Goal: Task Accomplishment & Management: Manage account settings

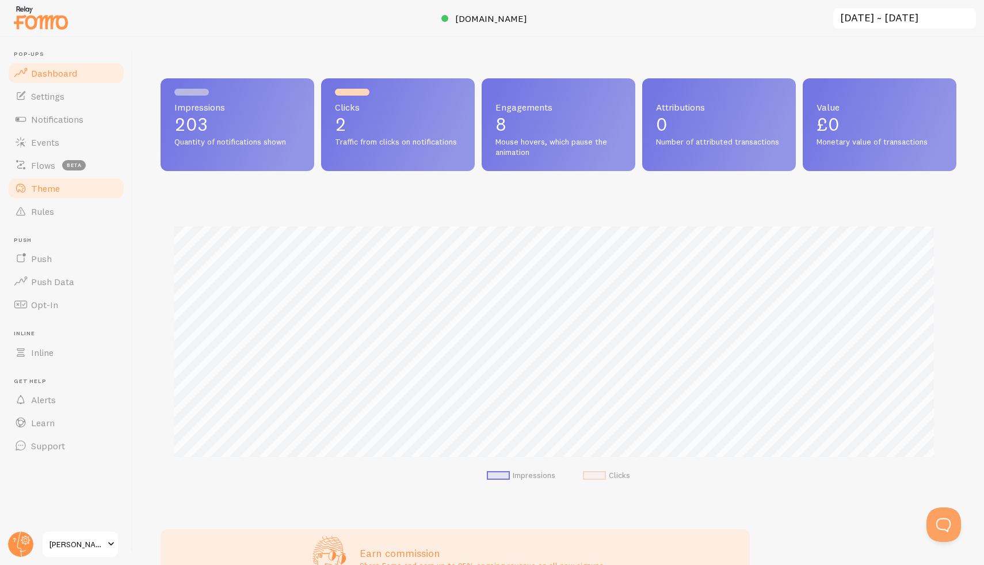
click at [60, 195] on link "Theme" at bounding box center [66, 188] width 119 height 23
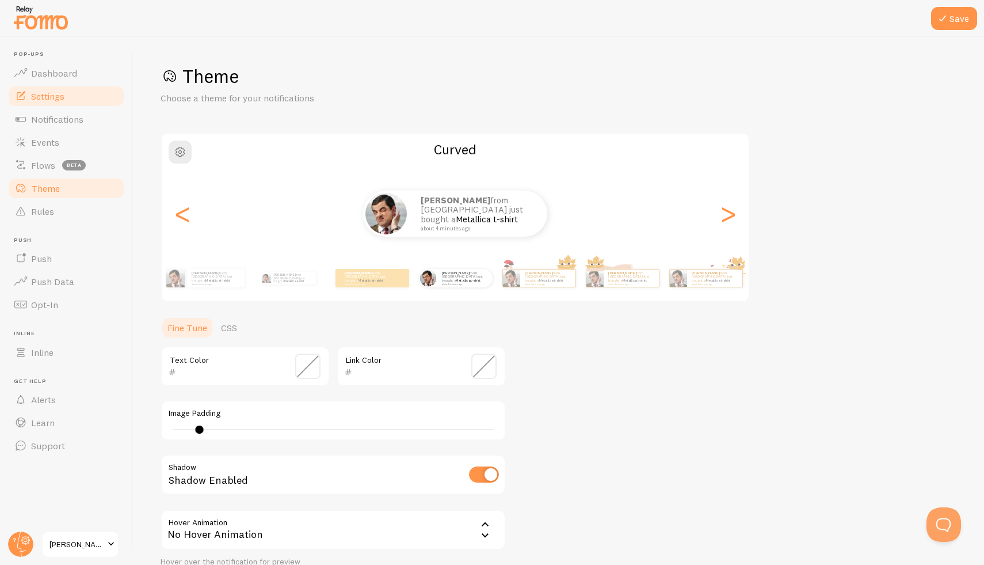
click at [63, 104] on link "Settings" at bounding box center [66, 96] width 119 height 23
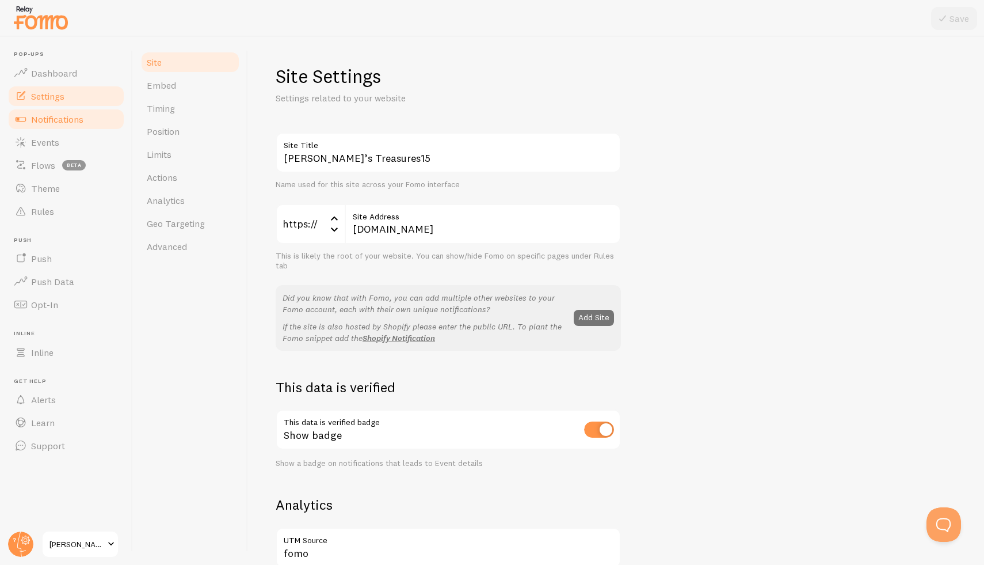
click at [68, 121] on span "Notifications" at bounding box center [57, 119] width 52 height 12
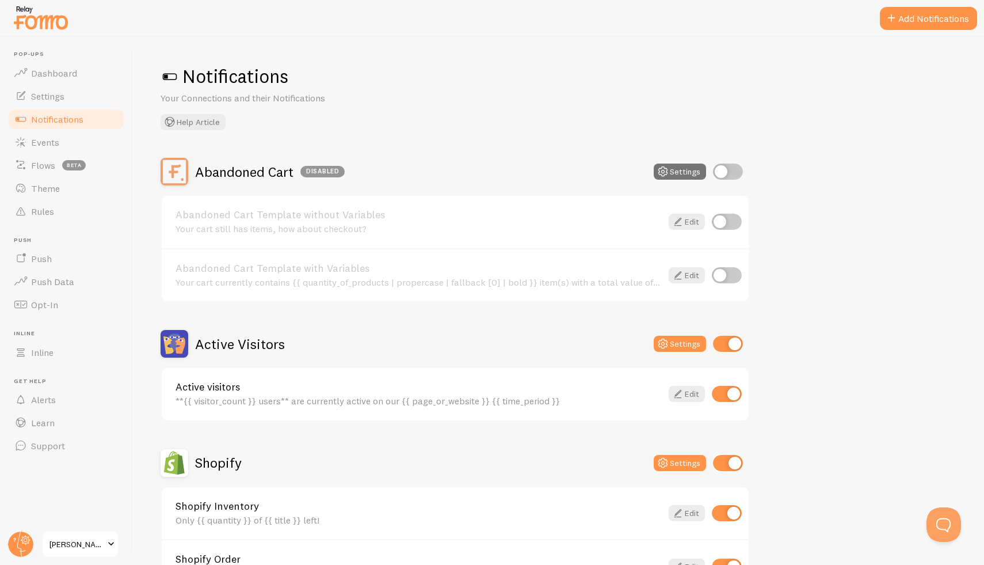
click at [722, 220] on input "checkbox" at bounding box center [727, 222] width 30 height 16
checkbox input "true"
click at [683, 221] on icon at bounding box center [678, 222] width 14 height 14
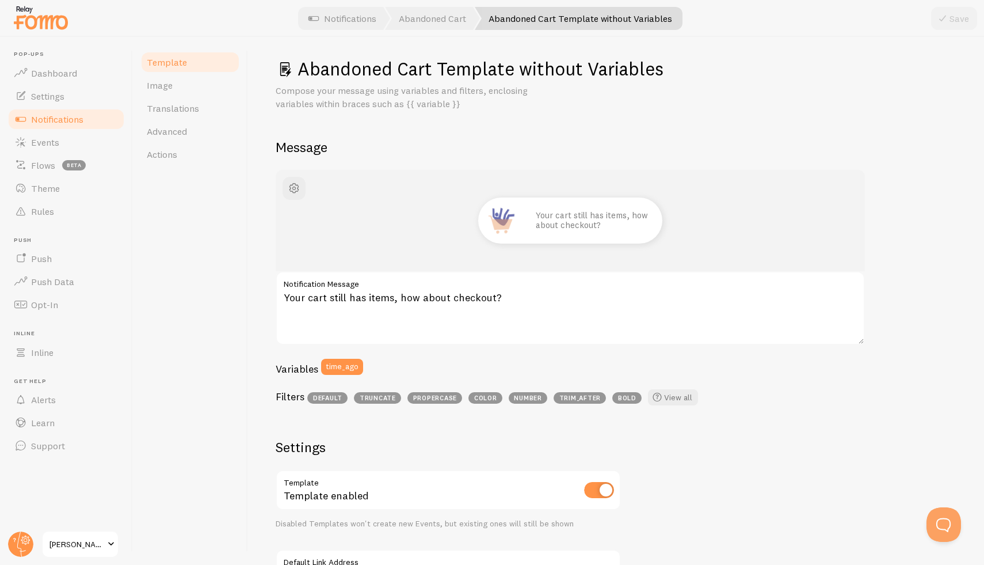
scroll to position [7, 0]
click at [177, 87] on link "Image" at bounding box center [190, 85] width 101 height 23
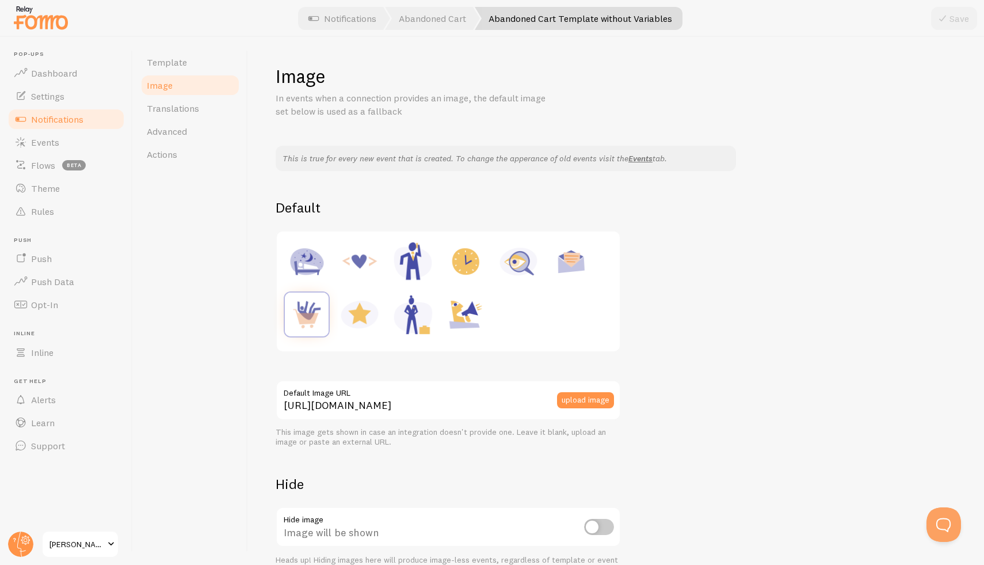
click at [464, 257] on img at bounding box center [466, 261] width 44 height 44
type input "[URL][DOMAIN_NAME]"
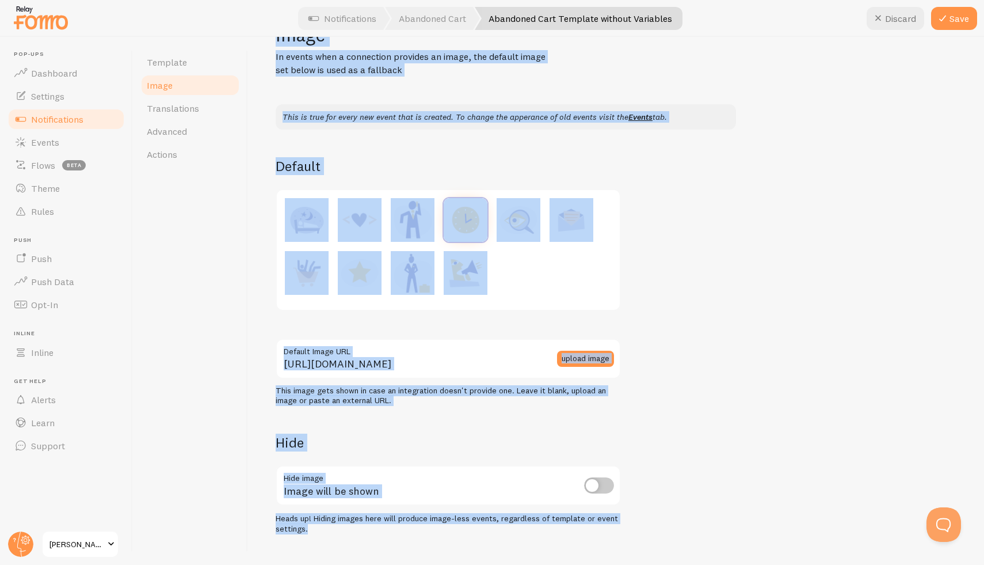
scroll to position [66, 0]
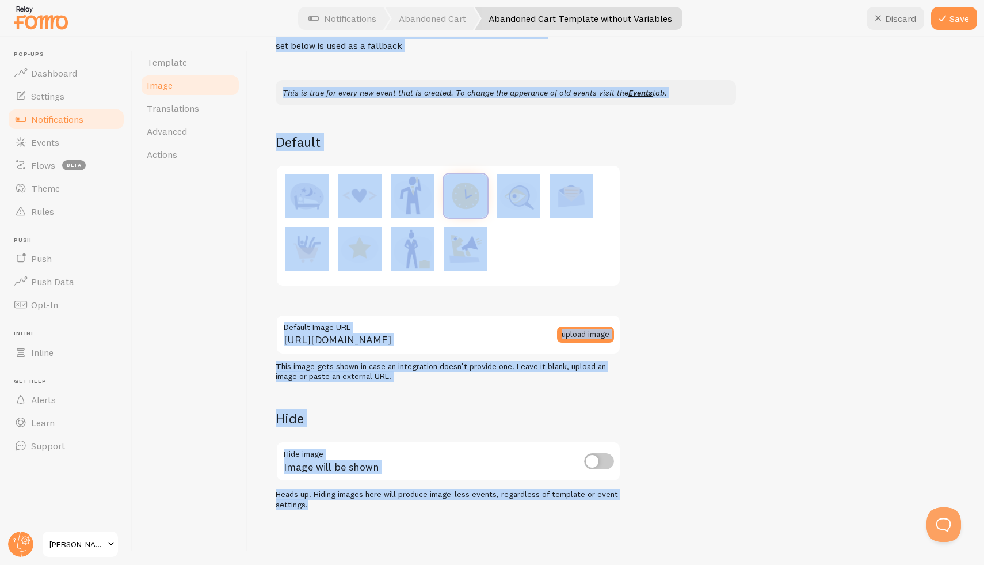
drag, startPoint x: 282, startPoint y: 58, endPoint x: 672, endPoint y: 546, distance: 624.5
click at [675, 557] on div "Image In events when a connection provides an image, the default image set belo…" at bounding box center [616, 301] width 736 height 528
copy div "Image In events when a connection provides an image, the default image set belo…"
click at [746, 266] on div "This is true for every new event that is created. To change the apperance of ol…" at bounding box center [616, 294] width 681 height 429
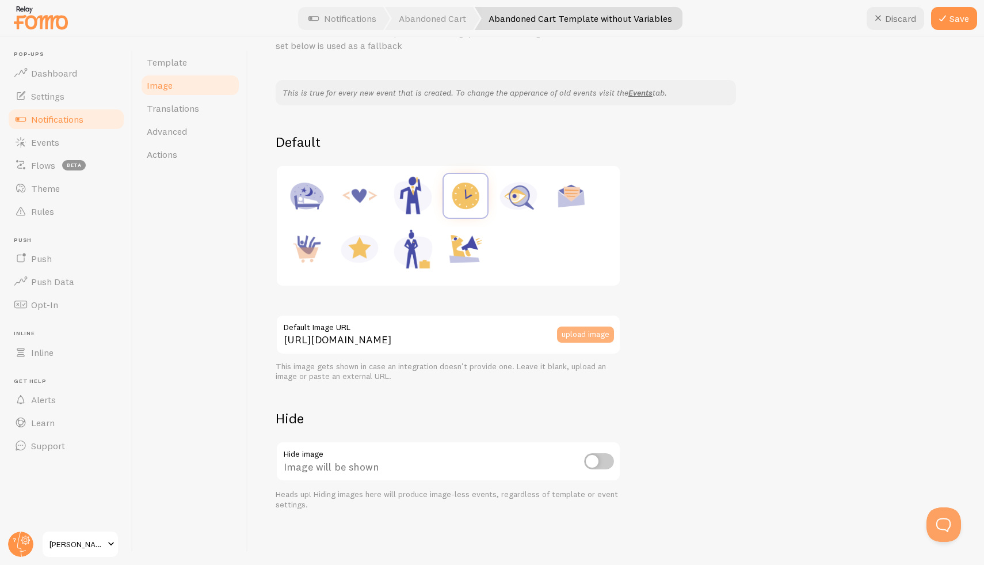
click at [595, 338] on button "upload image" at bounding box center [585, 334] width 57 height 16
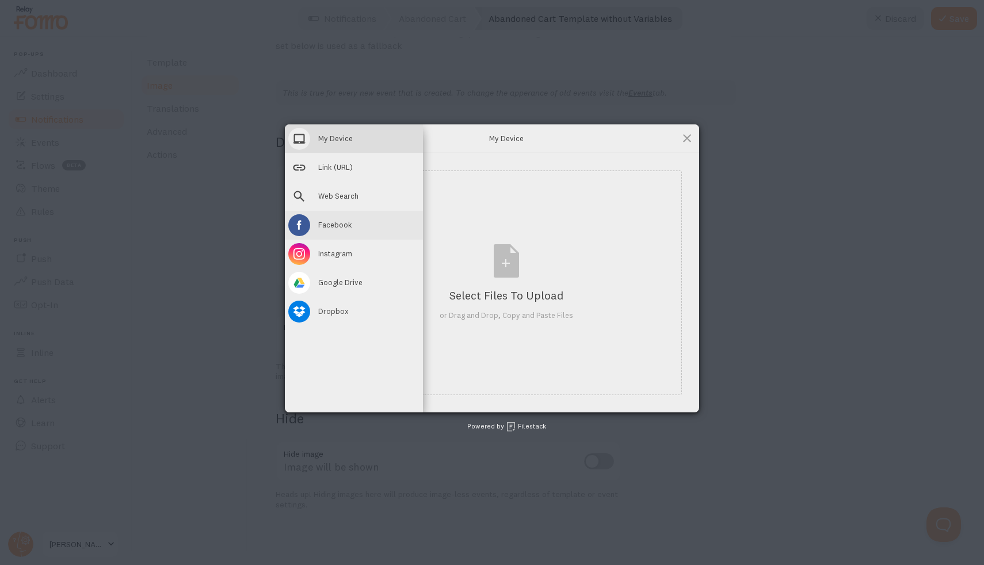
click at [313, 221] on div "Facebook" at bounding box center [354, 225] width 138 height 29
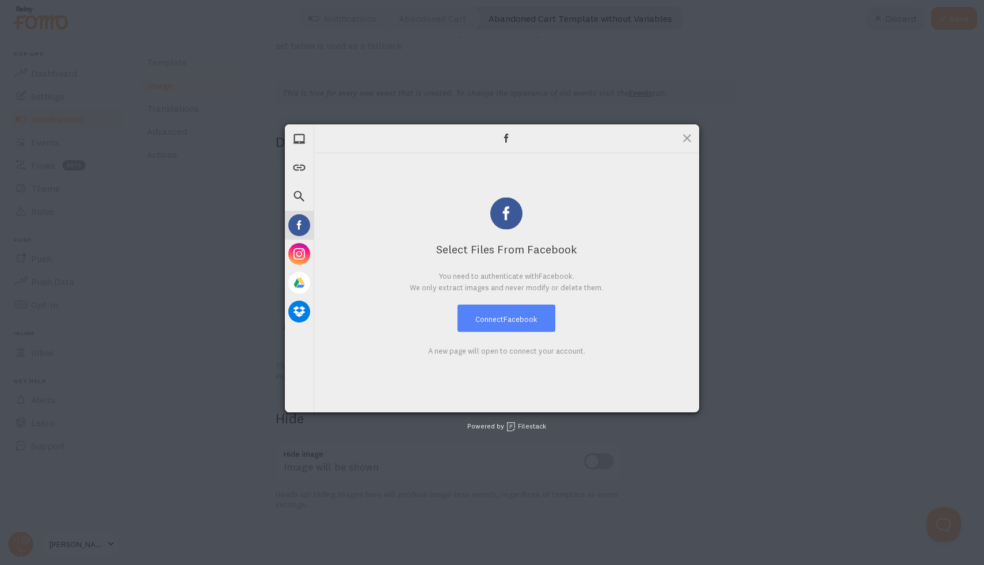
click at [508, 323] on button "Connect Facebook" at bounding box center [507, 318] width 98 height 28
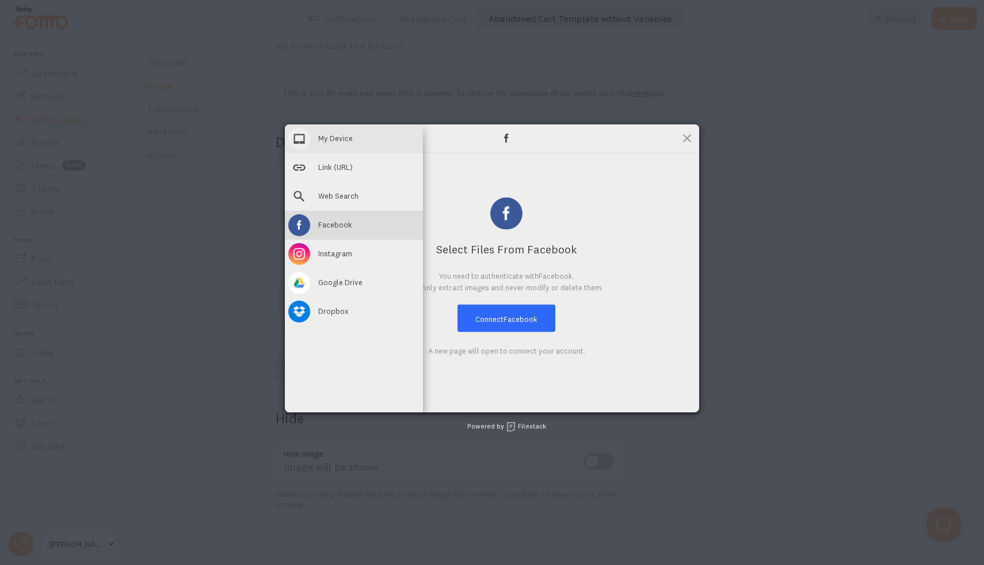
click at [329, 138] on span "My Device" at bounding box center [335, 138] width 35 height 10
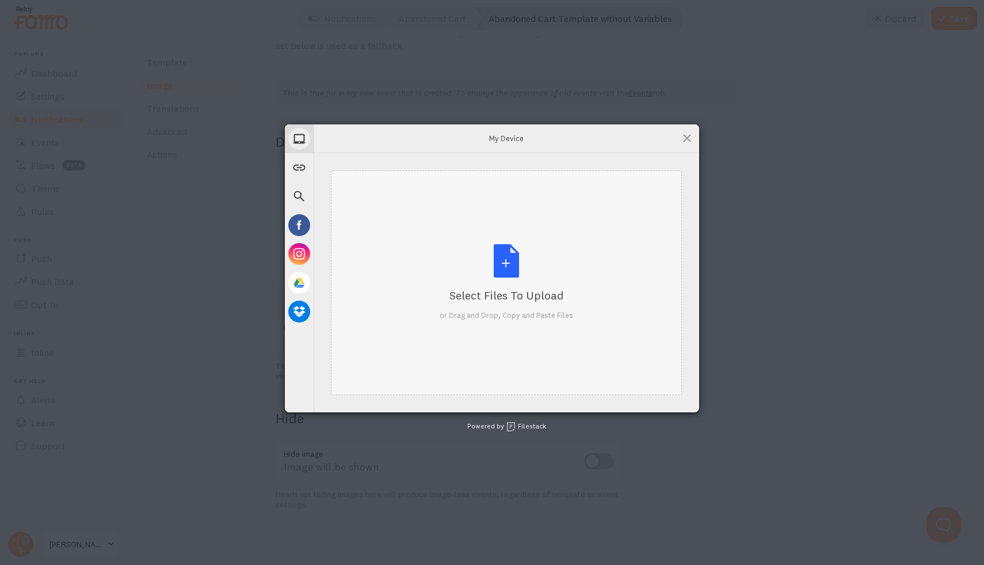
click at [497, 300] on div "Select Files to Upload" at bounding box center [507, 295] width 134 height 16
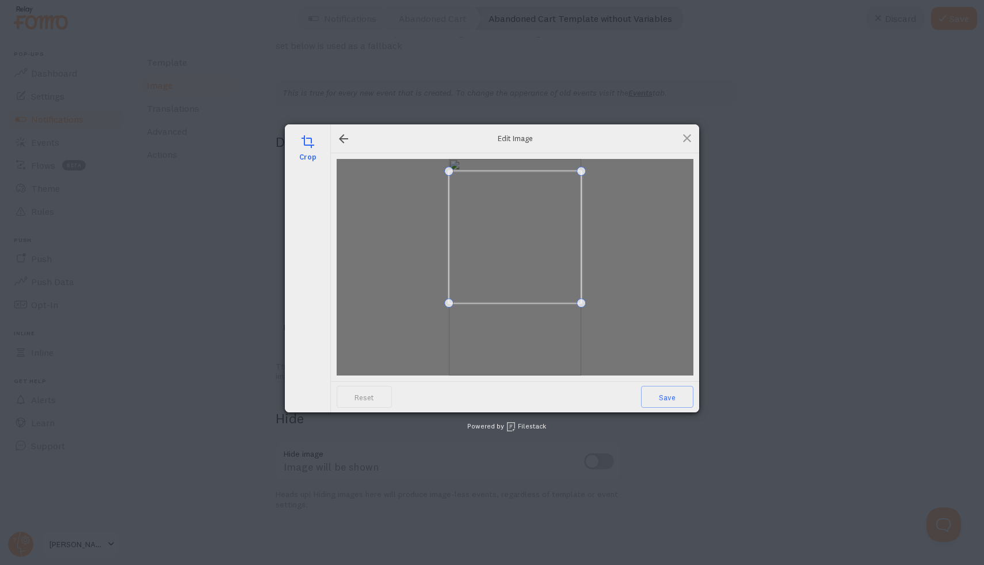
click at [494, 226] on span at bounding box center [515, 237] width 132 height 132
click at [665, 399] on span "Save" at bounding box center [667, 397] width 52 height 22
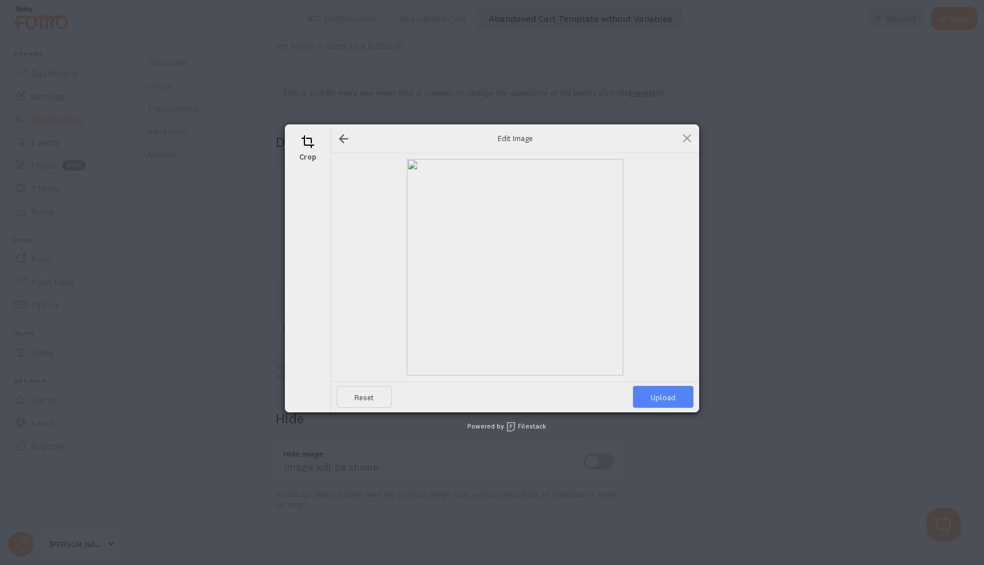
click at [656, 398] on span "Upload" at bounding box center [663, 397] width 60 height 22
type input "[URL][DOMAIN_NAME][DOMAIN_NAME]"
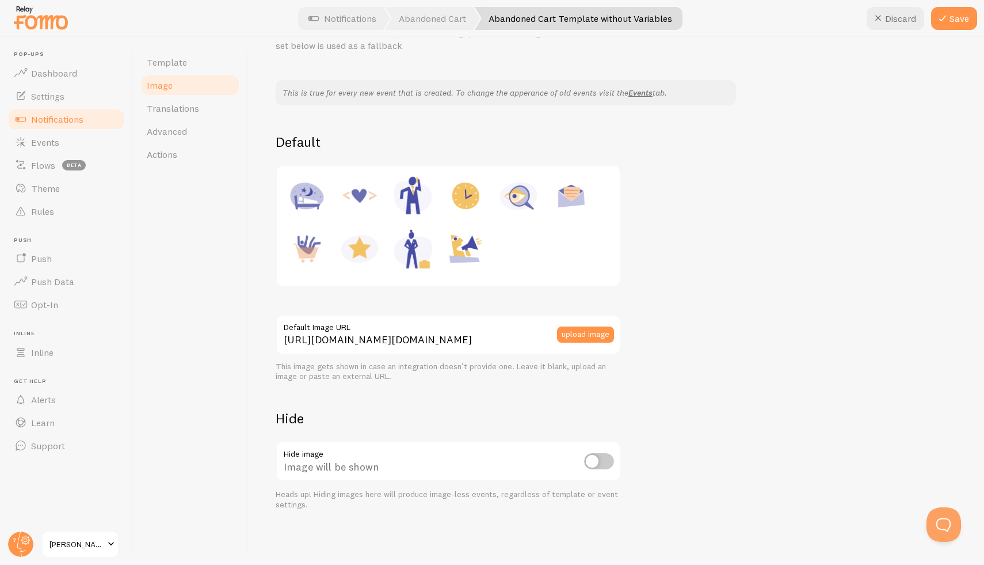
click at [46, 123] on span "Notifications" at bounding box center [57, 119] width 52 height 12
click at [947, 21] on icon at bounding box center [943, 19] width 14 height 14
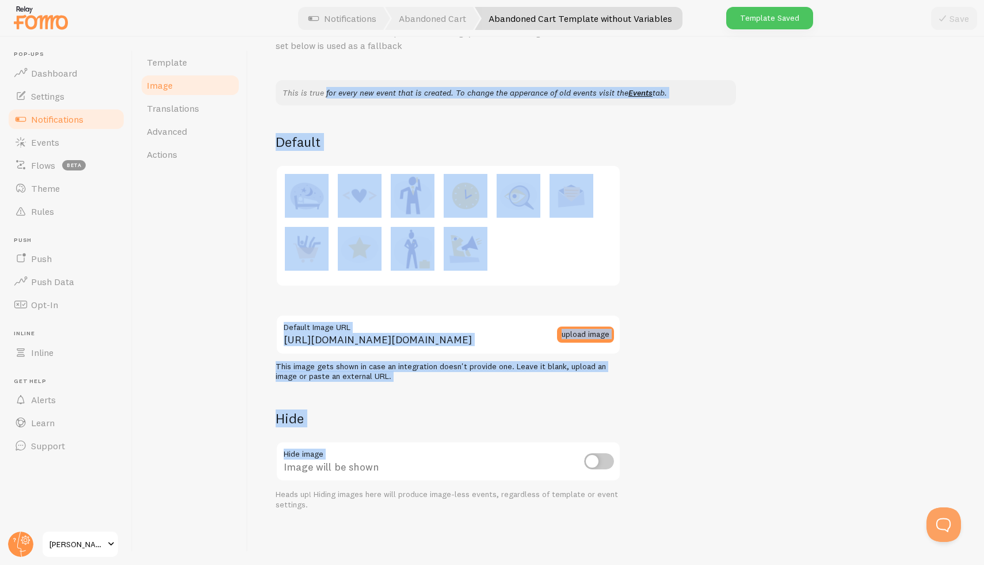
drag, startPoint x: 290, startPoint y: 74, endPoint x: 557, endPoint y: 452, distance: 462.9
click at [559, 454] on div "Image In events when a connection provides an image, the default image set belo…" at bounding box center [616, 254] width 681 height 511
copy div "This is true for every new event that is created. To change the apperance of ol…"
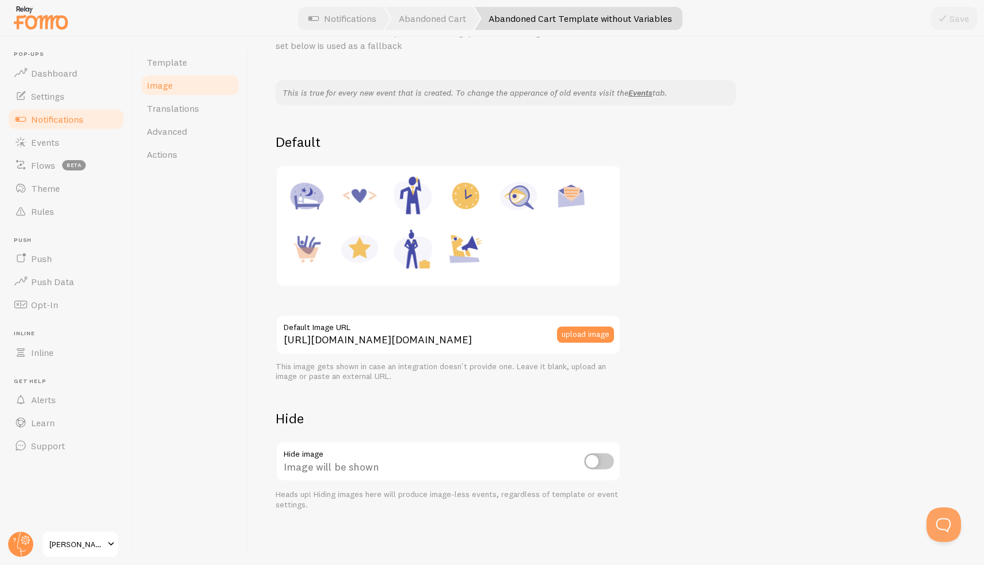
click at [597, 342] on div "upload image" at bounding box center [589, 334] width 64 height 40
click at [574, 333] on button "upload image" at bounding box center [585, 334] width 57 height 16
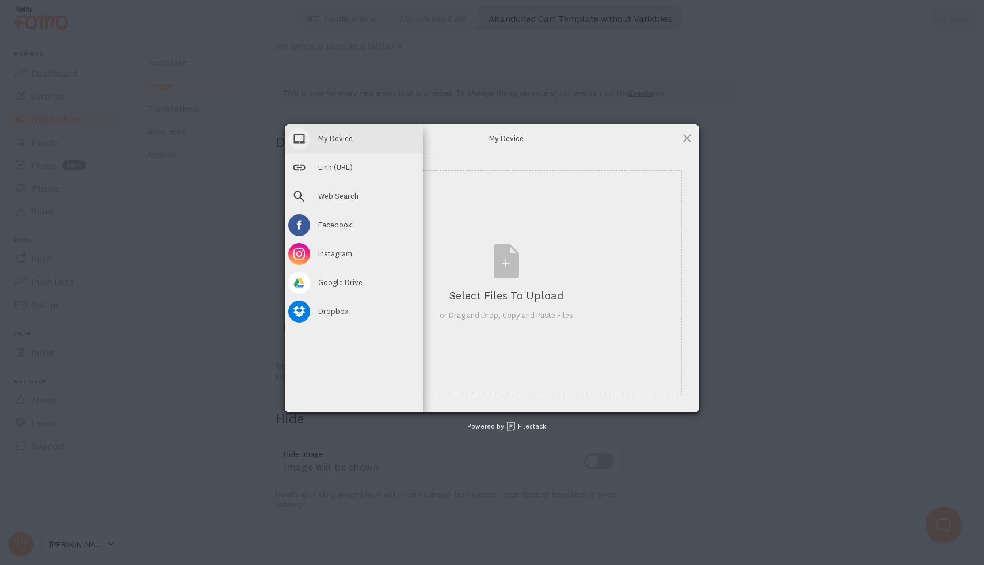
click at [332, 135] on span "My Device" at bounding box center [335, 138] width 35 height 10
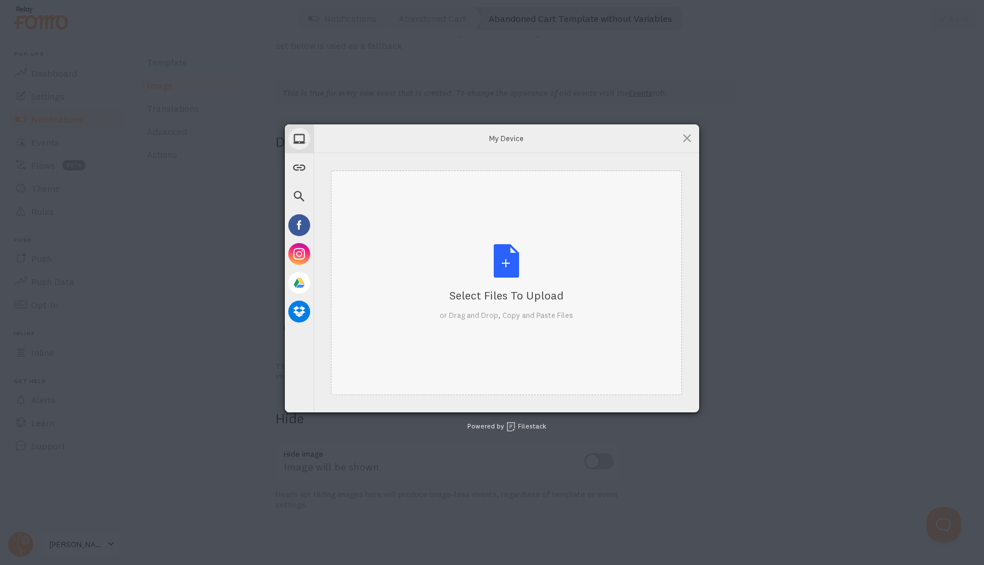
click at [529, 273] on div "Select Files to Upload or Drag and Drop, Copy and Paste Files" at bounding box center [507, 282] width 134 height 77
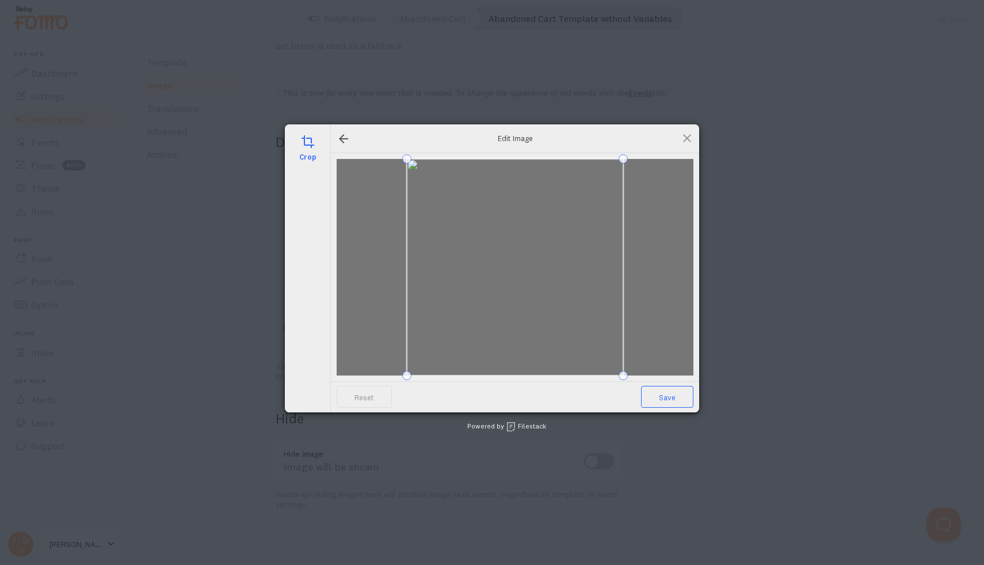
click at [669, 398] on span "Save" at bounding box center [667, 397] width 52 height 22
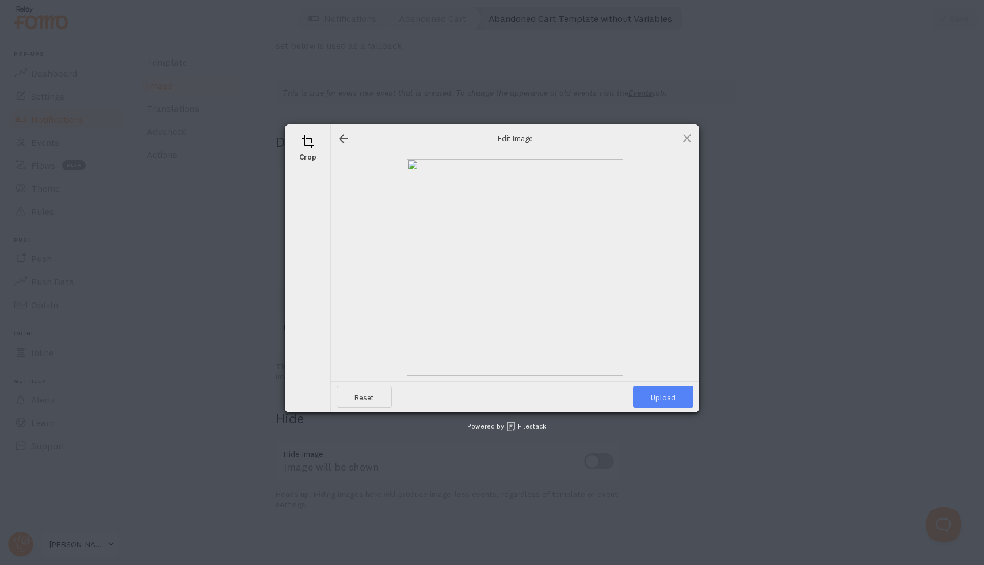
click at [685, 402] on span "Upload" at bounding box center [663, 397] width 60 height 22
type input "[URL][DOMAIN_NAME][DOMAIN_NAME]"
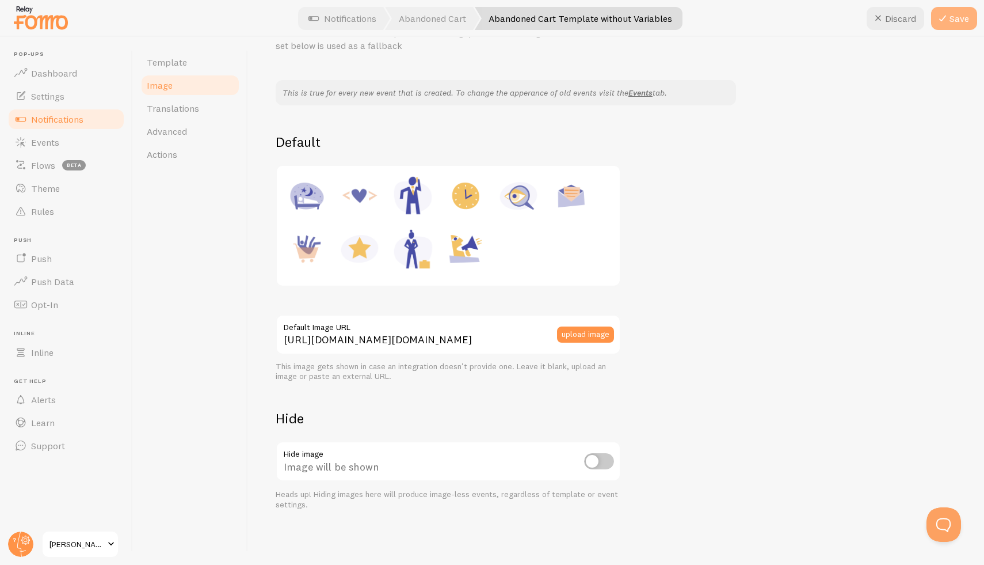
click at [950, 20] on button "Save" at bounding box center [954, 18] width 46 height 23
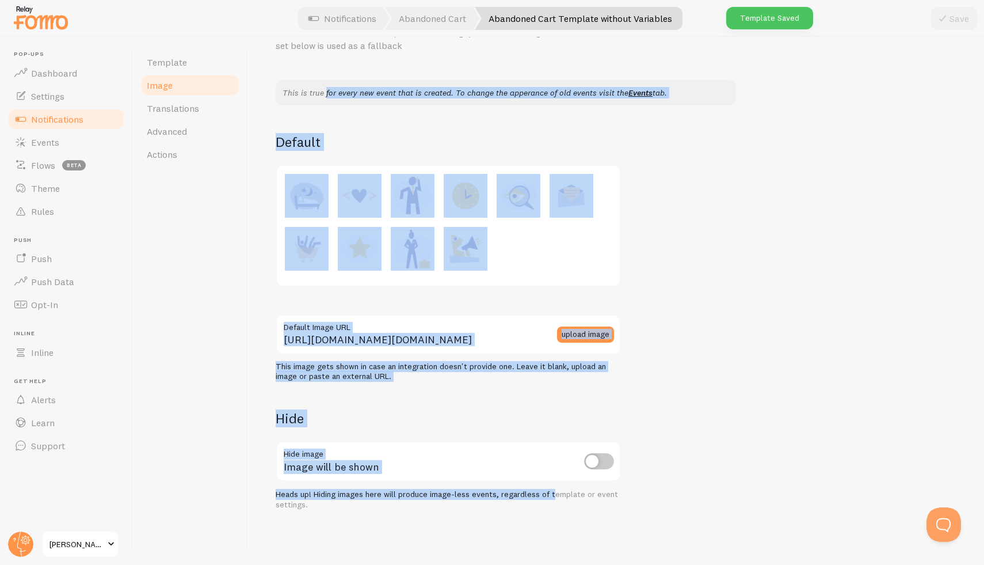
drag, startPoint x: 291, startPoint y: 70, endPoint x: 550, endPoint y: 491, distance: 493.7
click at [550, 491] on div "Image In events when a connection provides an image, the default image set belo…" at bounding box center [616, 254] width 681 height 511
copy div "This is true for every new event that is created. To change the apperance of ol…"
click at [67, 121] on span "Notifications" at bounding box center [57, 119] width 52 height 12
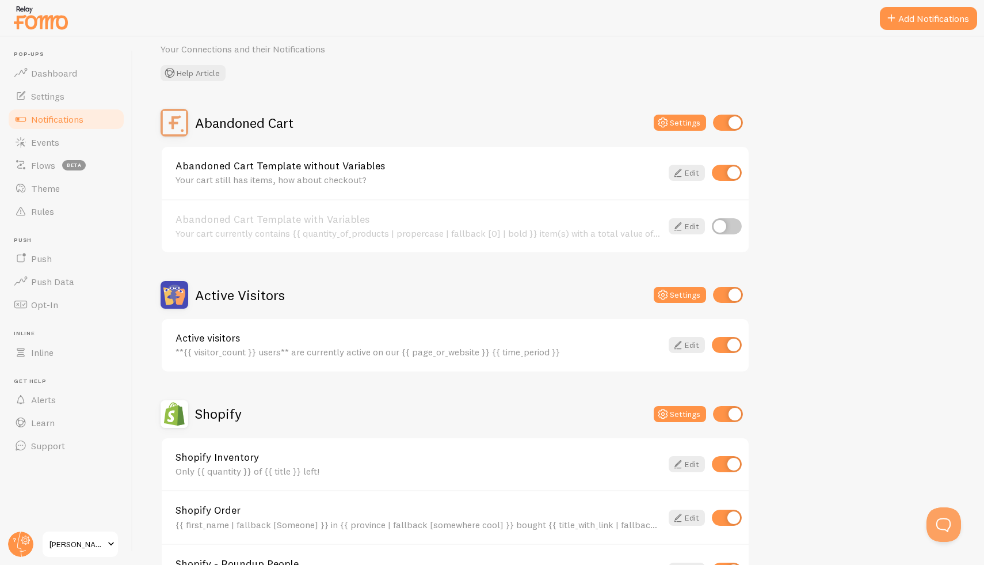
scroll to position [62, 0]
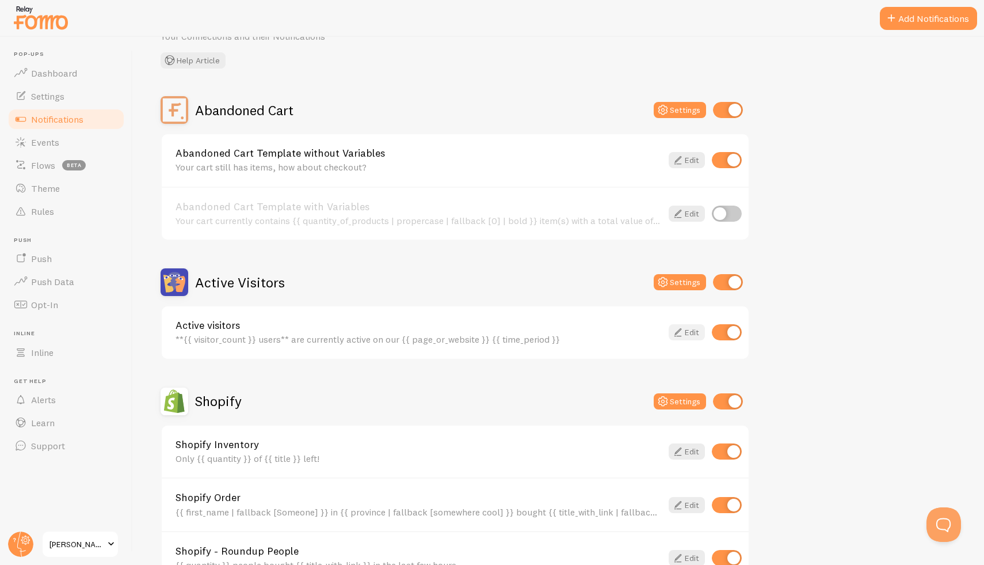
click at [690, 332] on link "Edit" at bounding box center [687, 332] width 36 height 16
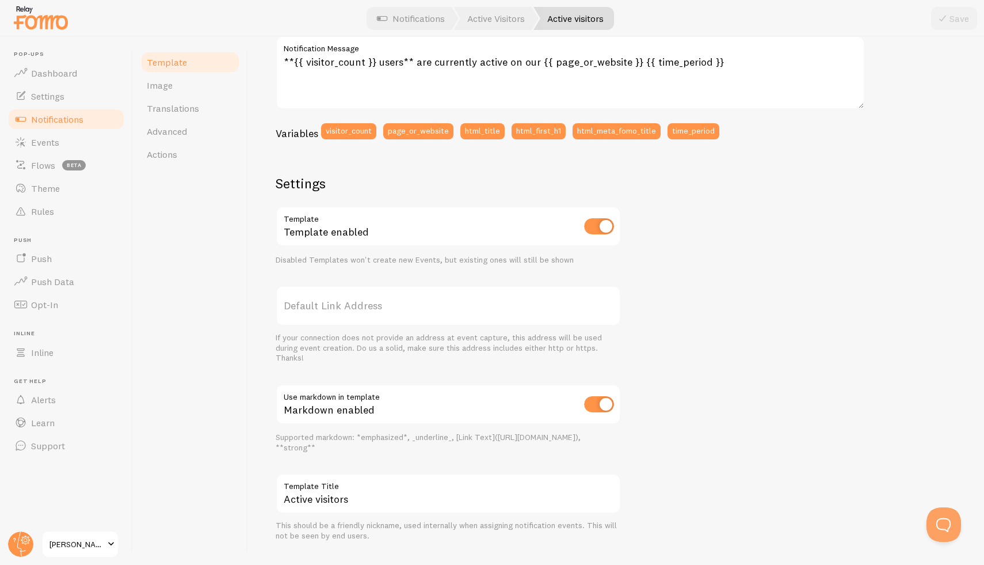
scroll to position [181, 0]
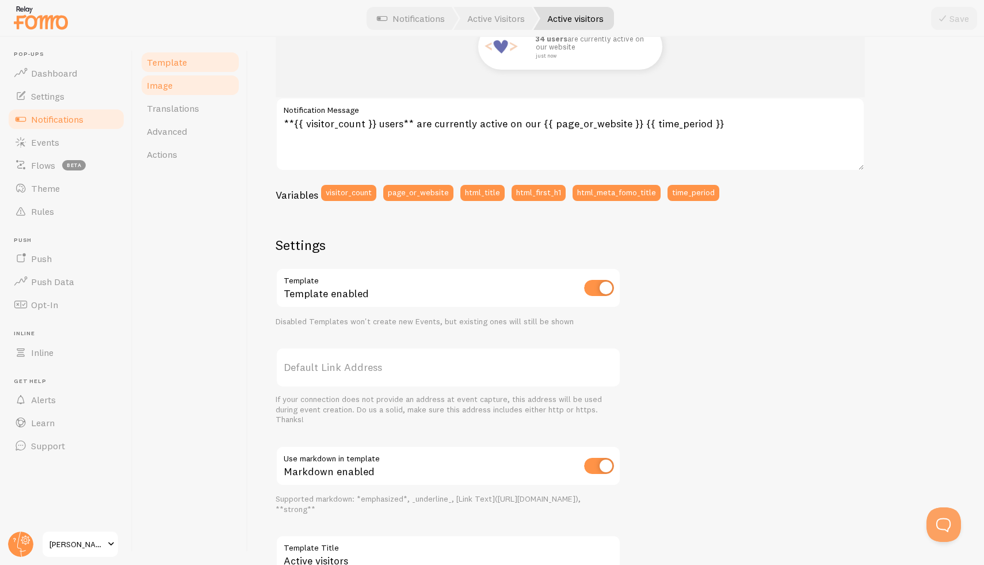
click at [180, 87] on link "Image" at bounding box center [190, 85] width 101 height 23
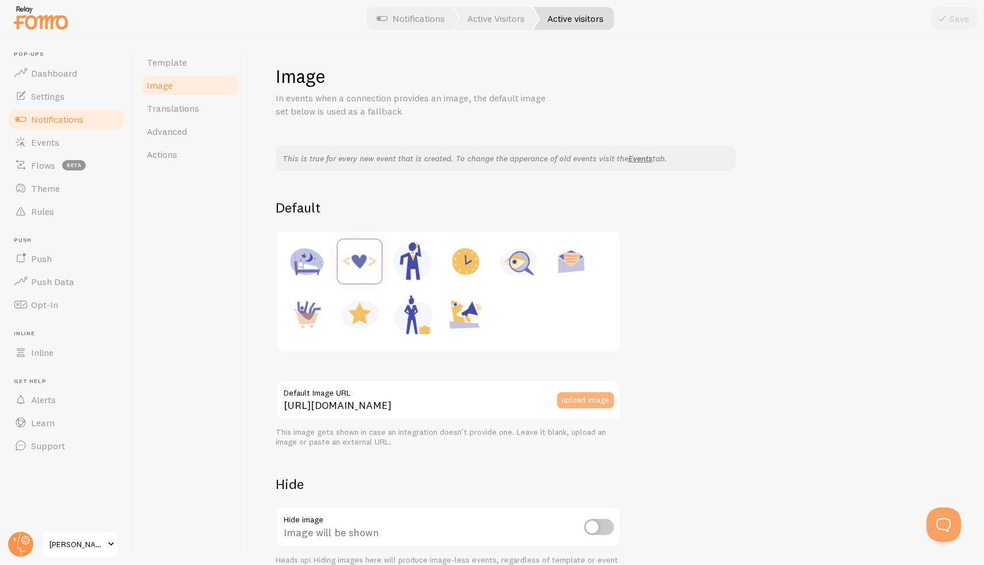
click at [588, 399] on button "upload image" at bounding box center [585, 400] width 57 height 16
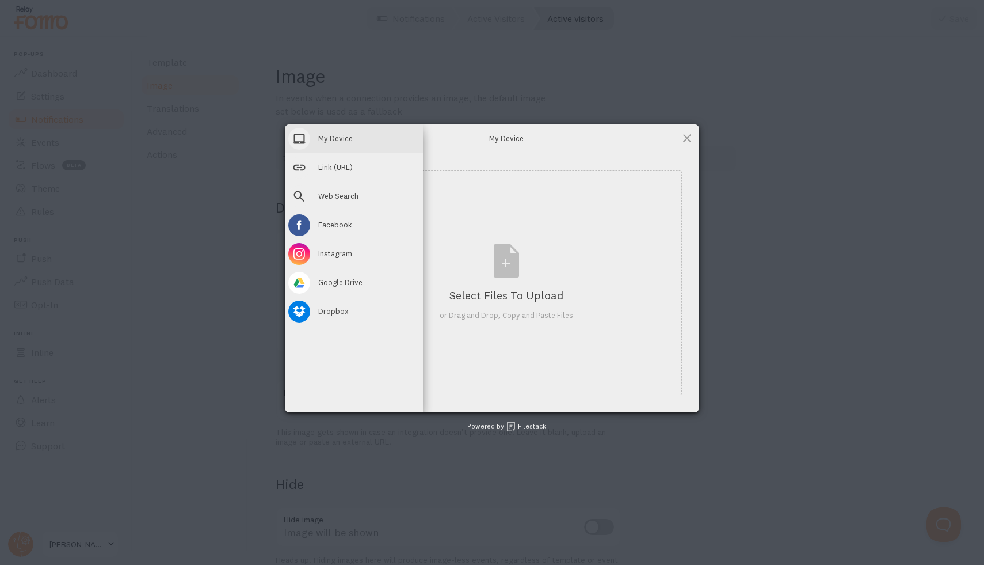
click at [325, 136] on span "My Device" at bounding box center [335, 138] width 35 height 10
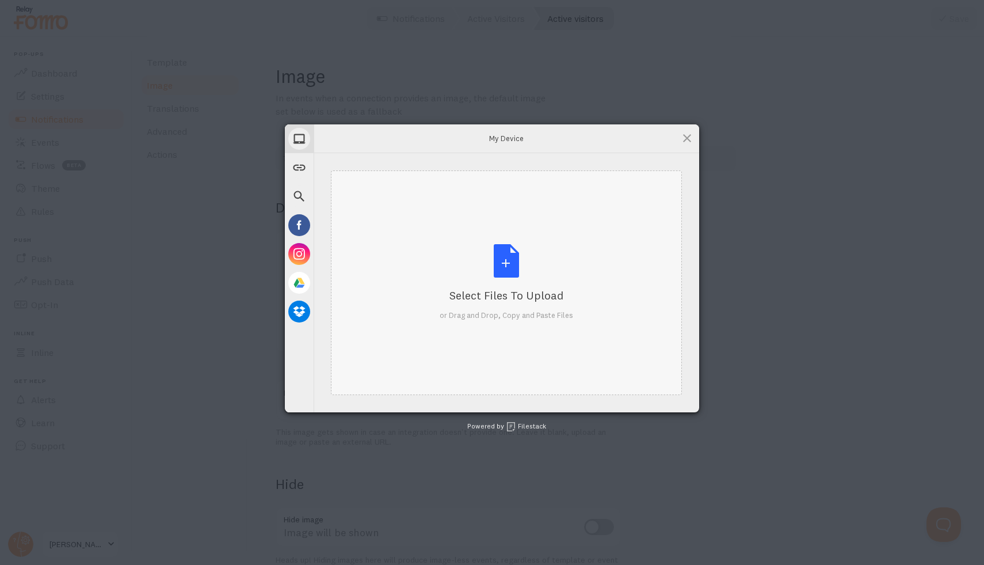
click at [508, 279] on div "Select Files to Upload or Drag and Drop, Copy and Paste Files" at bounding box center [507, 282] width 134 height 77
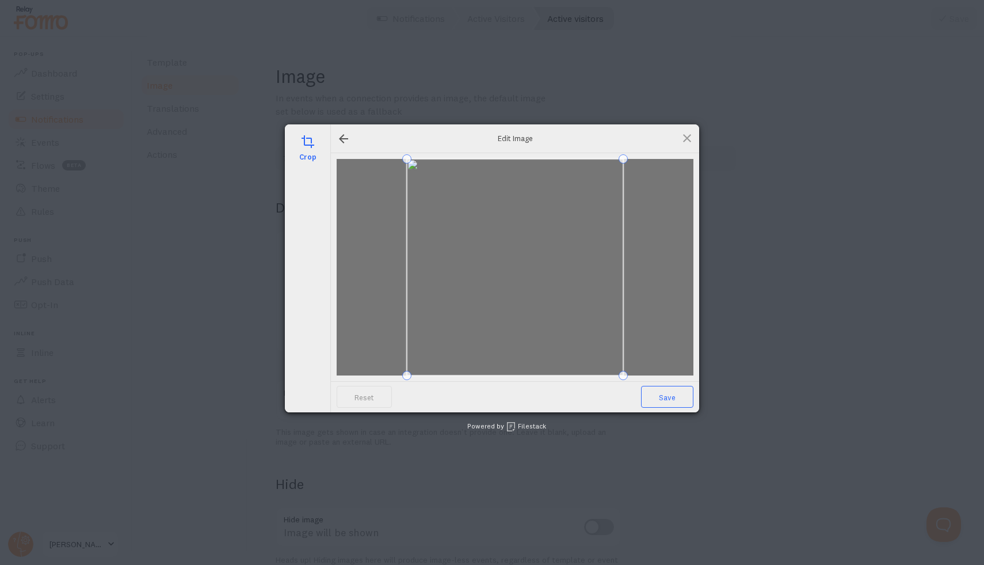
click at [670, 399] on span "Save" at bounding box center [667, 397] width 52 height 22
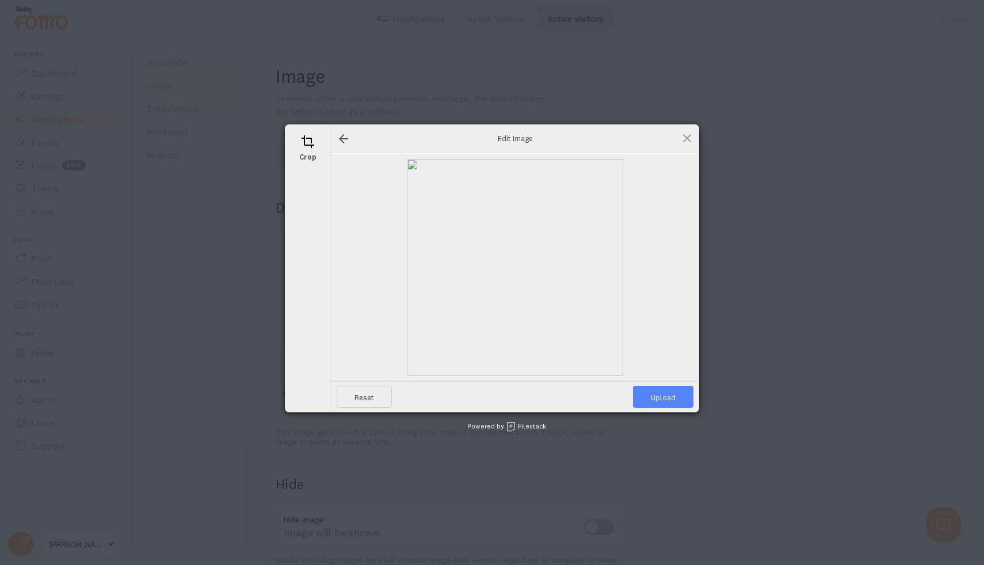
click at [668, 398] on span "Upload" at bounding box center [663, 397] width 60 height 22
type input "[URL][DOMAIN_NAME][DOMAIN_NAME]"
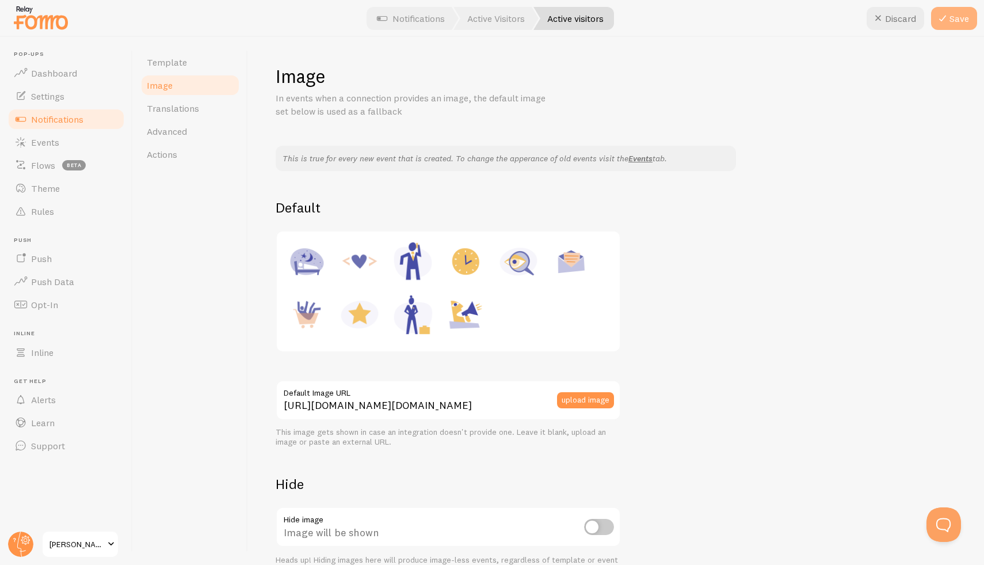
click at [967, 22] on button "Save" at bounding box center [954, 18] width 46 height 23
click at [47, 116] on span "Notifications" at bounding box center [57, 119] width 52 height 12
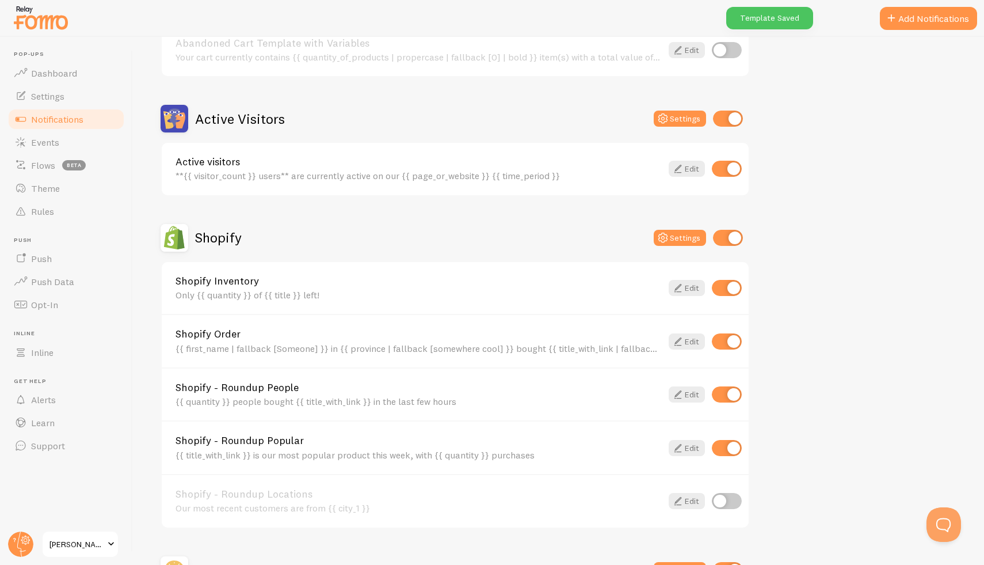
scroll to position [363, 0]
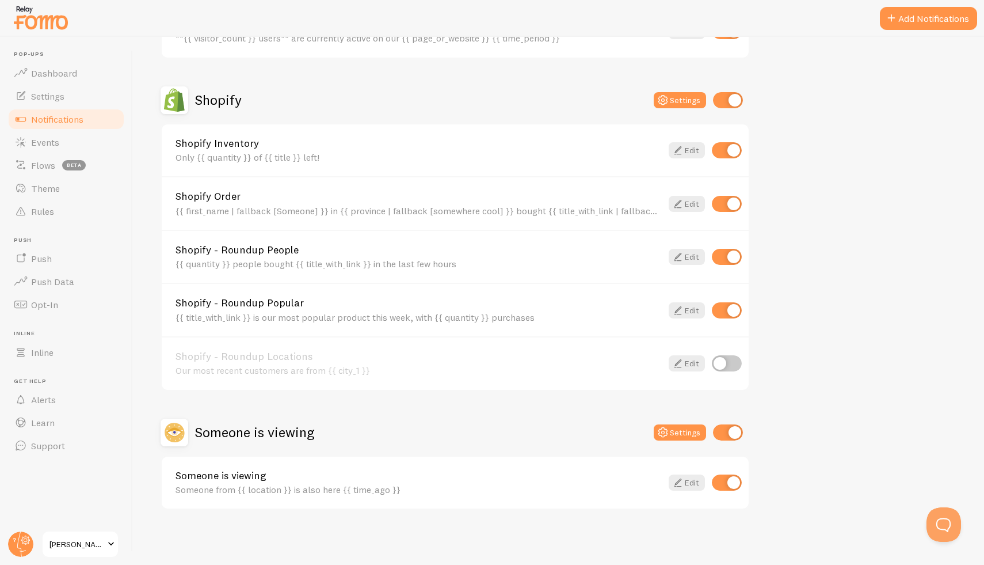
click at [319, 161] on div "Only {{ quantity }} of {{ title }} left!" at bounding box center [419, 157] width 486 height 10
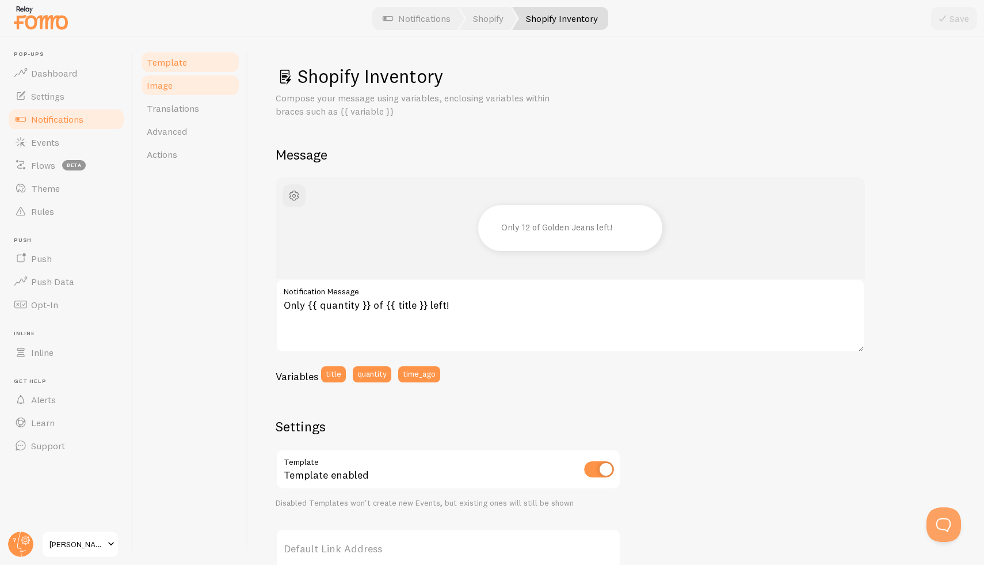
click at [167, 94] on link "Image" at bounding box center [190, 85] width 101 height 23
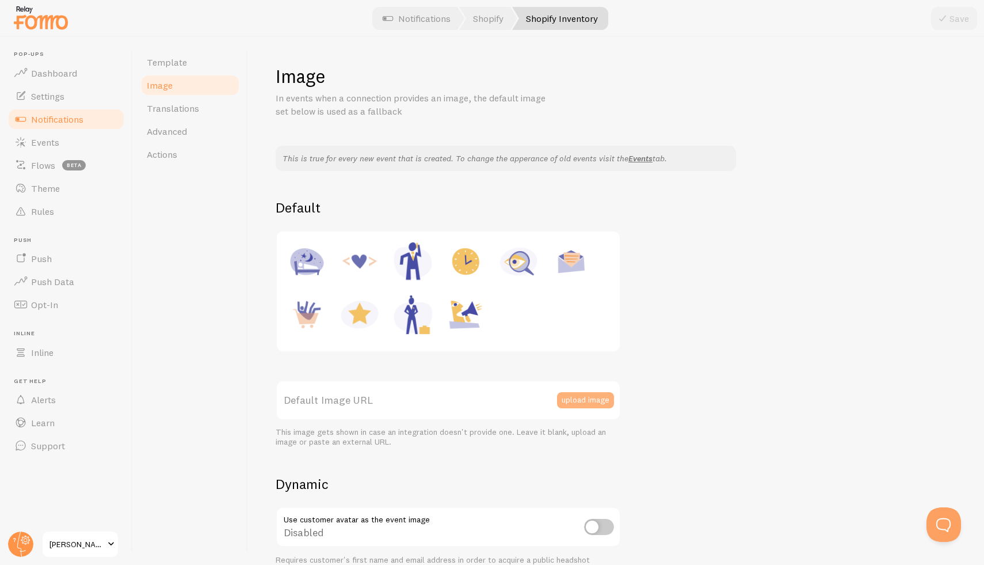
click at [588, 404] on button "upload image" at bounding box center [585, 400] width 57 height 16
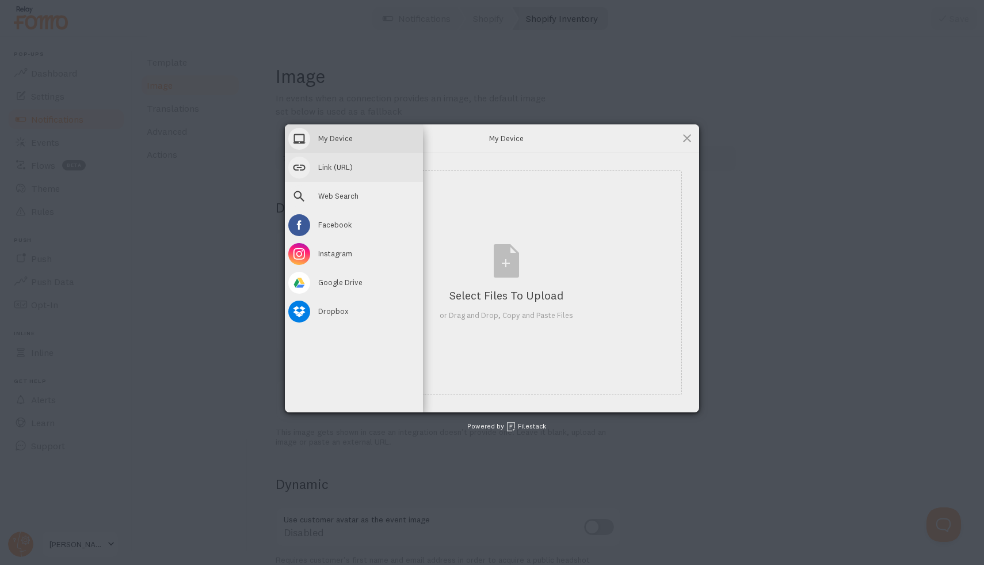
click at [296, 171] on span at bounding box center [299, 168] width 22 height 22
click at [323, 140] on span "My Device" at bounding box center [335, 138] width 35 height 10
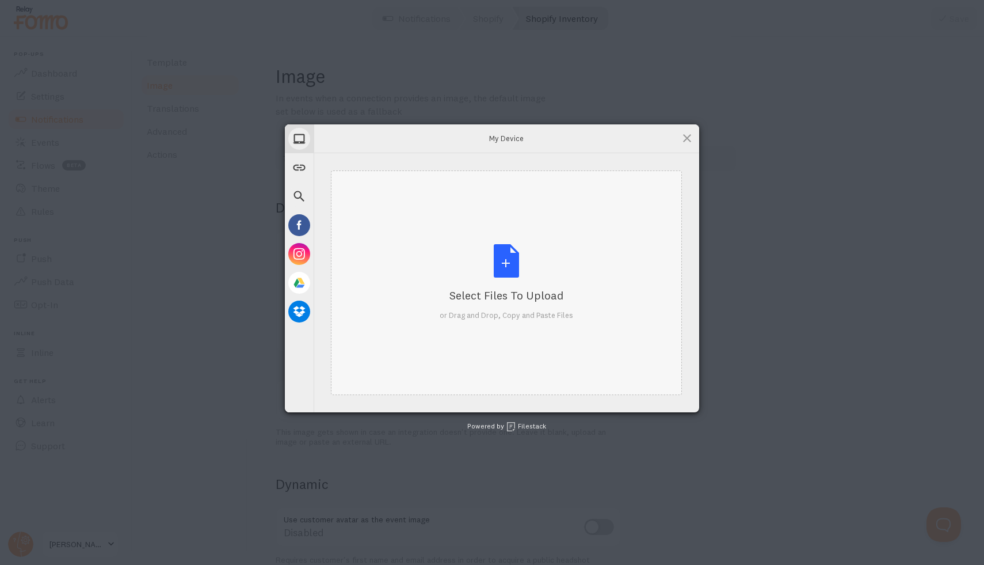
click at [534, 281] on div "Select Files to Upload or Drag and Drop, Copy and Paste Files" at bounding box center [507, 282] width 134 height 77
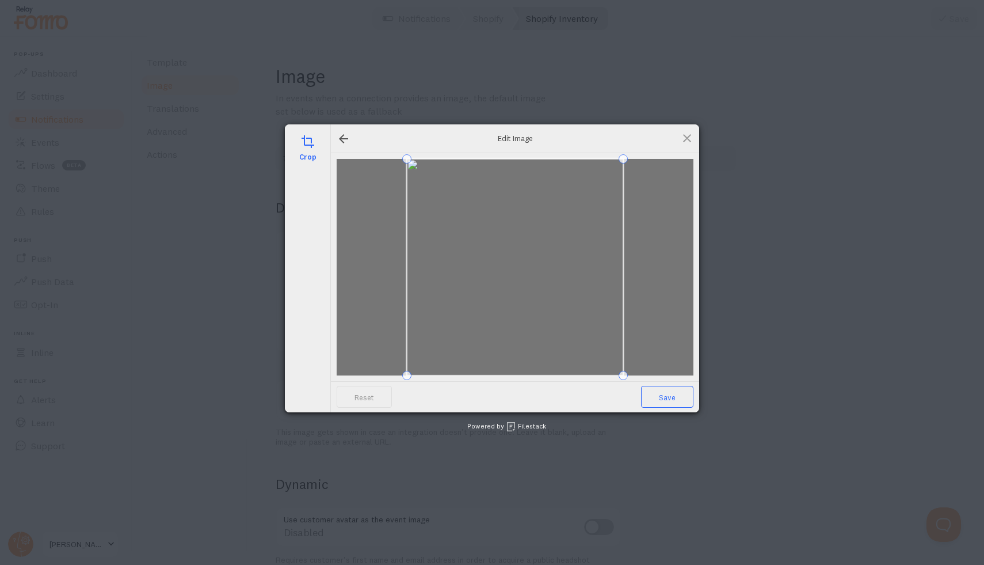
click at [669, 395] on span "Save" at bounding box center [667, 397] width 52 height 22
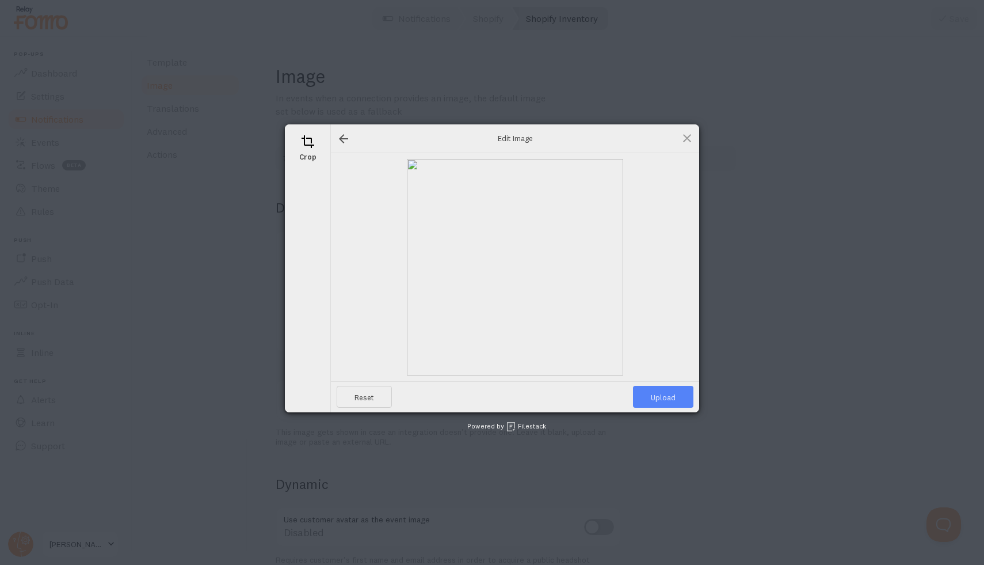
click at [669, 395] on span "Upload" at bounding box center [663, 397] width 60 height 22
type input "[URL][DOMAIN_NAME][DOMAIN_NAME]"
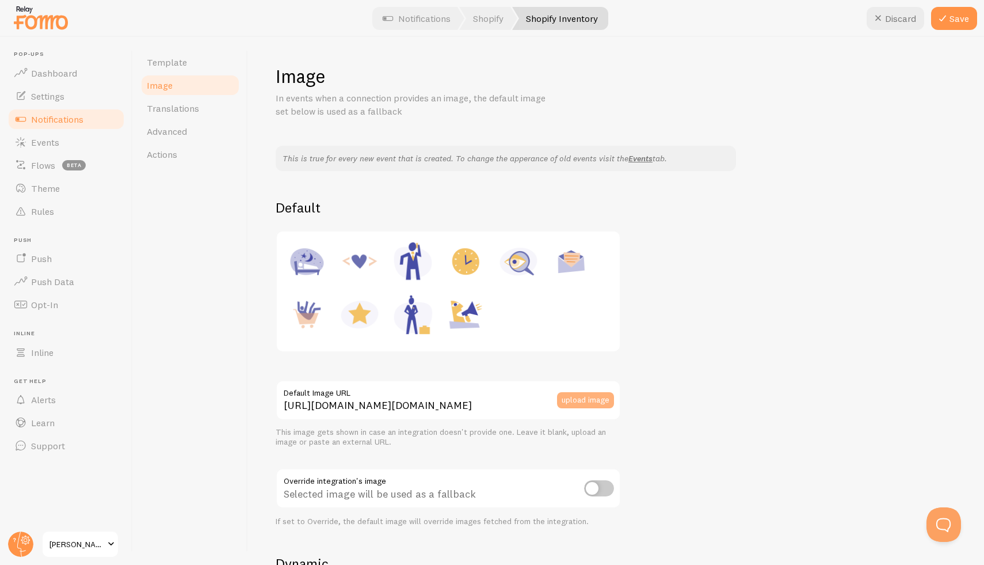
click at [565, 405] on button "upload image" at bounding box center [585, 400] width 57 height 16
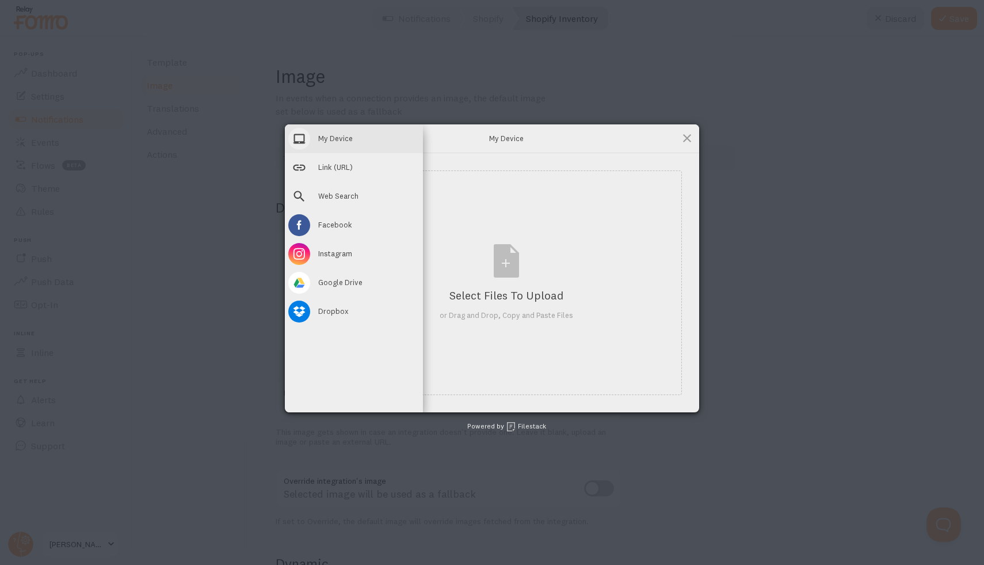
click at [367, 148] on div "My Device" at bounding box center [354, 138] width 138 height 29
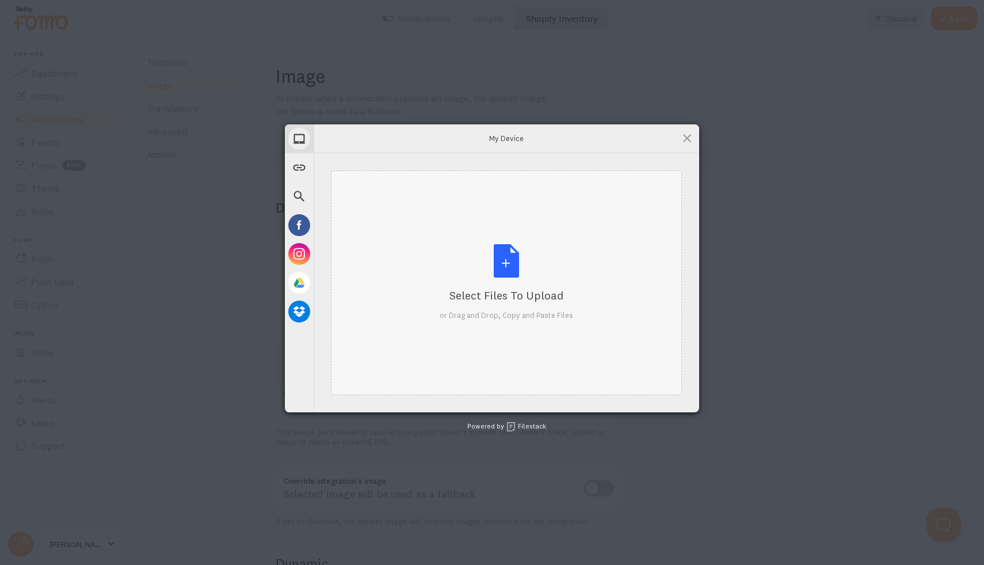
click at [524, 293] on div "Select Files to Upload" at bounding box center [507, 295] width 134 height 16
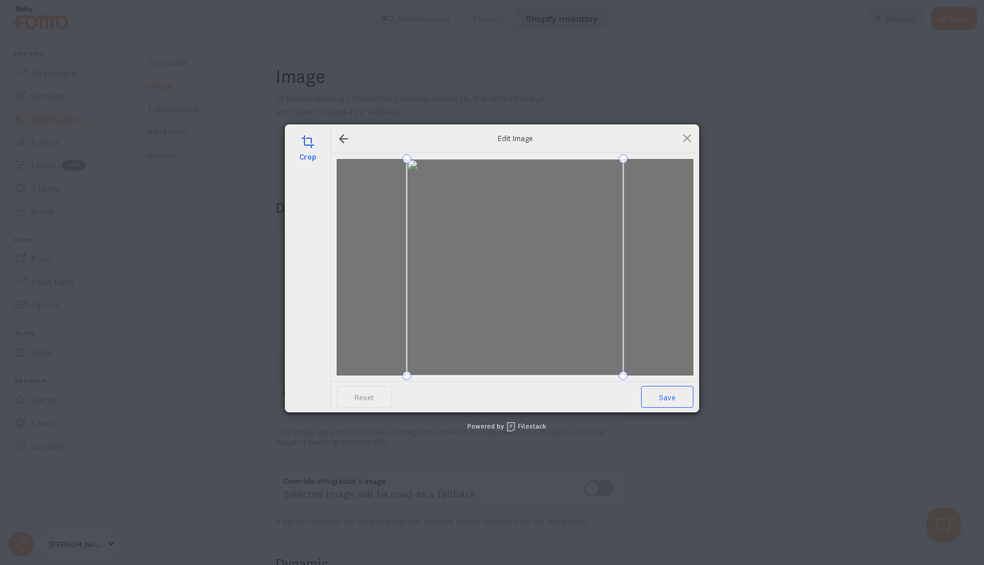
click at [676, 394] on span "Save" at bounding box center [667, 397] width 52 height 22
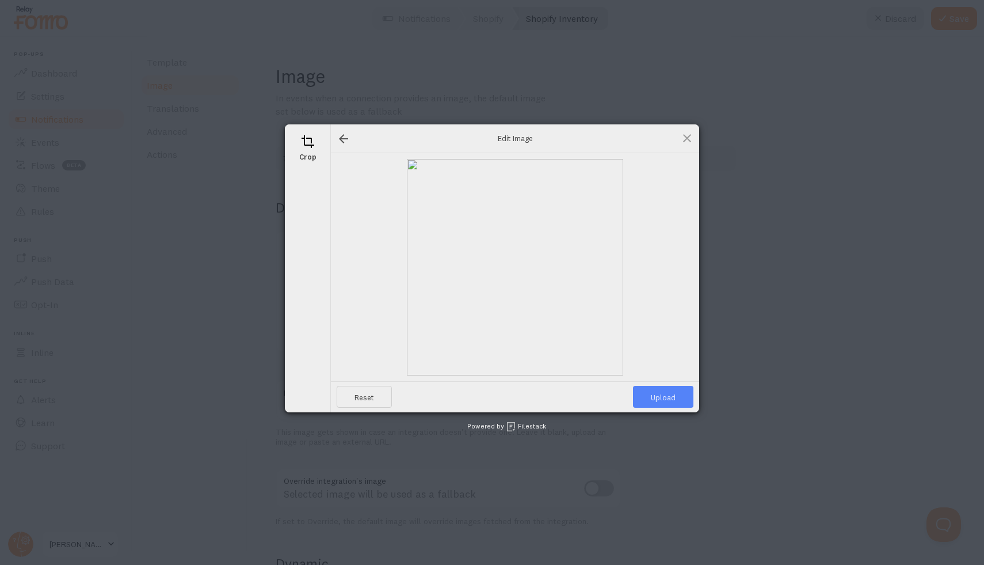
click at [652, 390] on span "Upload" at bounding box center [663, 397] width 60 height 22
type input "[URL][DOMAIN_NAME][DOMAIN_NAME]"
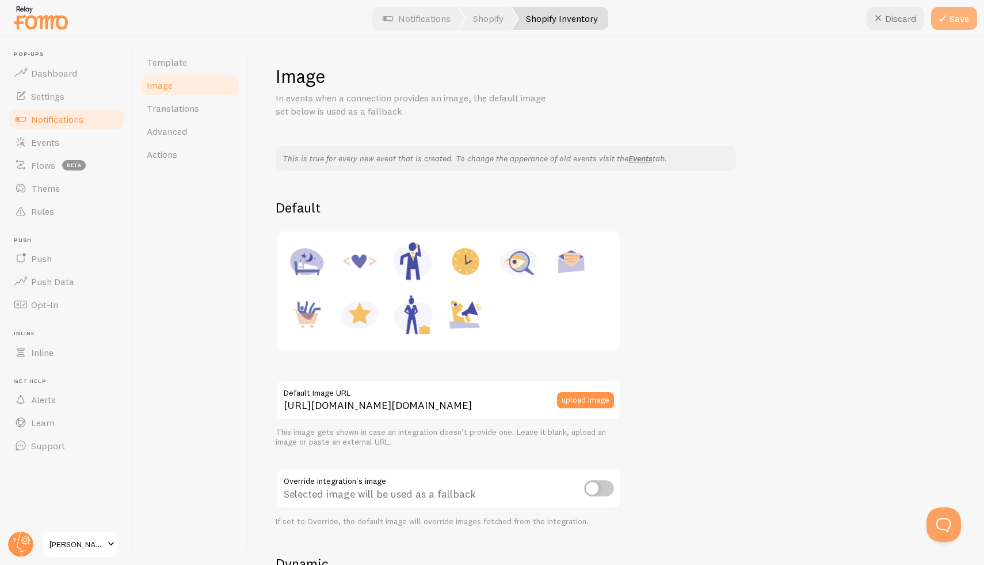
click at [949, 21] on icon at bounding box center [943, 19] width 14 height 14
click at [45, 119] on span "Notifications" at bounding box center [57, 119] width 52 height 12
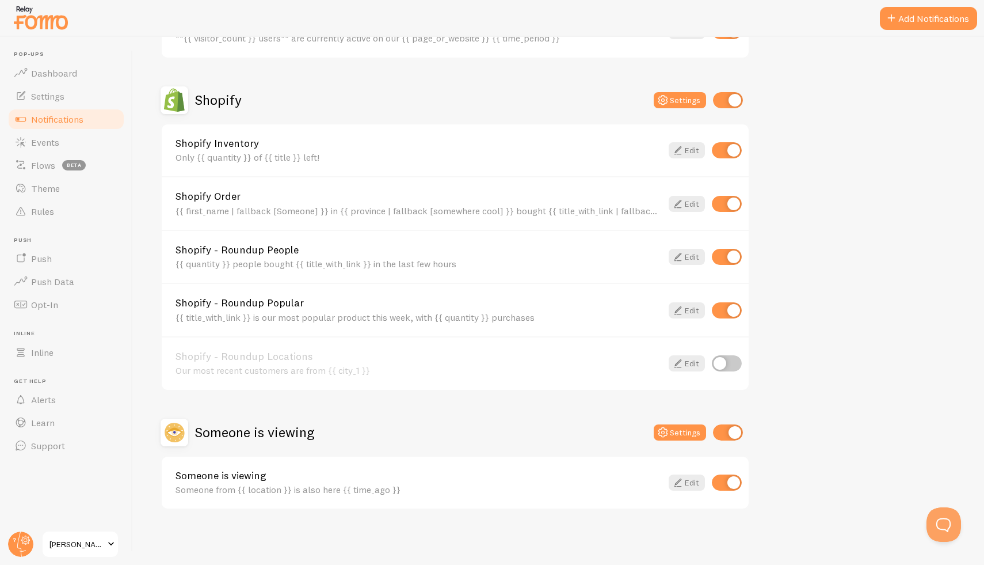
scroll to position [360, 0]
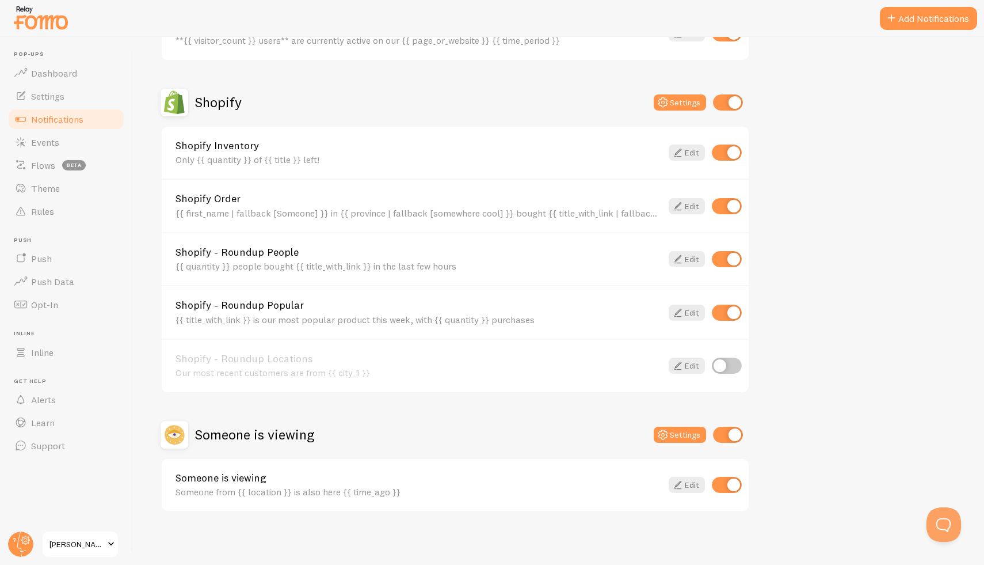
click at [304, 212] on div "{{ first_name | fallback [Someone] }} in {{ province | fallback [somewhere cool…" at bounding box center [419, 213] width 486 height 10
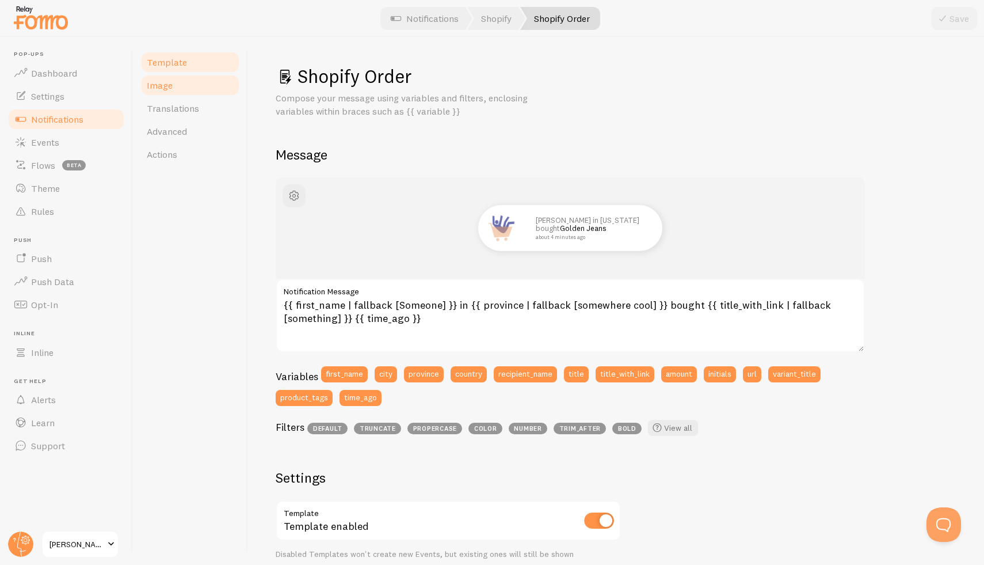
click at [167, 88] on span "Image" at bounding box center [160, 85] width 26 height 12
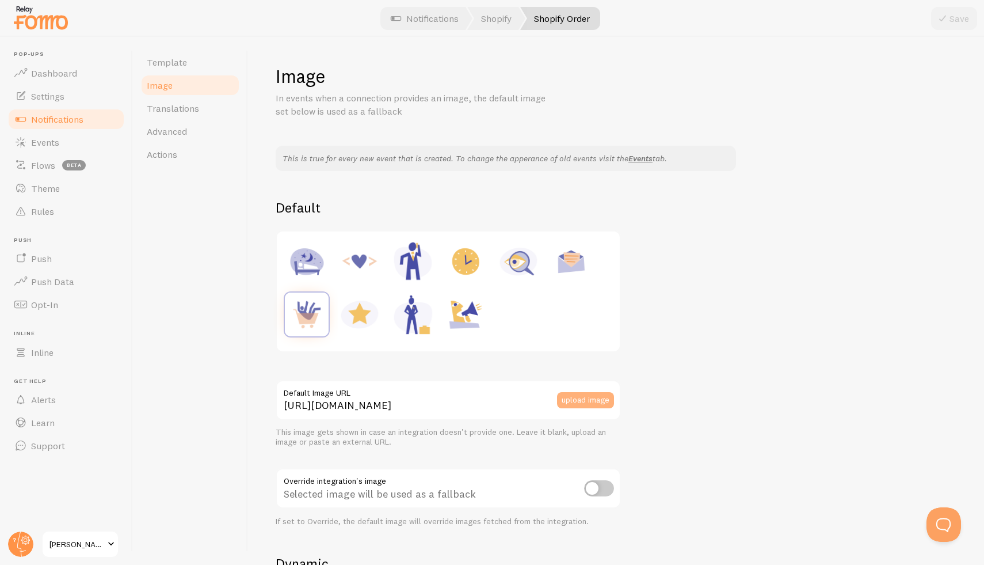
click at [586, 405] on button "upload image" at bounding box center [585, 400] width 57 height 16
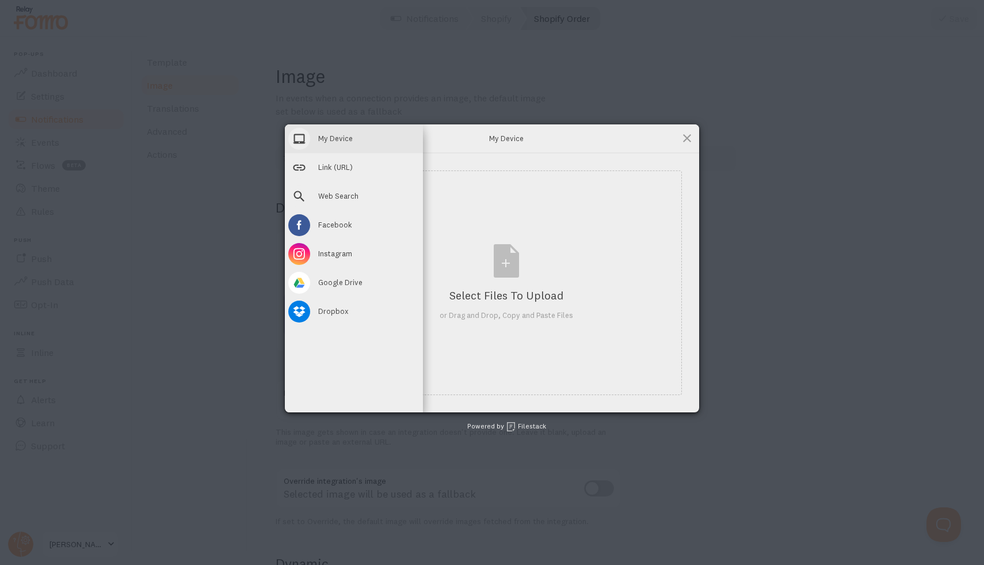
click at [310, 138] on span at bounding box center [299, 139] width 22 height 22
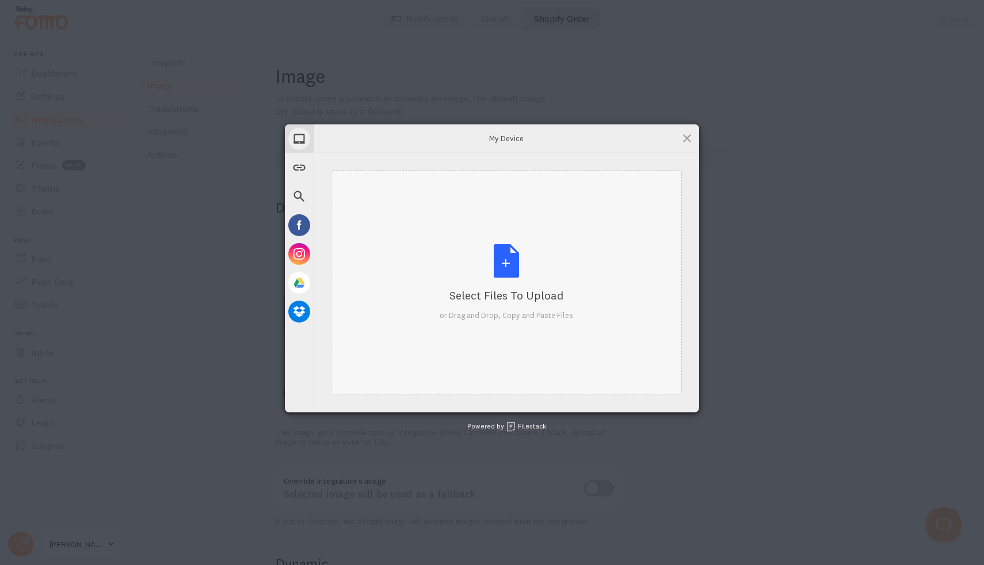
click at [492, 273] on div "Select Files to Upload or Drag and Drop, Copy and Paste Files" at bounding box center [507, 282] width 134 height 77
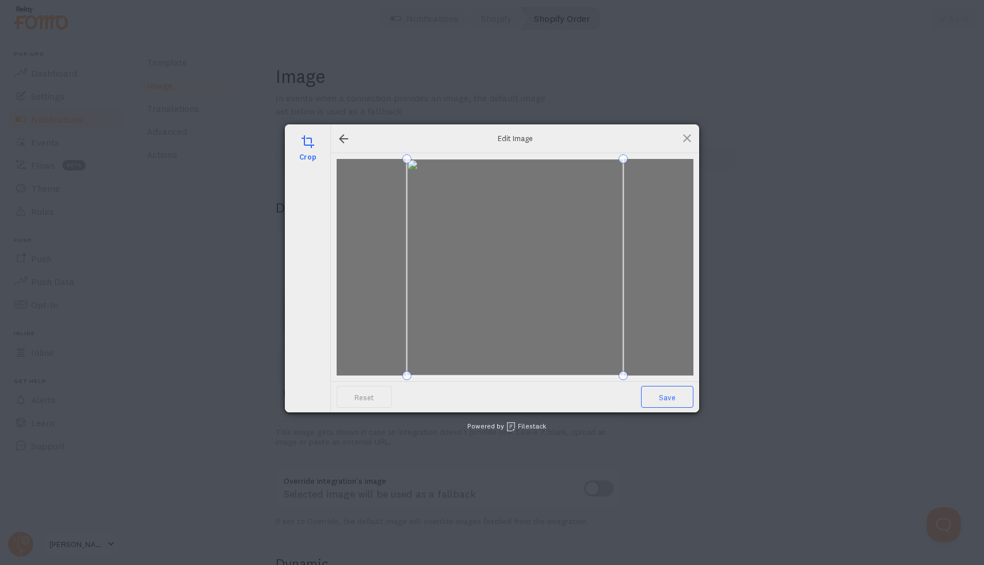
click at [662, 397] on span "Save" at bounding box center [667, 397] width 52 height 22
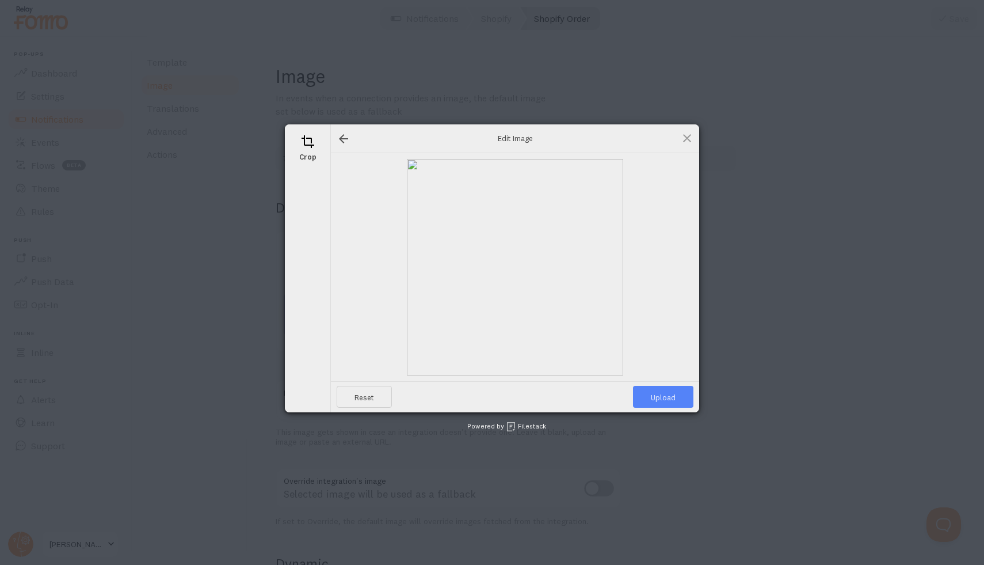
click at [662, 397] on span "Upload" at bounding box center [663, 397] width 60 height 22
type input "[URL][DOMAIN_NAME][DOMAIN_NAME]"
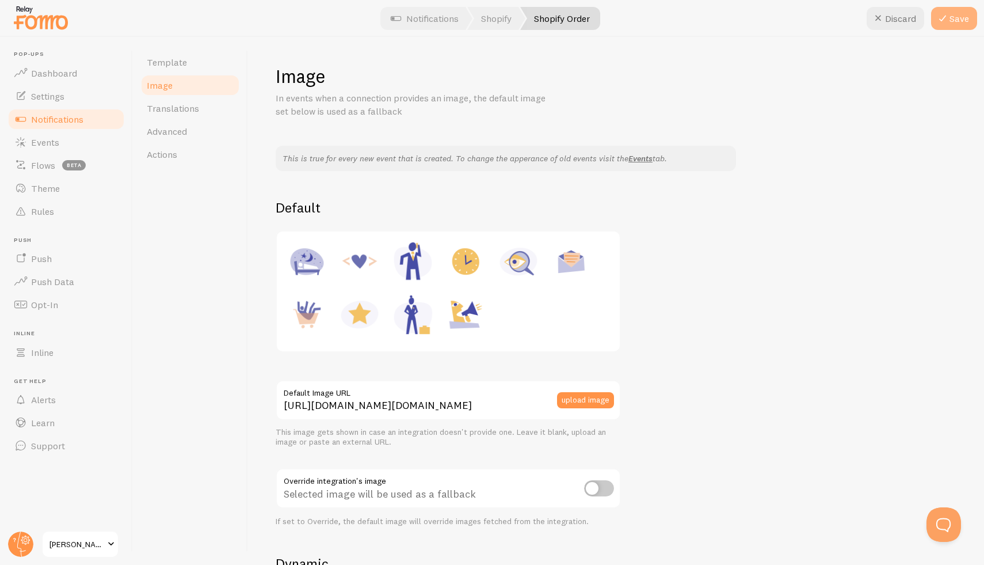
click at [948, 17] on icon at bounding box center [943, 19] width 14 height 14
click at [53, 117] on span "Notifications" at bounding box center [57, 119] width 52 height 12
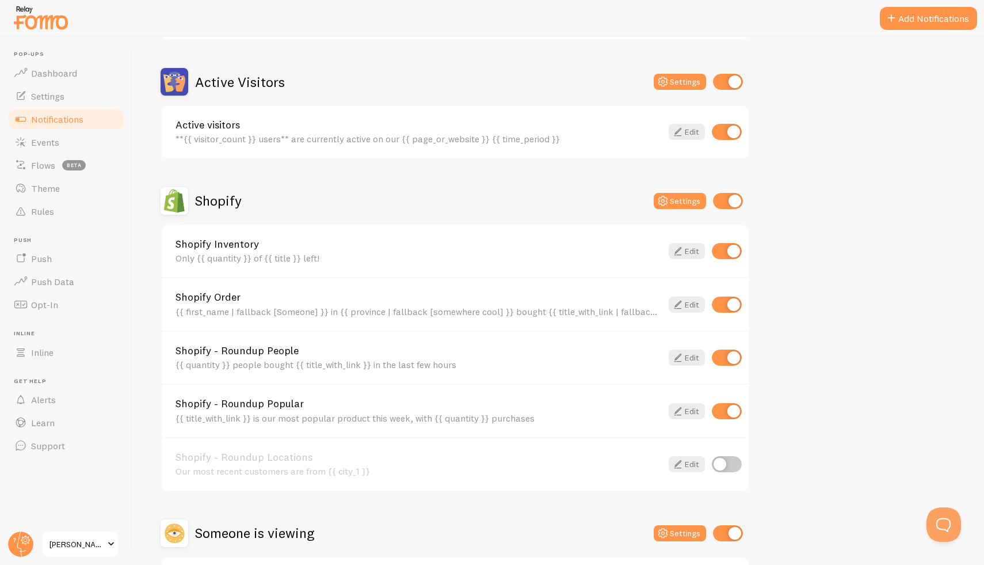
scroll to position [264, 0]
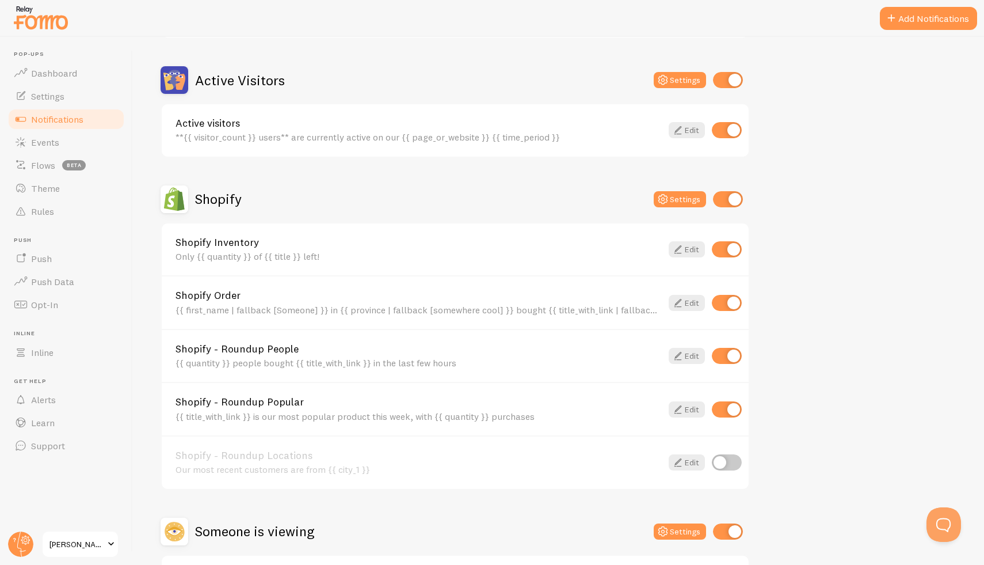
click at [383, 144] on div "Active visitors **{{ visitor_count }} users** are currently active on our {{ pa…" at bounding box center [455, 130] width 587 height 52
click at [683, 127] on icon at bounding box center [678, 130] width 14 height 14
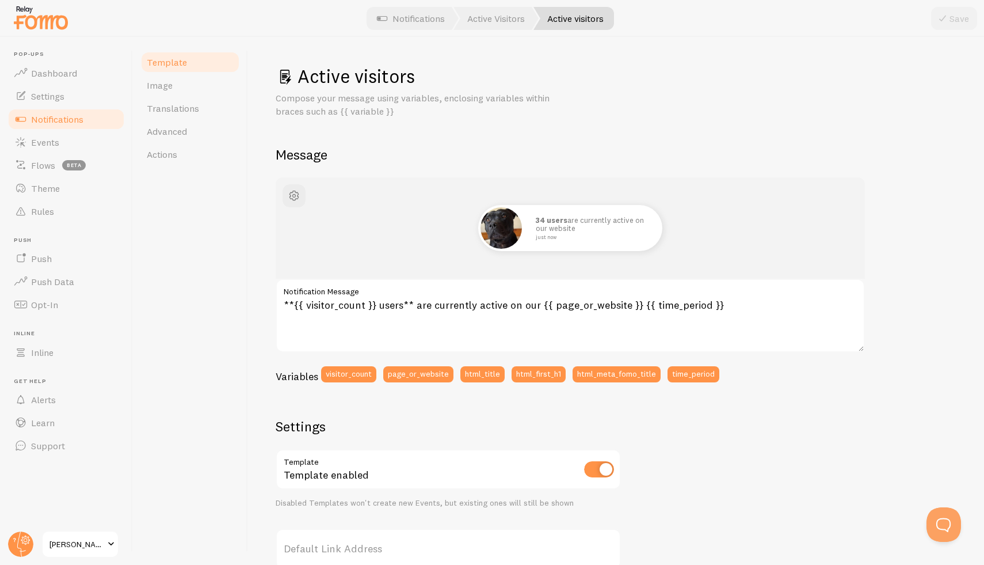
click at [53, 120] on span "Notifications" at bounding box center [57, 119] width 52 height 12
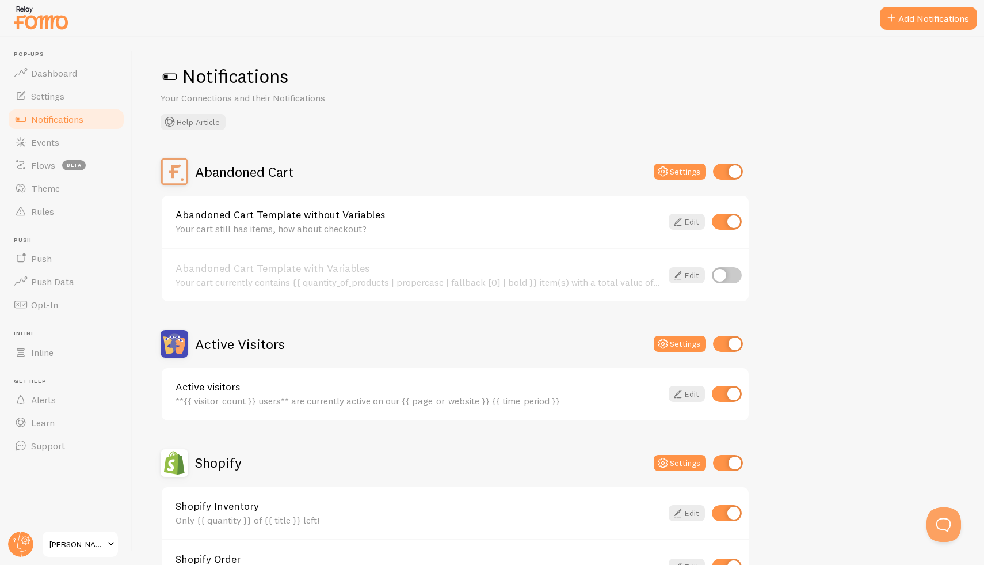
scroll to position [224, 0]
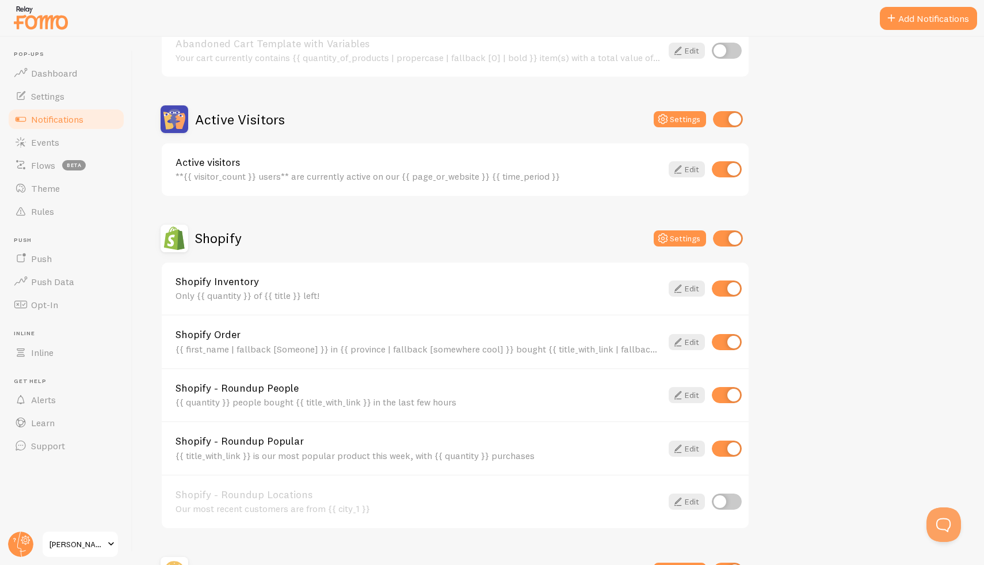
click at [280, 282] on link "Shopify Inventory" at bounding box center [419, 281] width 486 height 10
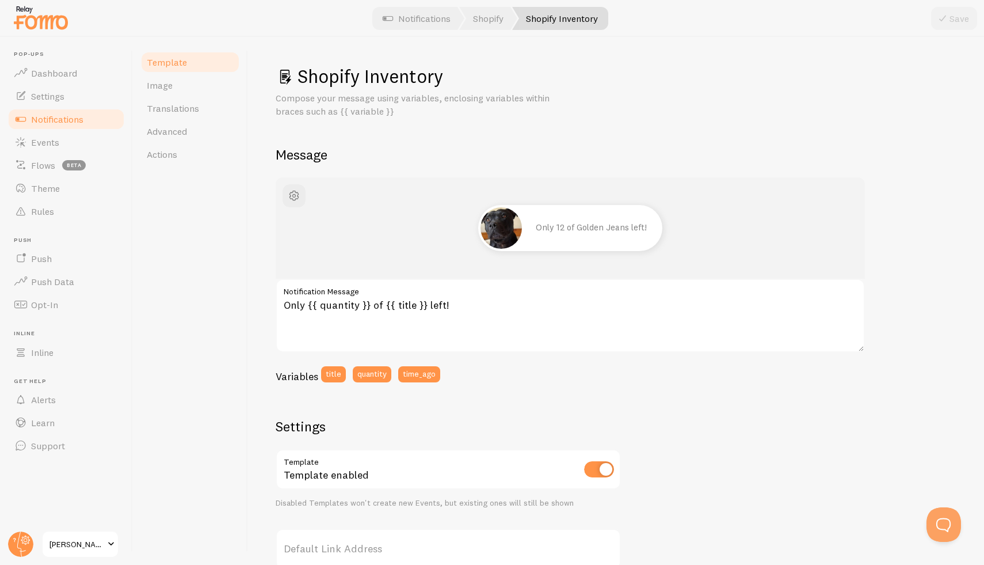
click at [63, 119] on span "Notifications" at bounding box center [57, 119] width 52 height 12
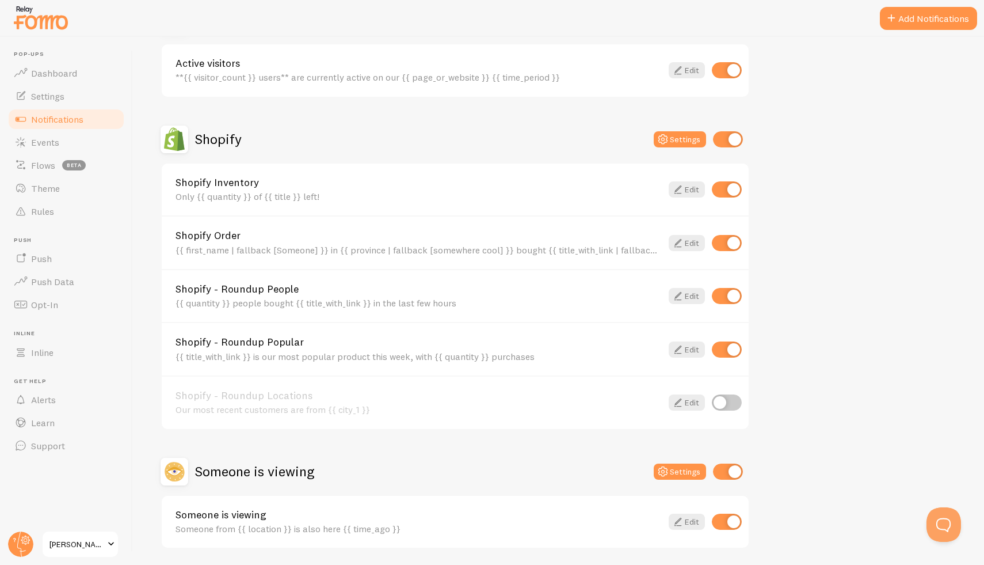
scroll to position [227, 0]
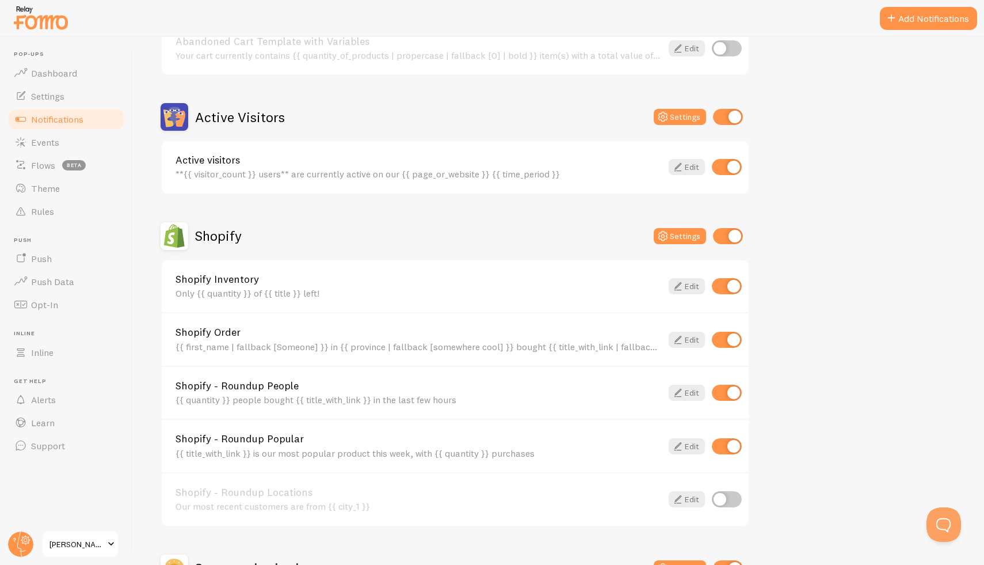
click at [264, 355] on div "Shopify Order {{ first_name | fallback [Someone] }} in {{ province | fallback […" at bounding box center [455, 339] width 587 height 54
click at [281, 337] on link "Shopify Order" at bounding box center [419, 332] width 486 height 10
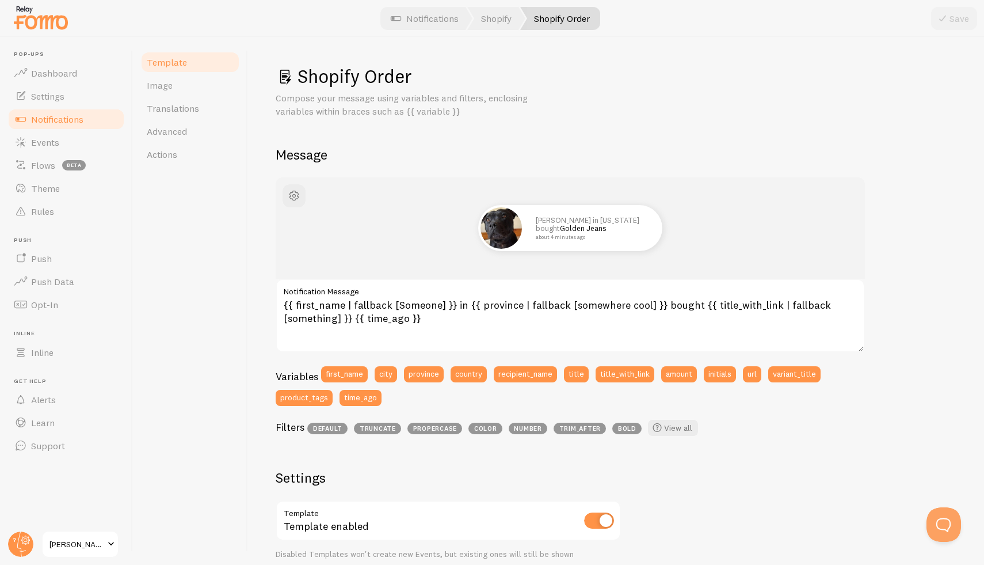
click at [67, 120] on span "Notifications" at bounding box center [57, 119] width 52 height 12
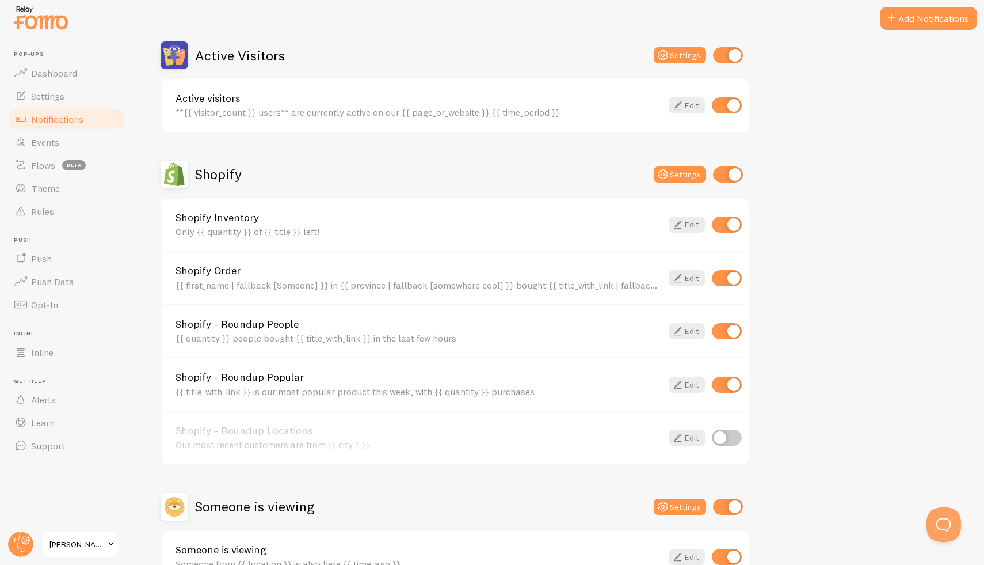
scroll to position [293, 0]
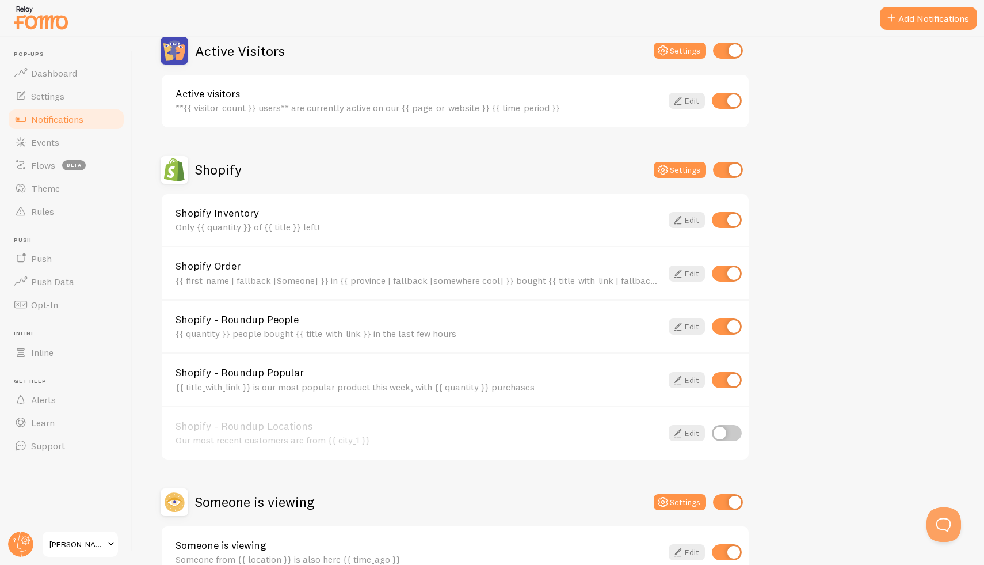
click at [295, 327] on div "Shopify - Roundup People {{ quantity }} people bought {{ title_with_link }} in …" at bounding box center [419, 326] width 486 height 25
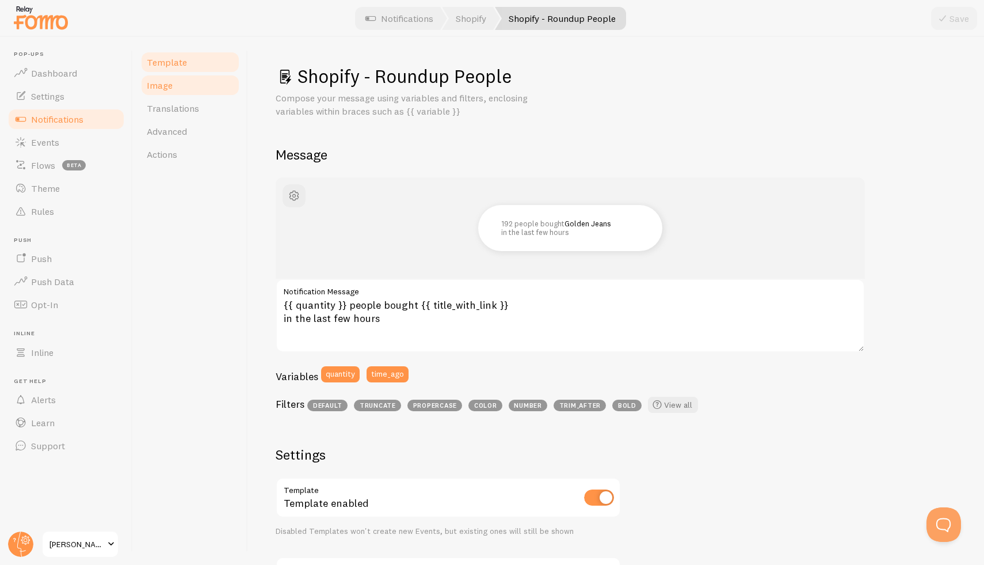
click at [167, 92] on link "Image" at bounding box center [190, 85] width 101 height 23
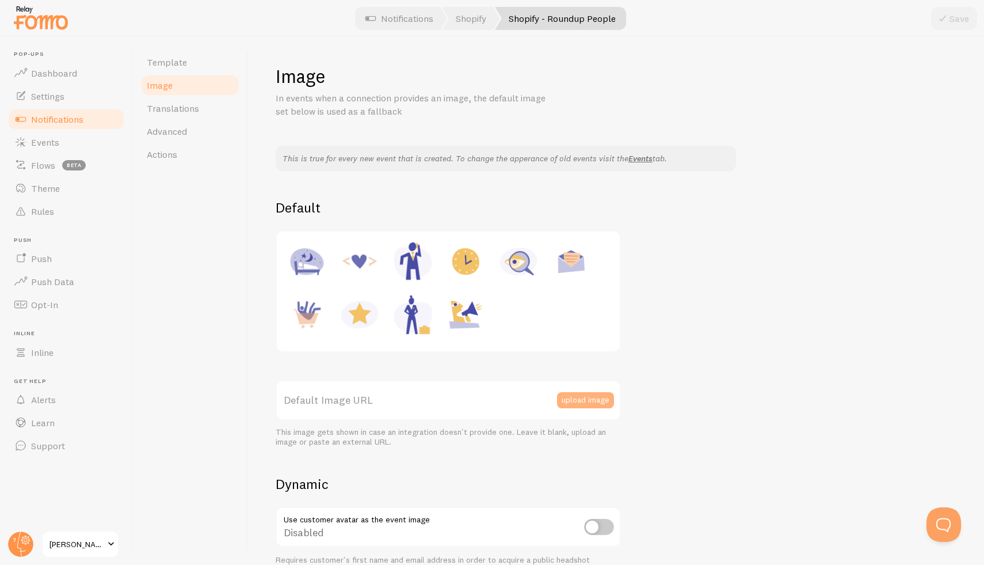
click at [586, 404] on button "upload image" at bounding box center [585, 400] width 57 height 16
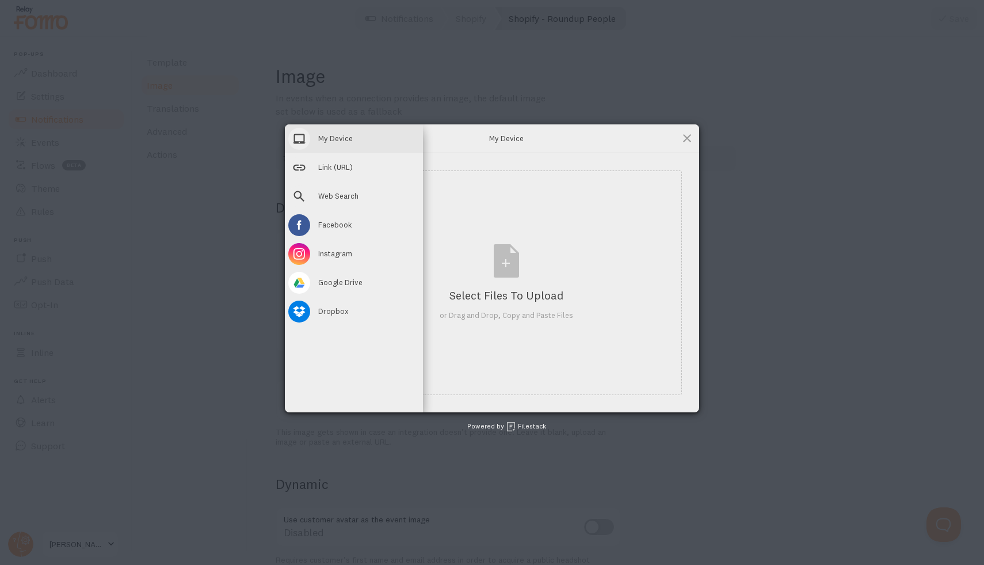
click at [330, 140] on span "My Device" at bounding box center [335, 138] width 35 height 10
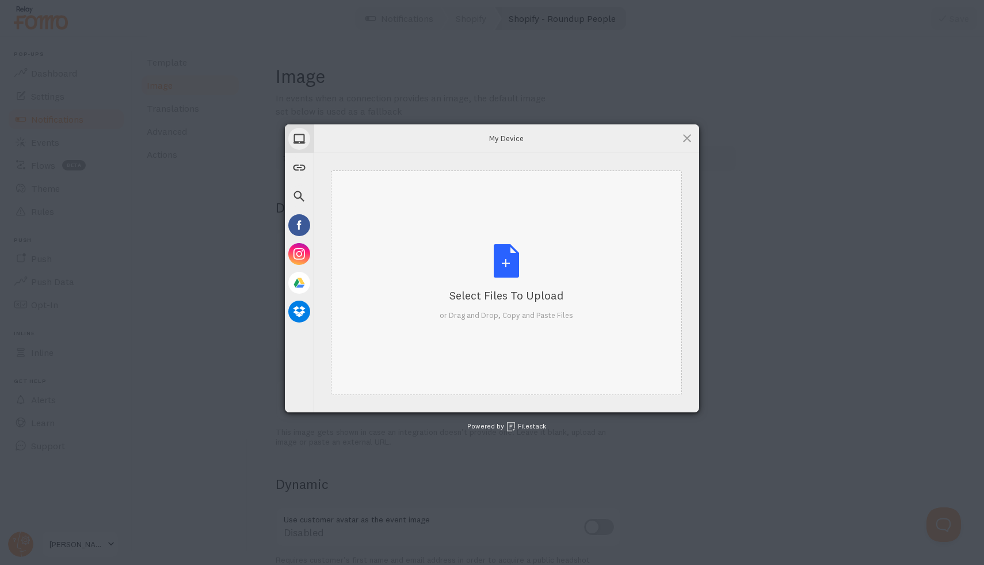
click at [513, 280] on div "Select Files to Upload or Drag and Drop, Copy and Paste Files" at bounding box center [507, 282] width 134 height 77
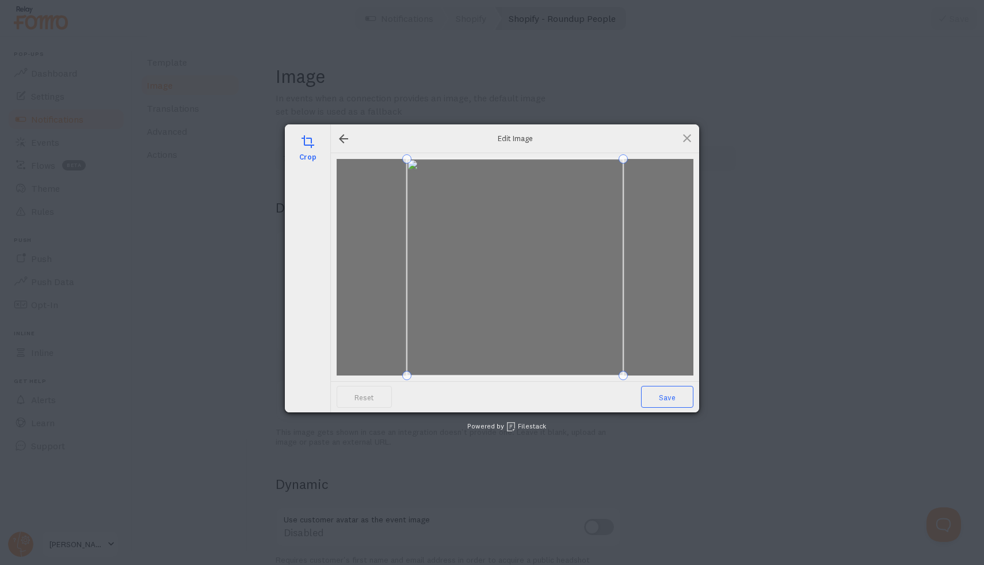
click at [677, 393] on span "Save" at bounding box center [667, 397] width 52 height 22
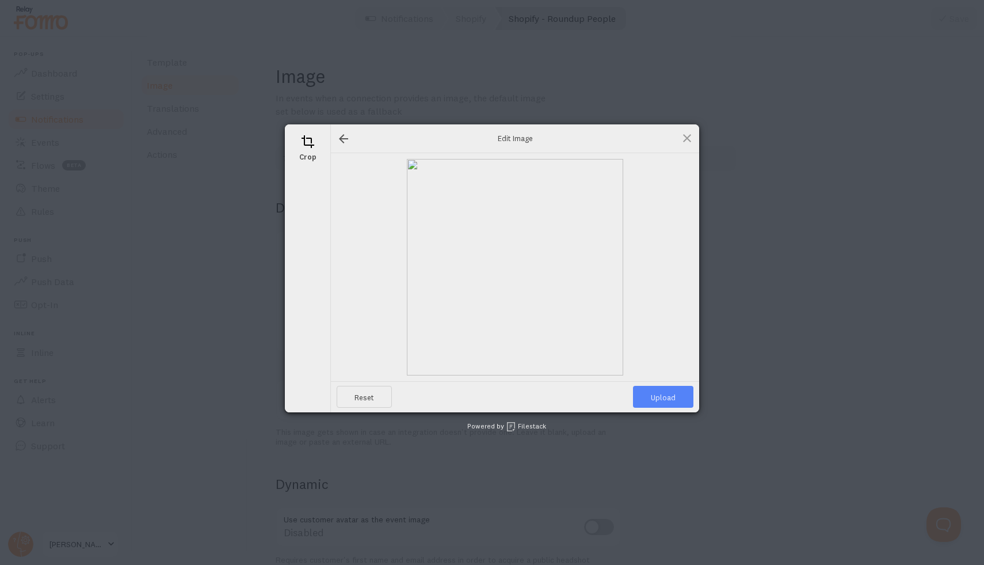
click at [677, 393] on span "Upload" at bounding box center [663, 397] width 60 height 22
type input "[URL][DOMAIN_NAME][DOMAIN_NAME]"
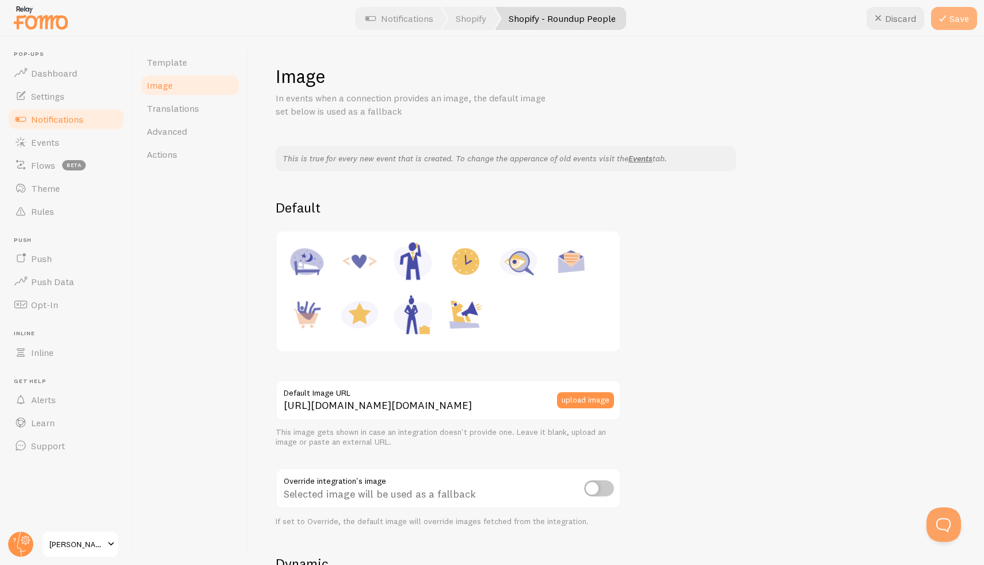
click at [946, 16] on icon at bounding box center [943, 19] width 14 height 14
click at [57, 123] on span "Notifications" at bounding box center [57, 119] width 52 height 12
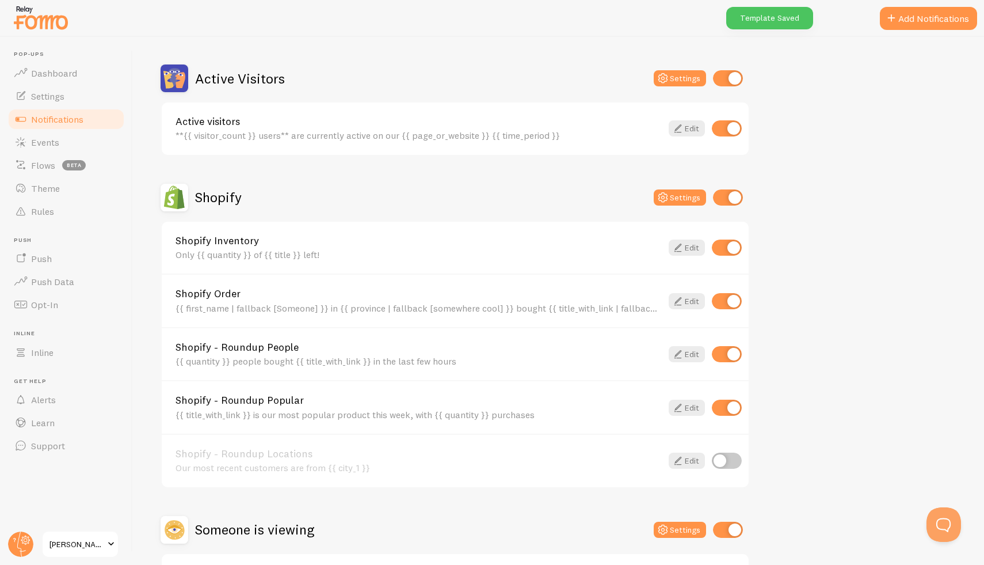
scroll to position [332, 0]
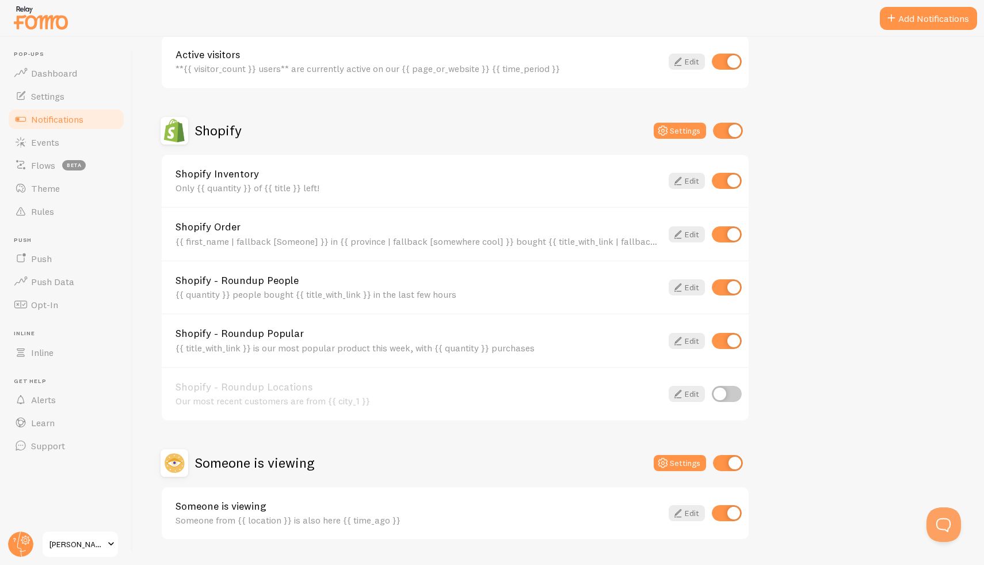
click at [395, 332] on link "Shopify - Roundup Popular" at bounding box center [419, 333] width 486 height 10
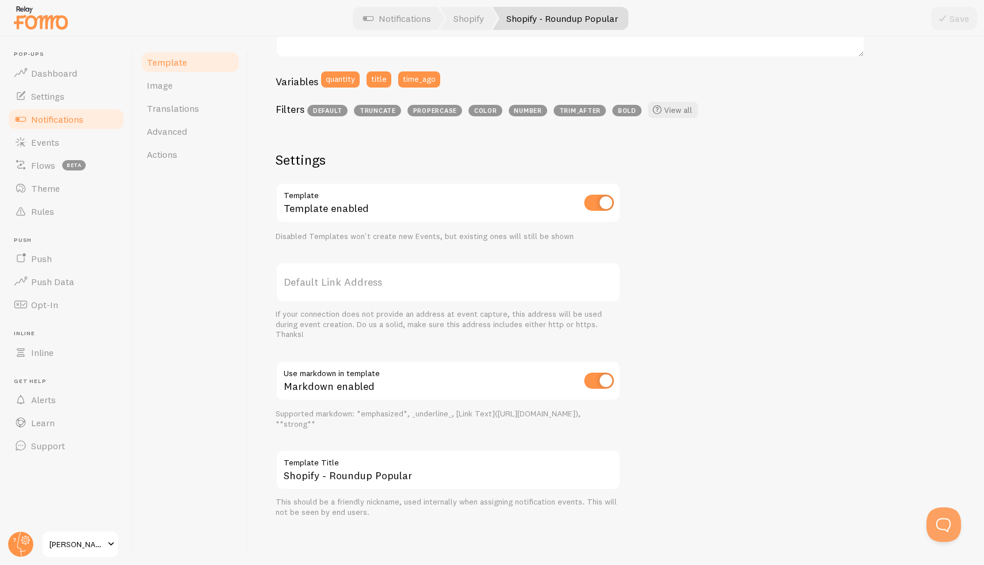
scroll to position [295, 0]
click at [187, 85] on link "Image" at bounding box center [190, 85] width 101 height 23
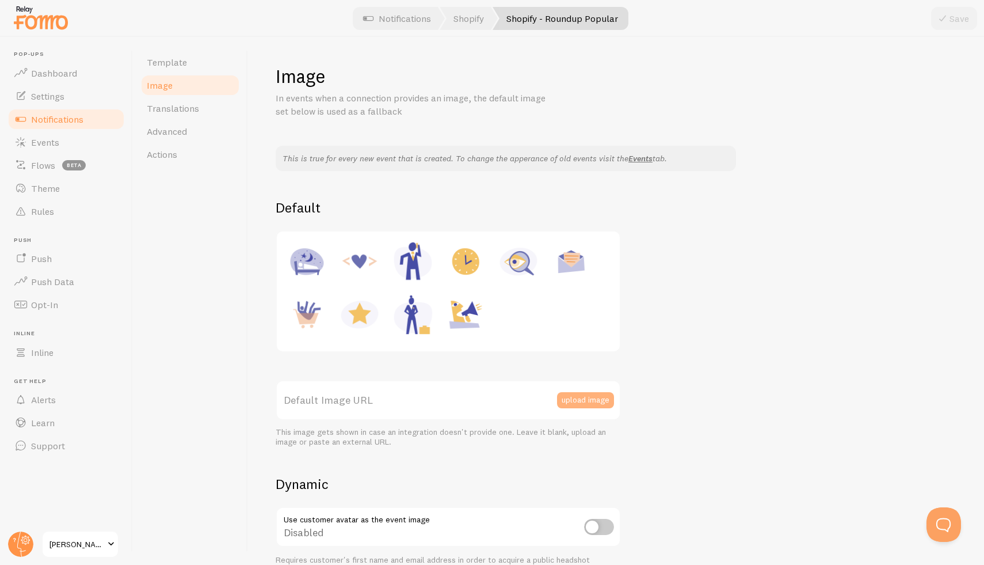
click at [602, 394] on button "upload image" at bounding box center [585, 400] width 57 height 16
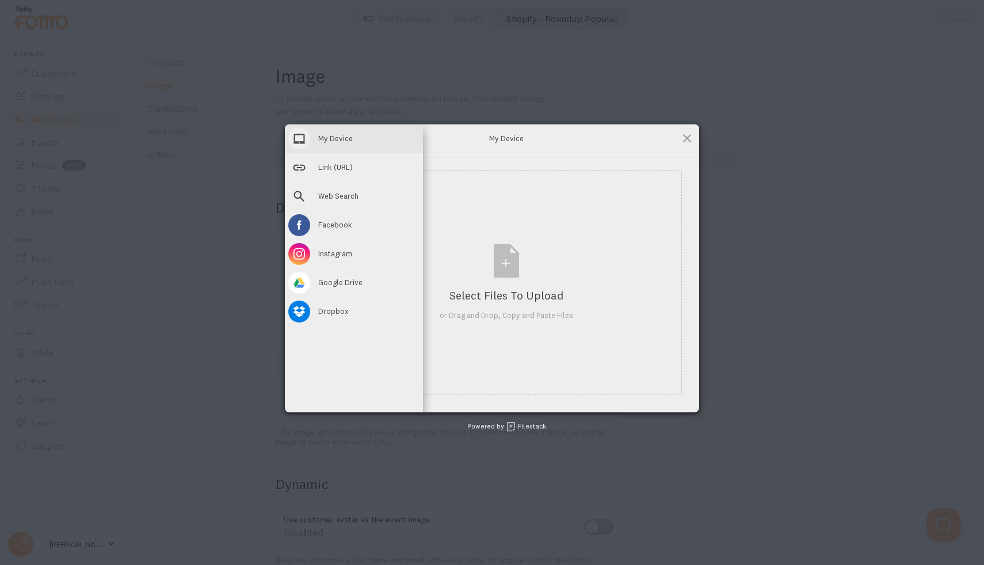
click at [304, 139] on span at bounding box center [299, 139] width 22 height 22
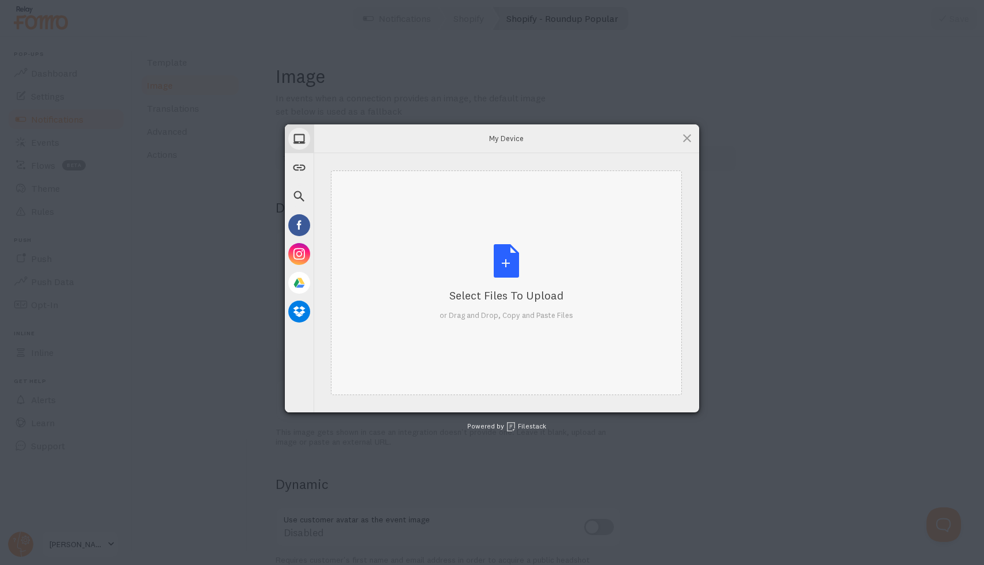
click at [504, 252] on div "Select Files to Upload or Drag and Drop, Copy and Paste Files" at bounding box center [507, 282] width 134 height 77
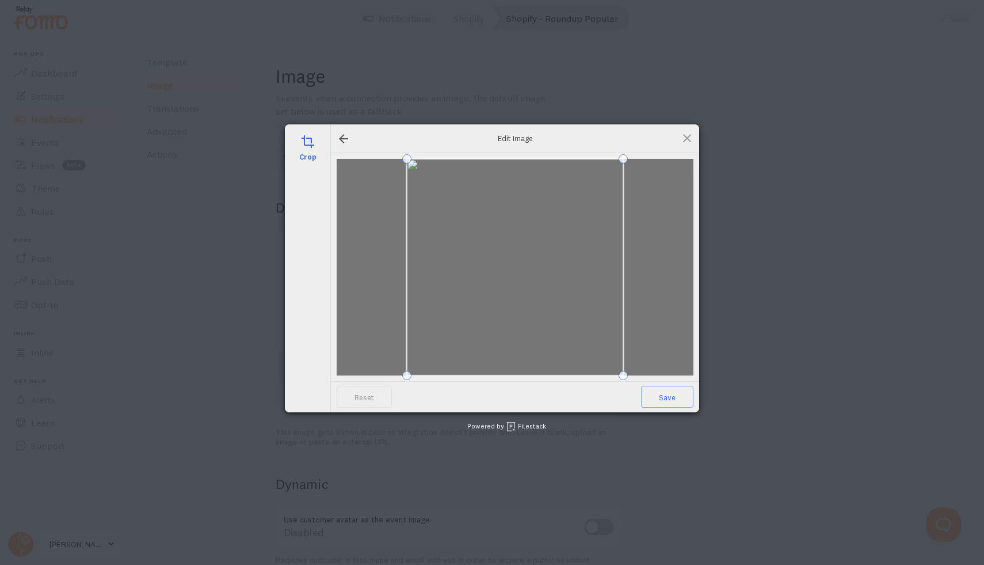
click at [574, 344] on span at bounding box center [515, 267] width 216 height 216
click at [655, 353] on div at bounding box center [515, 267] width 357 height 216
click at [677, 135] on div "Edit Image" at bounding box center [515, 138] width 368 height 29
click at [685, 136] on span at bounding box center [687, 138] width 13 height 13
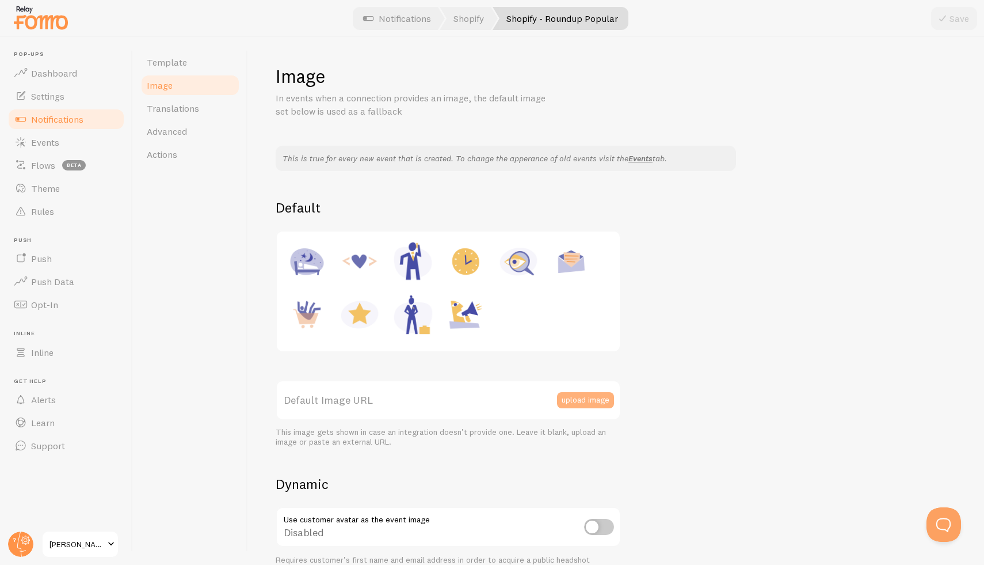
click at [596, 399] on button "upload image" at bounding box center [585, 400] width 57 height 16
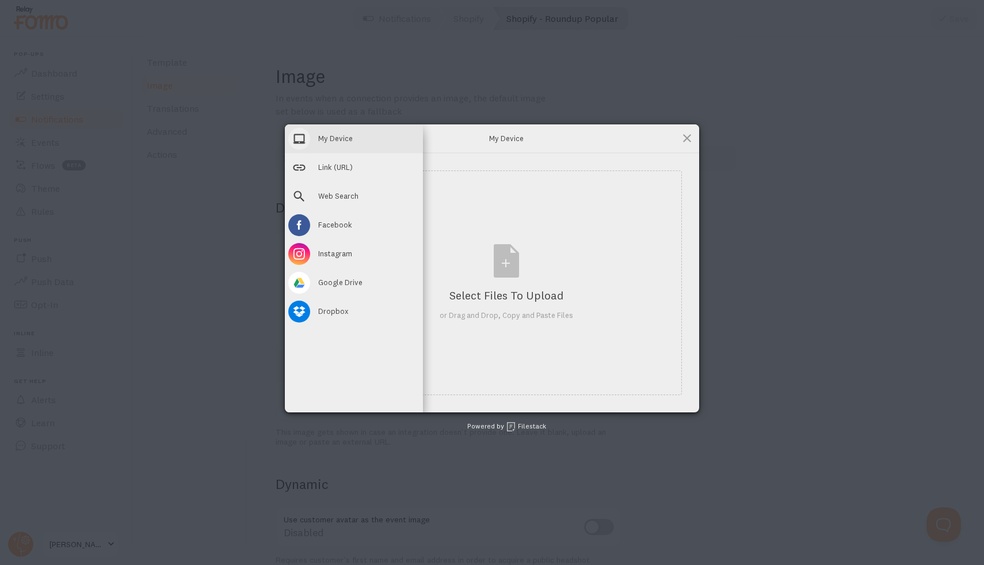
click at [294, 139] on span at bounding box center [299, 139] width 22 height 22
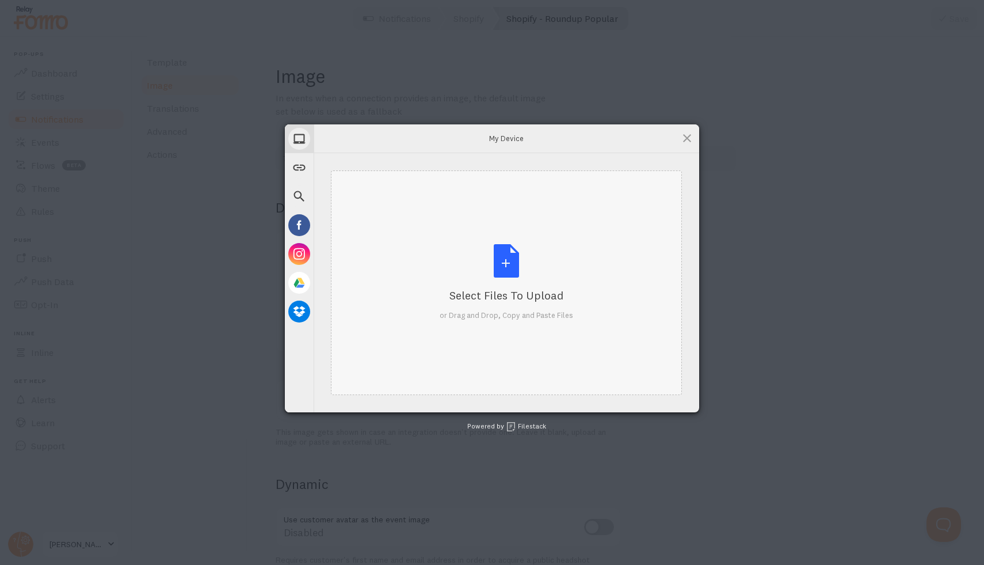
click at [513, 275] on div "Select Files to Upload or Drag and Drop, Copy and Paste Files" at bounding box center [507, 282] width 134 height 77
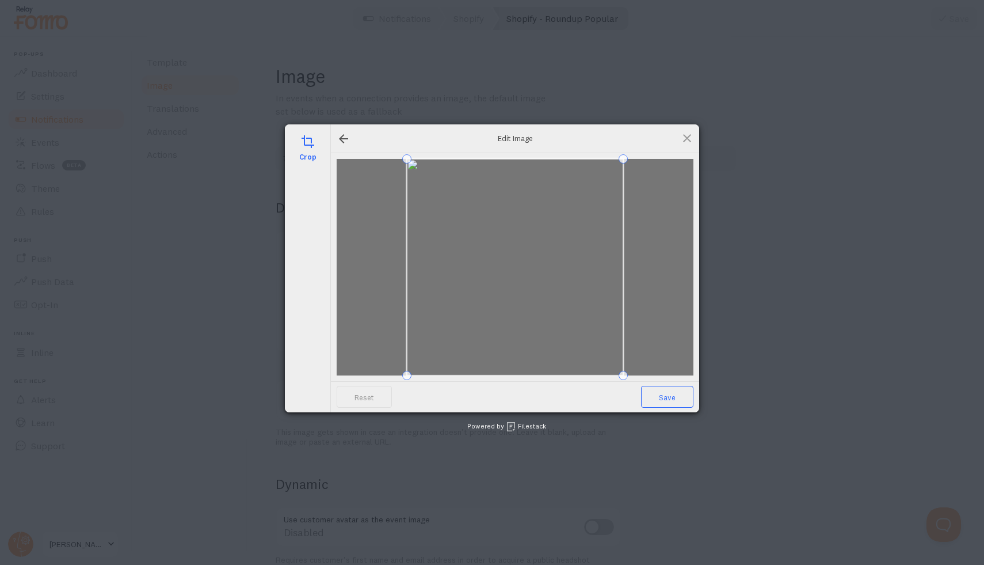
click at [666, 398] on span "Save" at bounding box center [667, 397] width 52 height 22
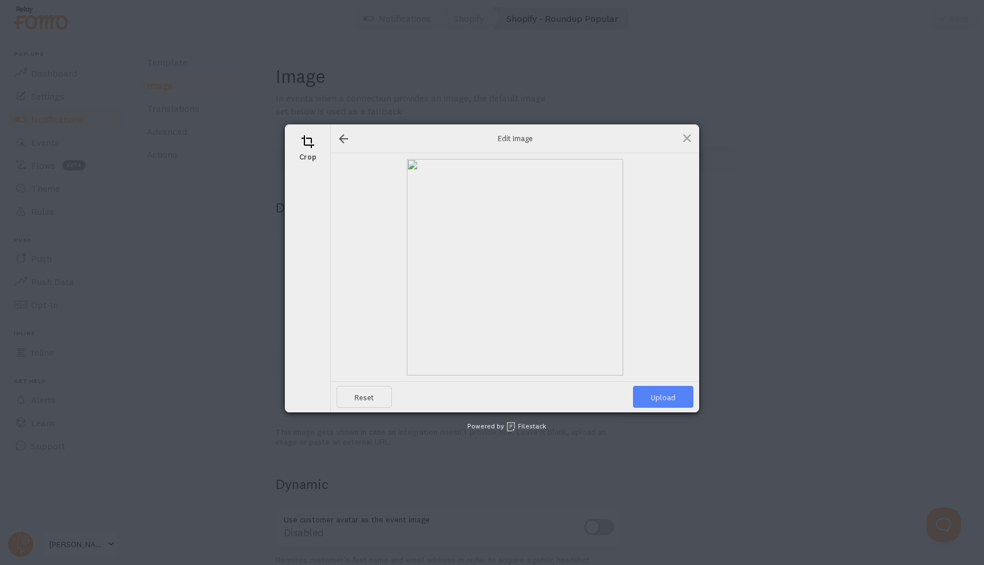
click at [666, 398] on span "Upload" at bounding box center [663, 397] width 60 height 22
type input "[URL][DOMAIN_NAME][DOMAIN_NAME]"
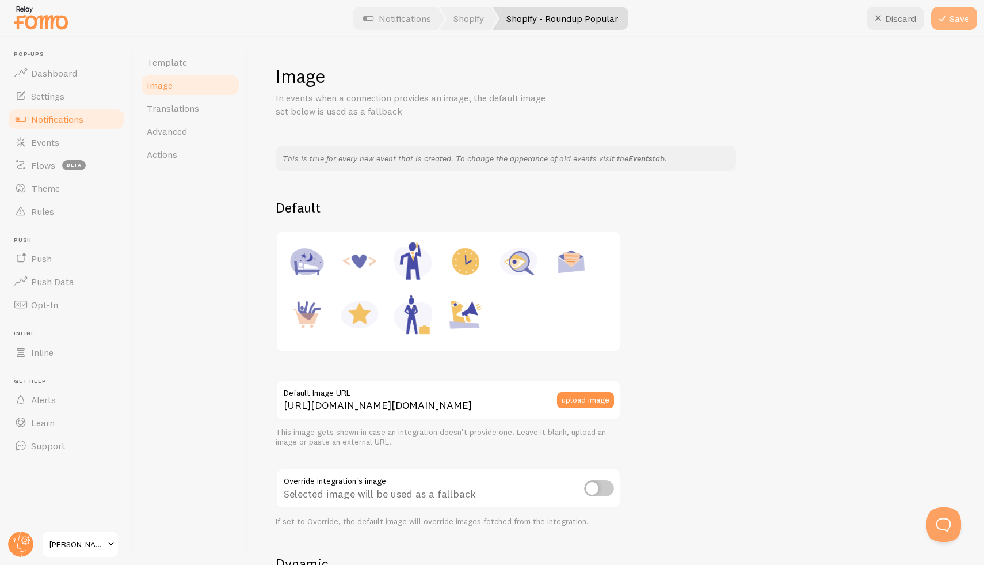
click at [958, 17] on button "Save" at bounding box center [954, 18] width 46 height 23
click at [33, 119] on span "Notifications" at bounding box center [57, 119] width 52 height 12
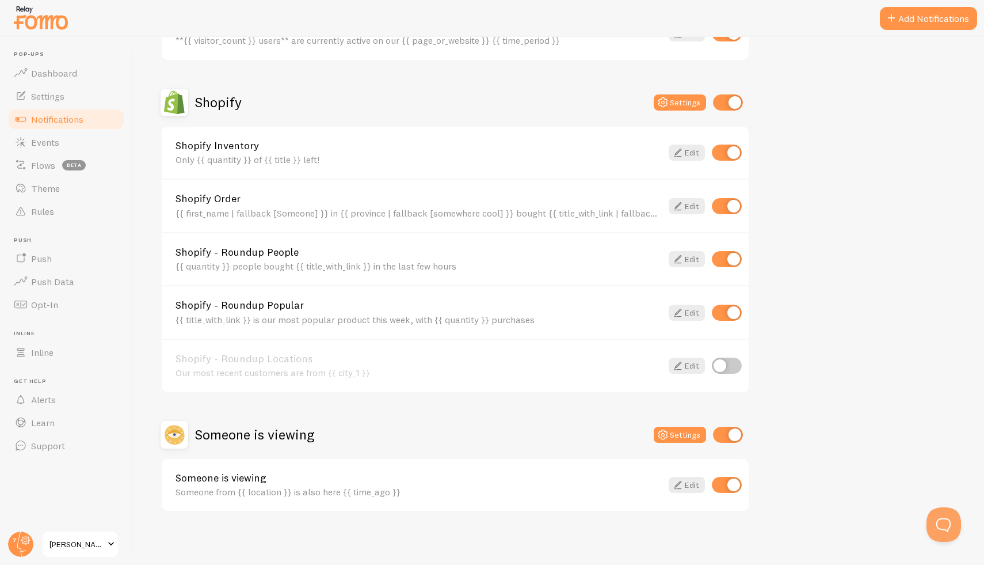
scroll to position [363, 0]
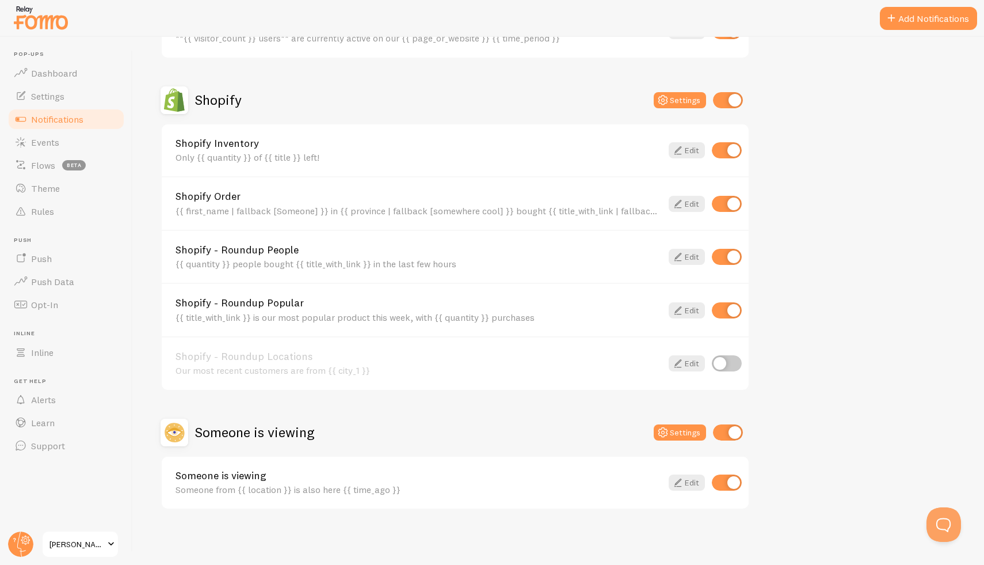
click at [345, 464] on div "Someone is viewing Someone from {{ location }} is also here {{ time_ago }} Edit" at bounding box center [455, 482] width 587 height 52
click at [365, 486] on div "Someone from {{ location }} is also here {{ time_ago }}" at bounding box center [419, 489] width 486 height 10
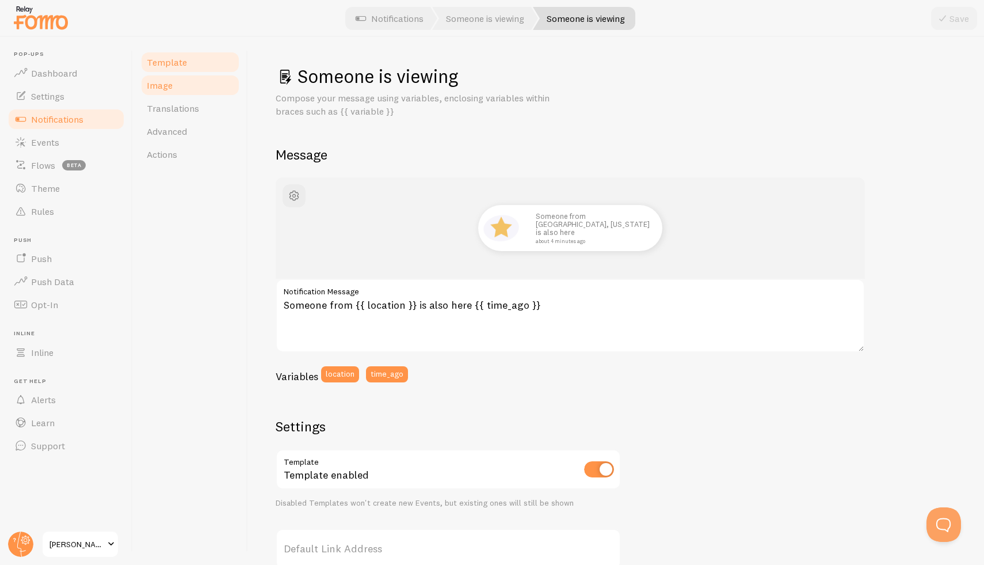
click at [169, 78] on link "Image" at bounding box center [190, 85] width 101 height 23
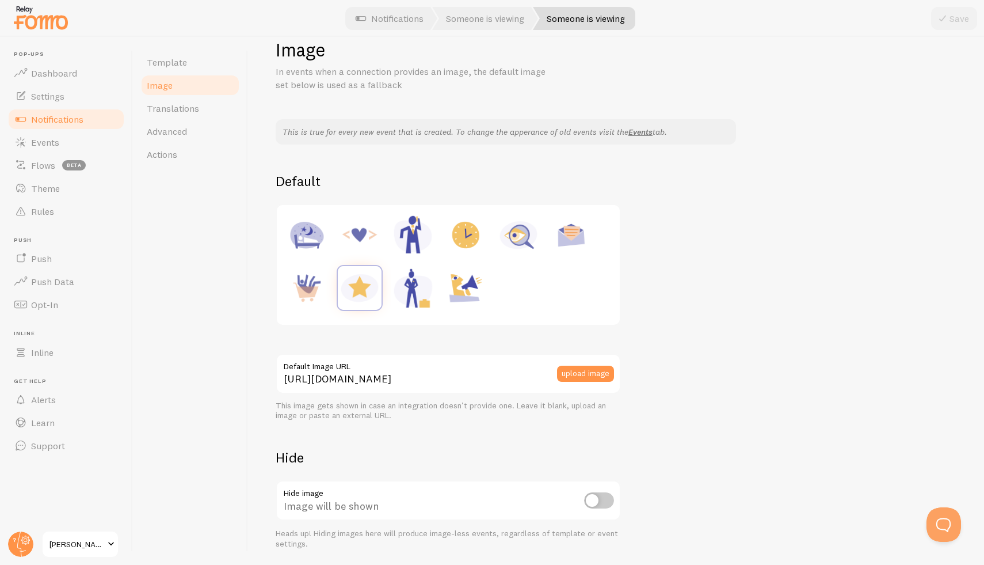
scroll to position [66, 0]
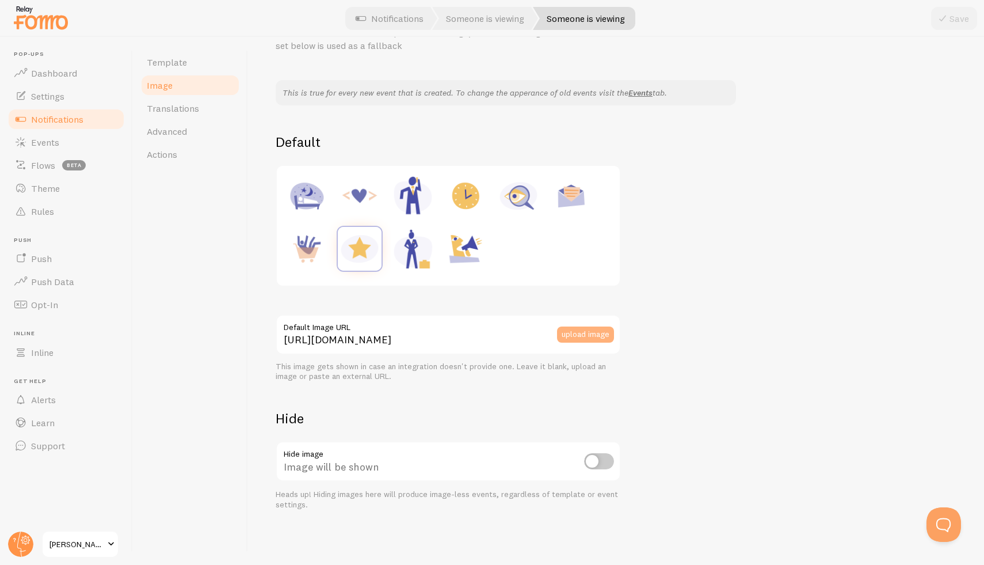
click at [600, 327] on button "upload image" at bounding box center [585, 334] width 57 height 16
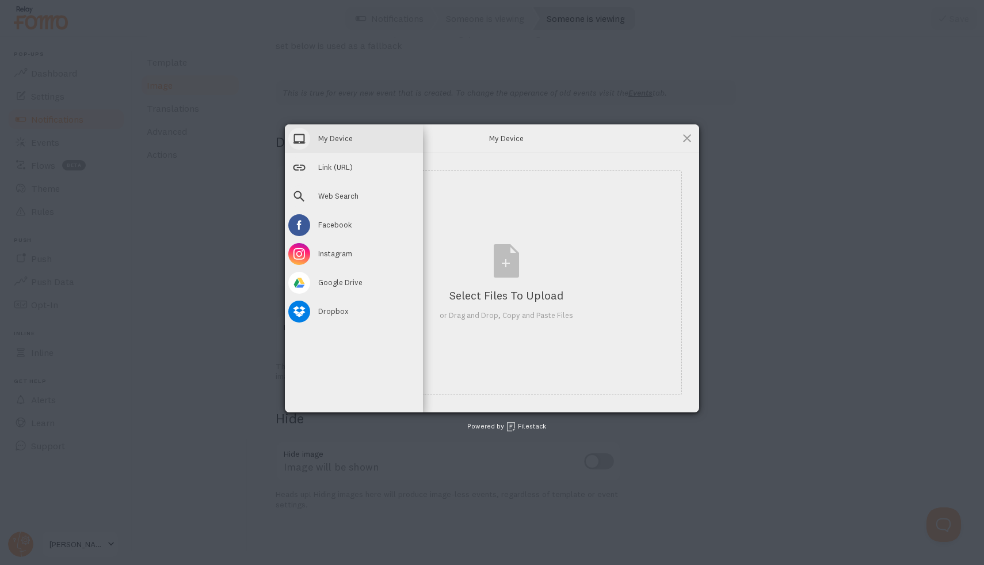
click at [342, 141] on span "My Device" at bounding box center [335, 138] width 35 height 10
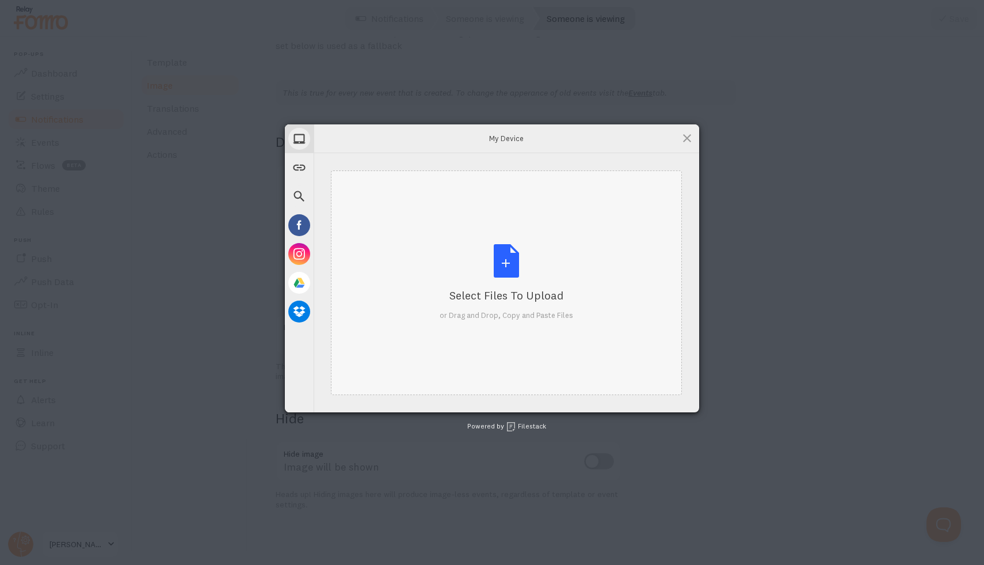
click at [511, 271] on div "Select Files to Upload or Drag and Drop, Copy and Paste Files" at bounding box center [507, 282] width 134 height 77
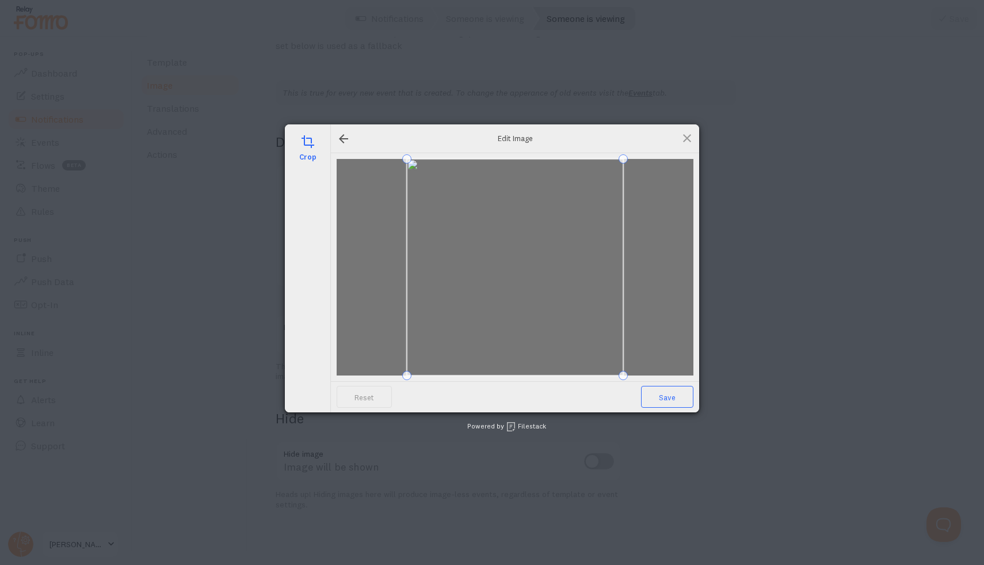
click at [666, 395] on span "Save" at bounding box center [667, 397] width 52 height 22
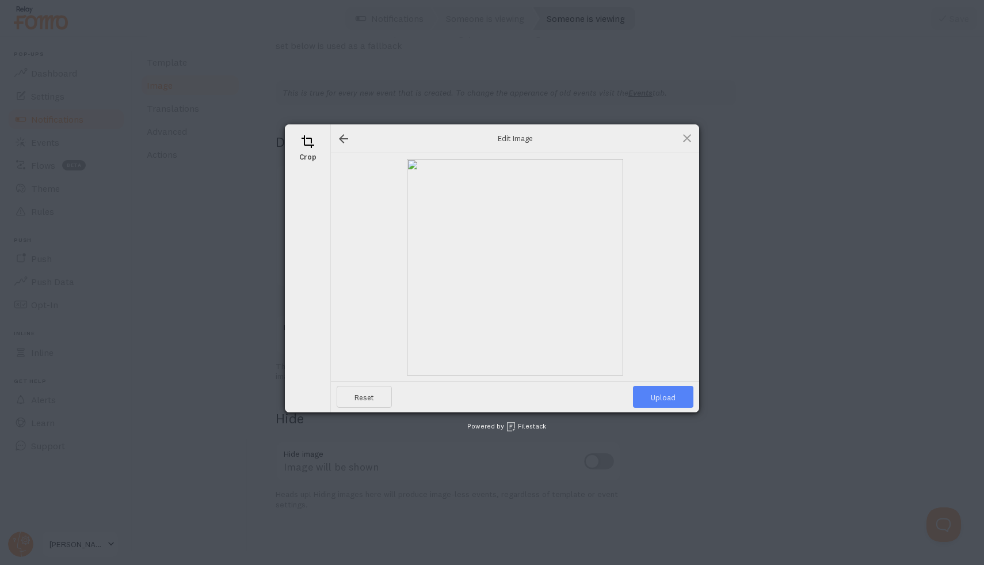
click at [664, 396] on span "Upload" at bounding box center [663, 397] width 60 height 22
type input "[URL][DOMAIN_NAME][DOMAIN_NAME]"
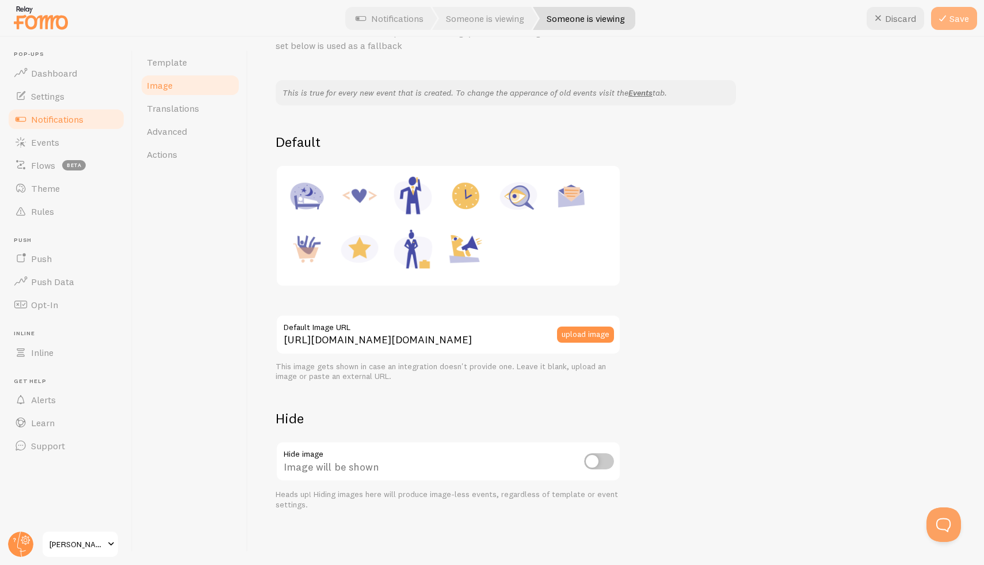
click at [947, 17] on icon at bounding box center [943, 19] width 14 height 14
click at [162, 87] on span "Image" at bounding box center [160, 85] width 26 height 12
click at [165, 69] on link "Template" at bounding box center [190, 62] width 101 height 23
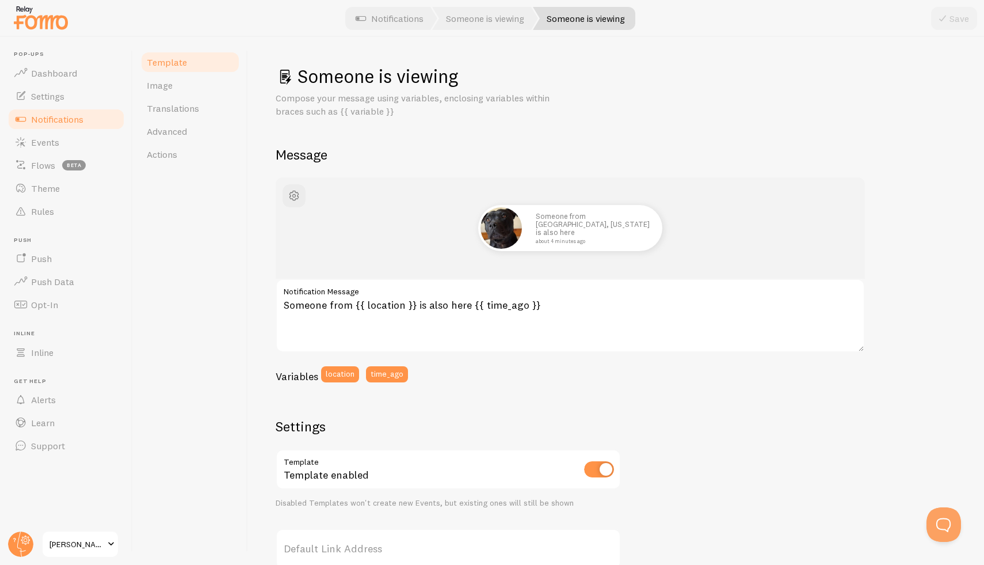
click at [52, 121] on span "Notifications" at bounding box center [57, 119] width 52 height 12
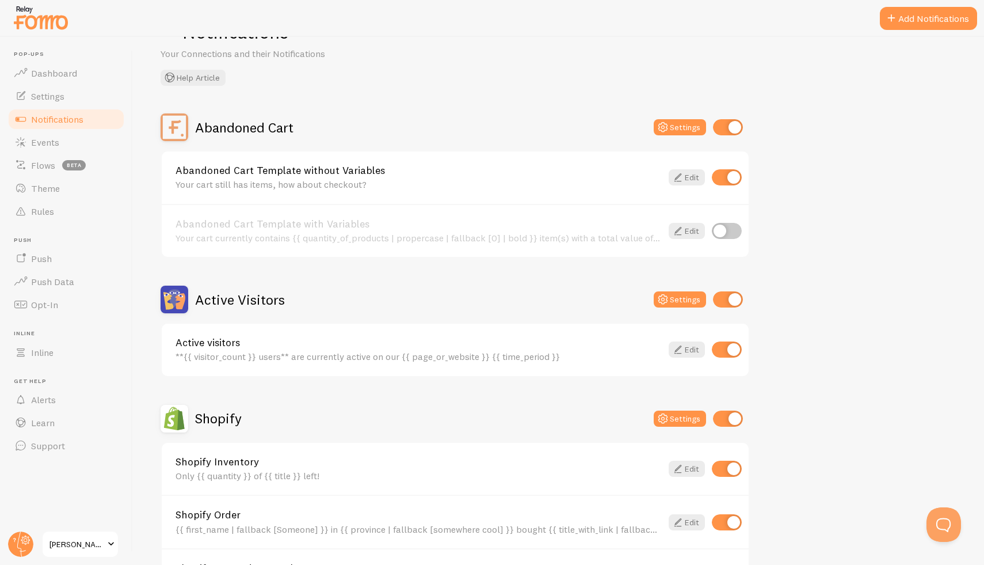
scroll to position [109, 0]
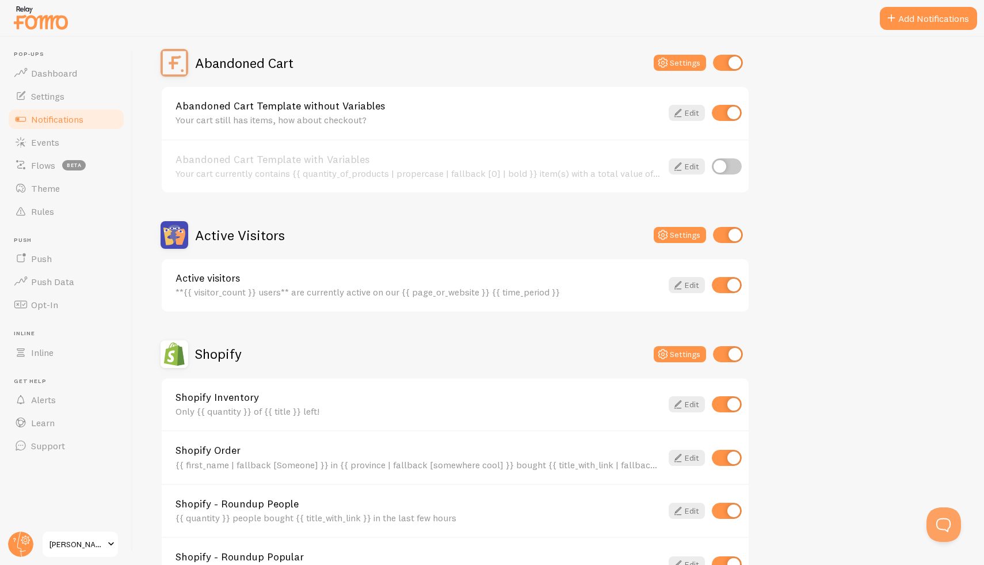
click at [258, 243] on h2 "Active Visitors" at bounding box center [240, 235] width 90 height 18
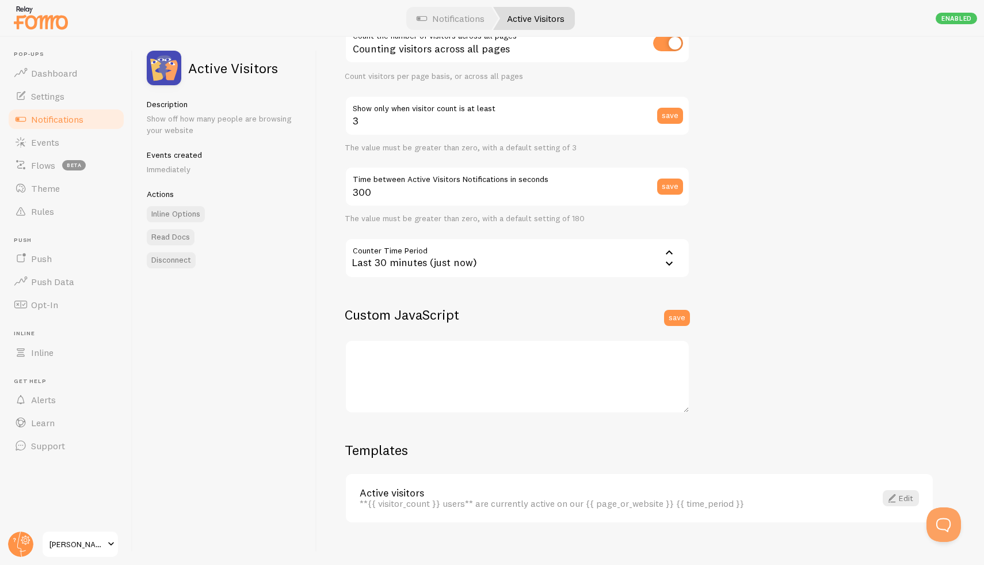
scroll to position [159, 0]
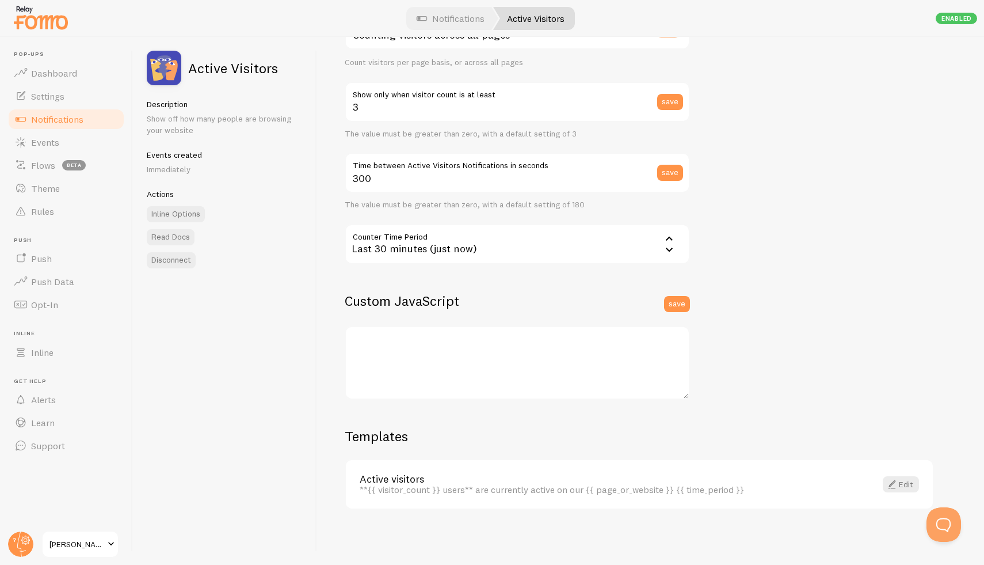
click at [650, 243] on div "Last 30 minutes (just now)" at bounding box center [517, 244] width 345 height 40
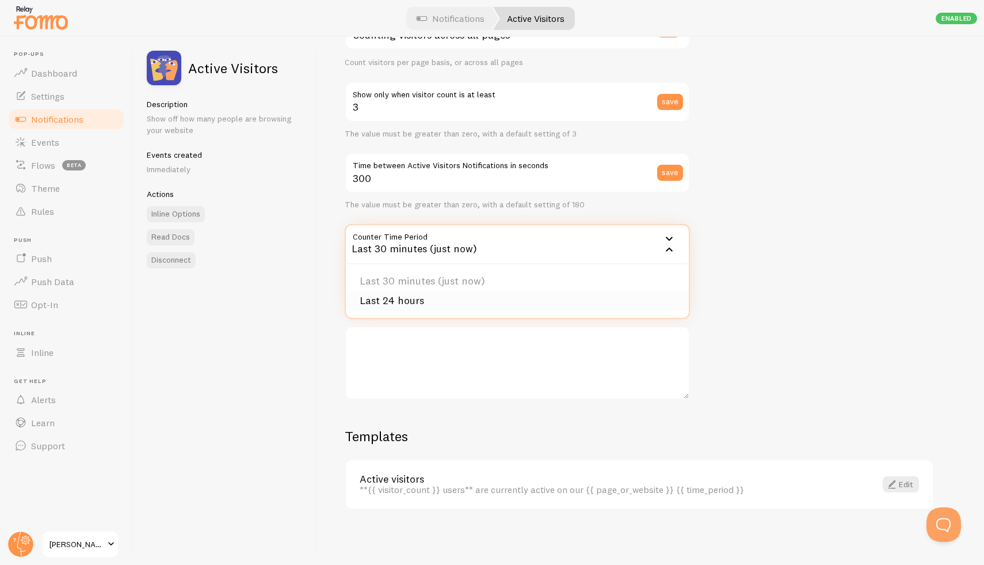
click at [609, 295] on li "Last 24 hours" at bounding box center [517, 301] width 343 height 20
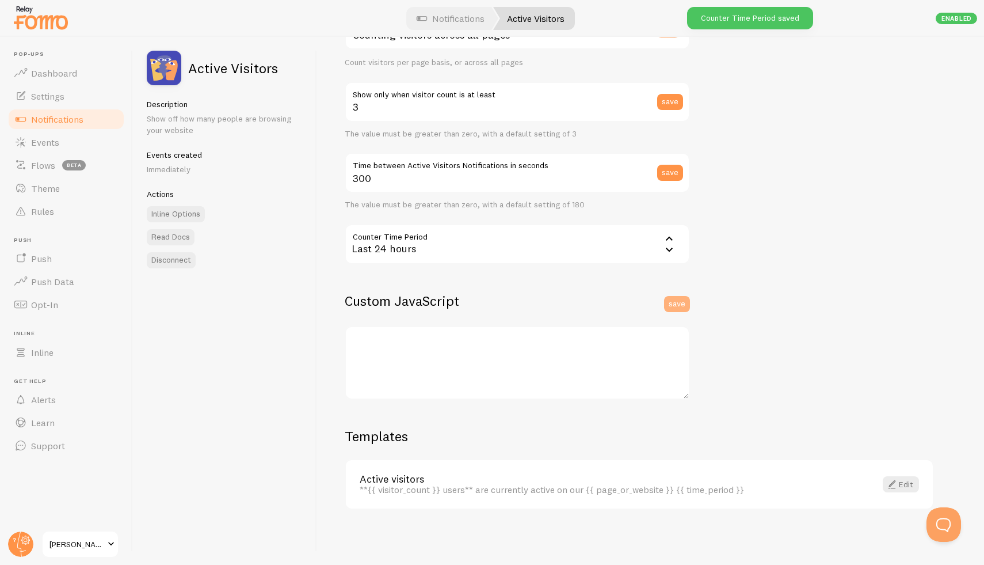
click at [682, 304] on button "save" at bounding box center [677, 304] width 26 height 16
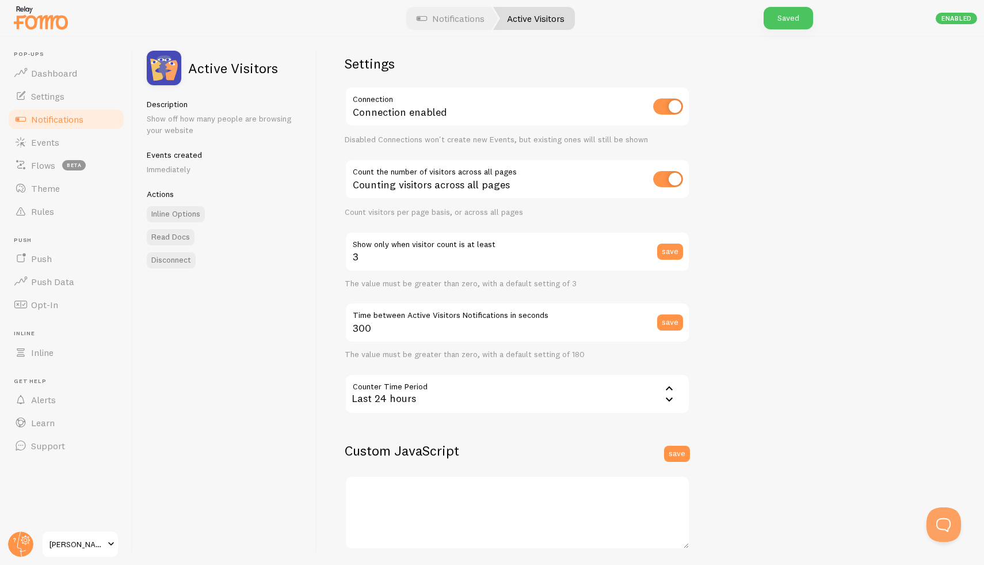
scroll to position [0, 0]
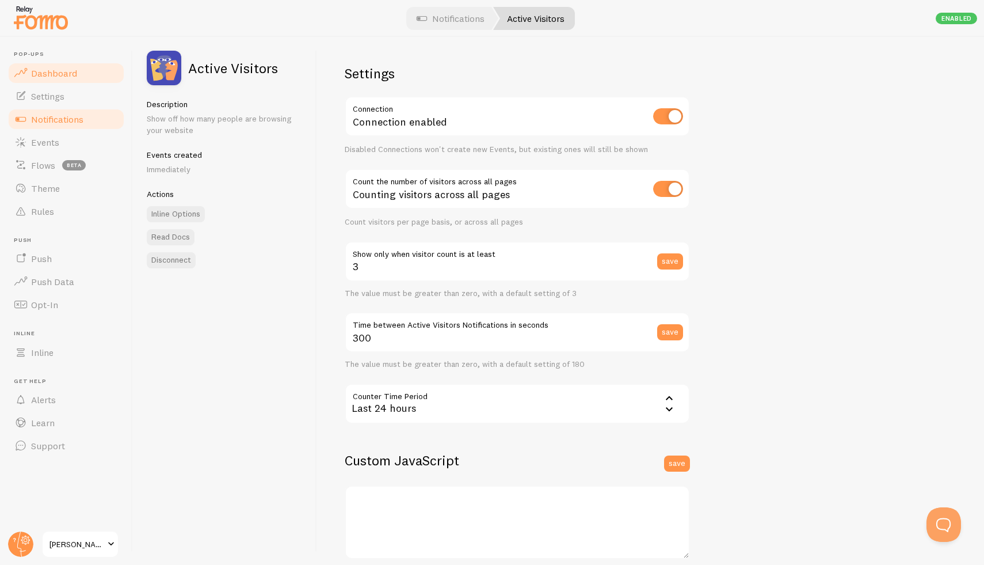
click at [45, 65] on link "Dashboard" at bounding box center [66, 73] width 119 height 23
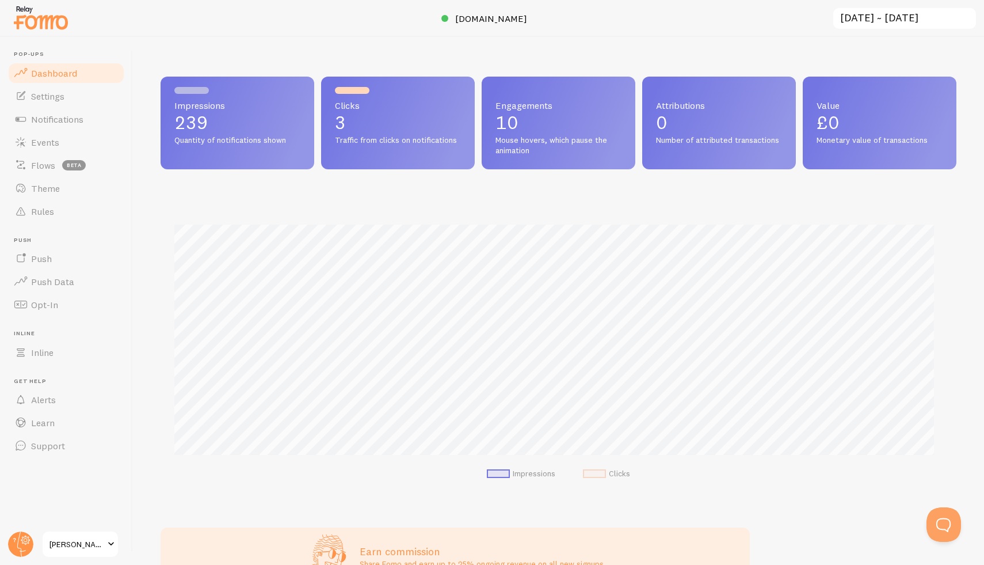
scroll to position [2, 0]
click at [339, 87] on div at bounding box center [352, 89] width 35 height 7
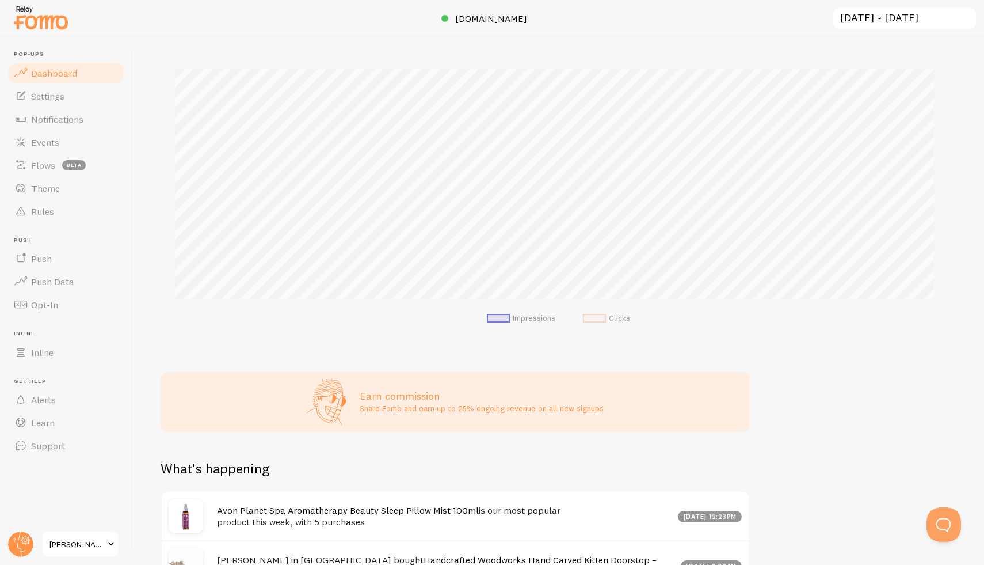
scroll to position [0, 0]
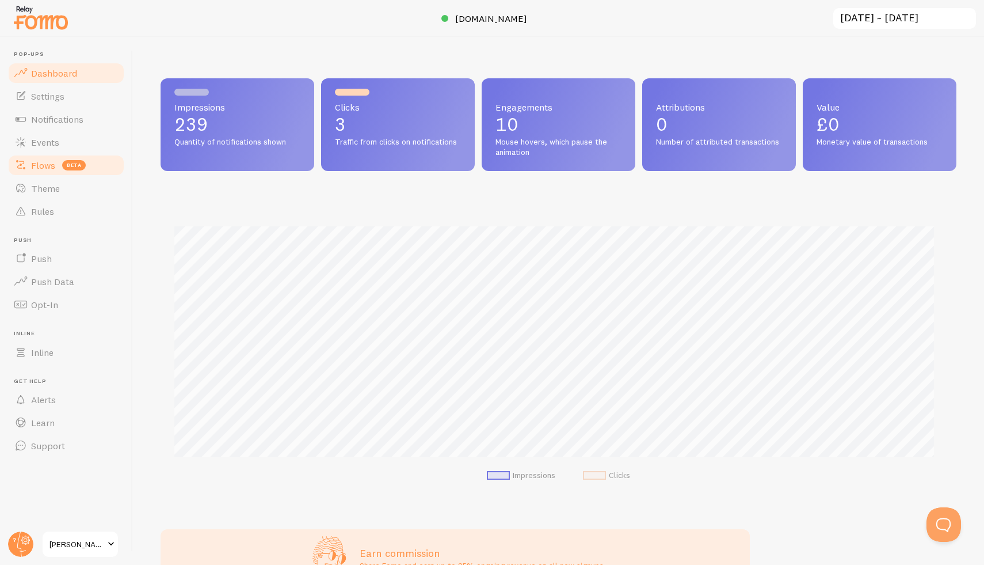
click at [47, 169] on span "Flows" at bounding box center [43, 165] width 24 height 12
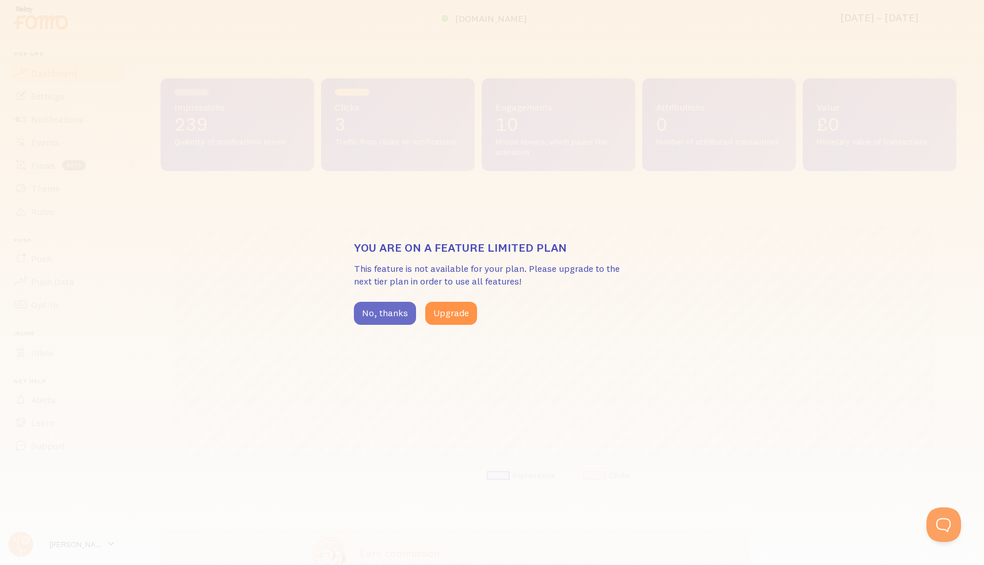
click at [379, 304] on button "No, thanks" at bounding box center [385, 313] width 62 height 23
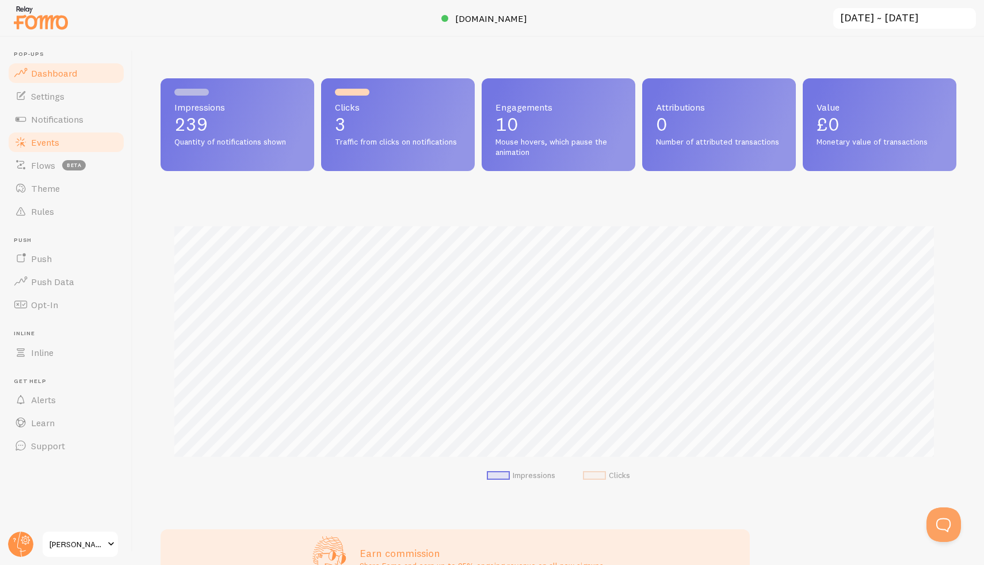
click at [56, 135] on link "Events" at bounding box center [66, 142] width 119 height 23
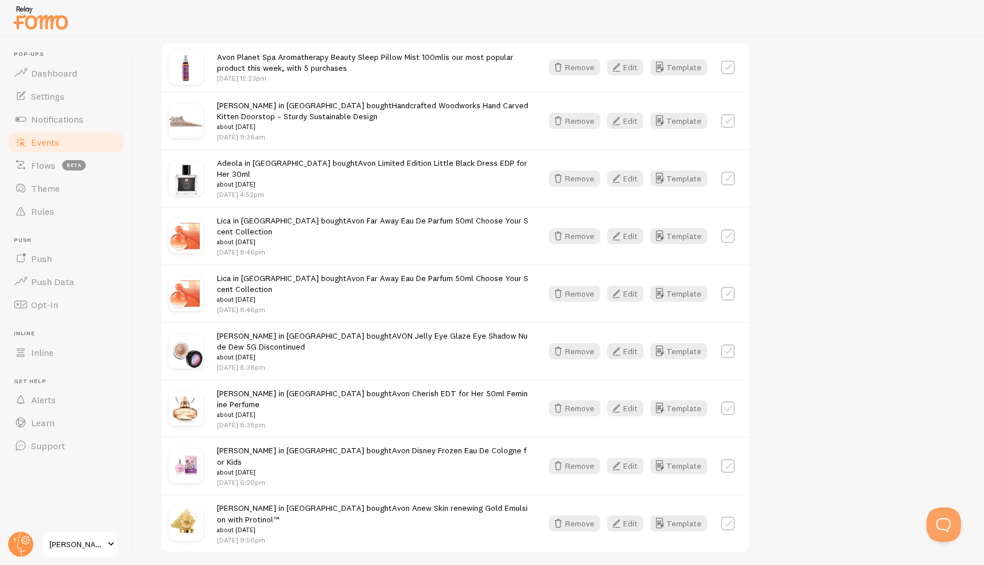
scroll to position [363, 0]
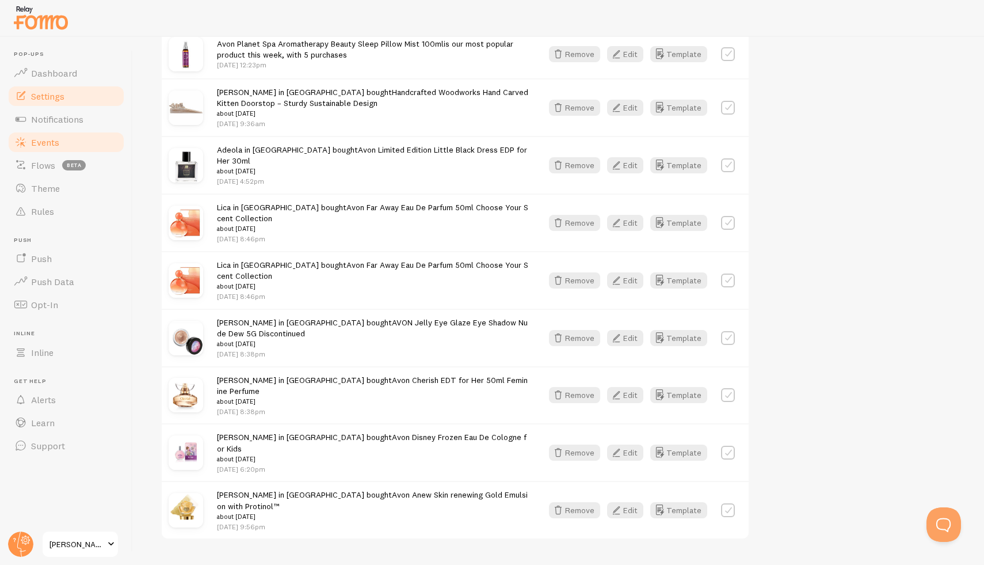
click at [55, 89] on link "Settings" at bounding box center [66, 96] width 119 height 23
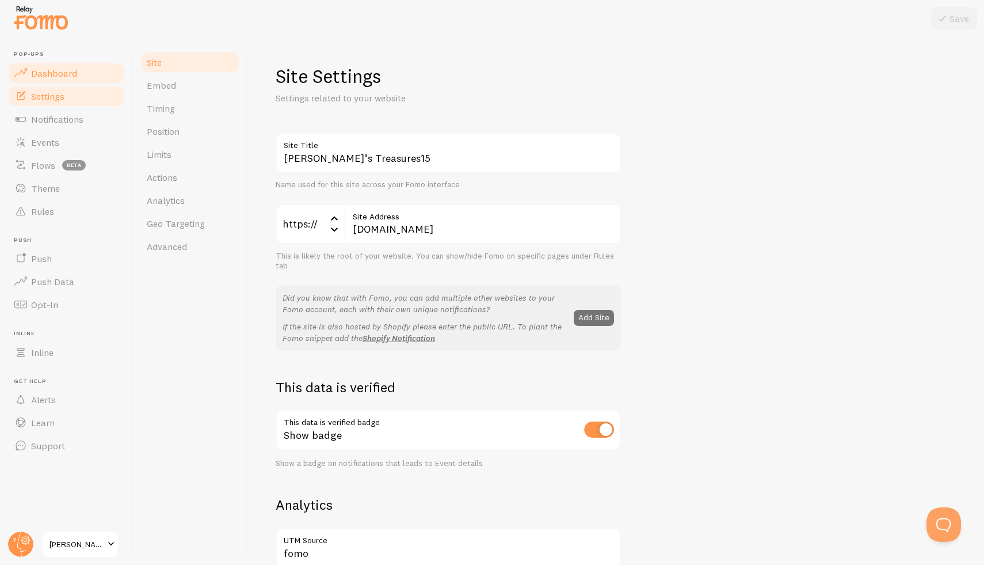
click at [63, 75] on span "Dashboard" at bounding box center [54, 73] width 46 height 12
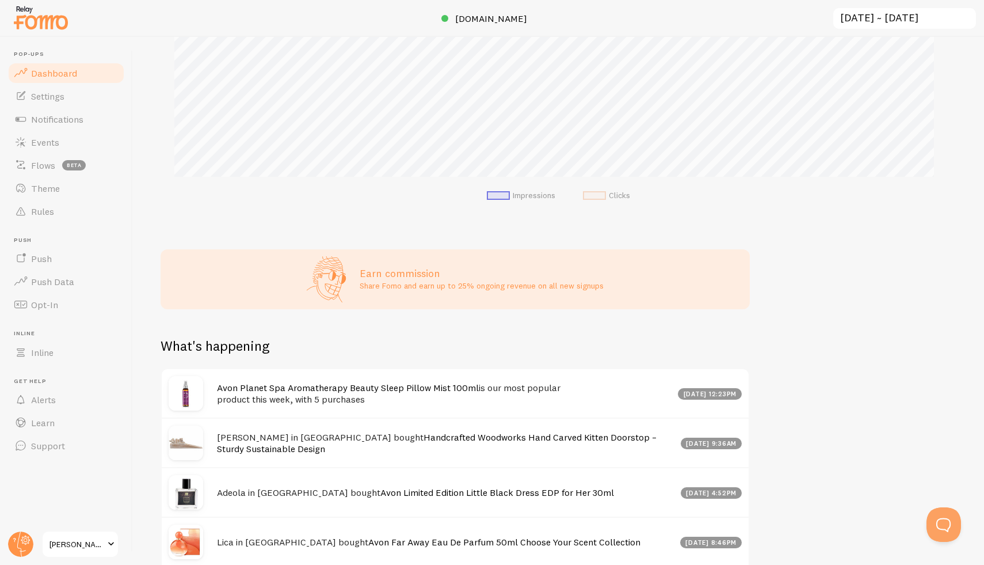
scroll to position [436, 0]
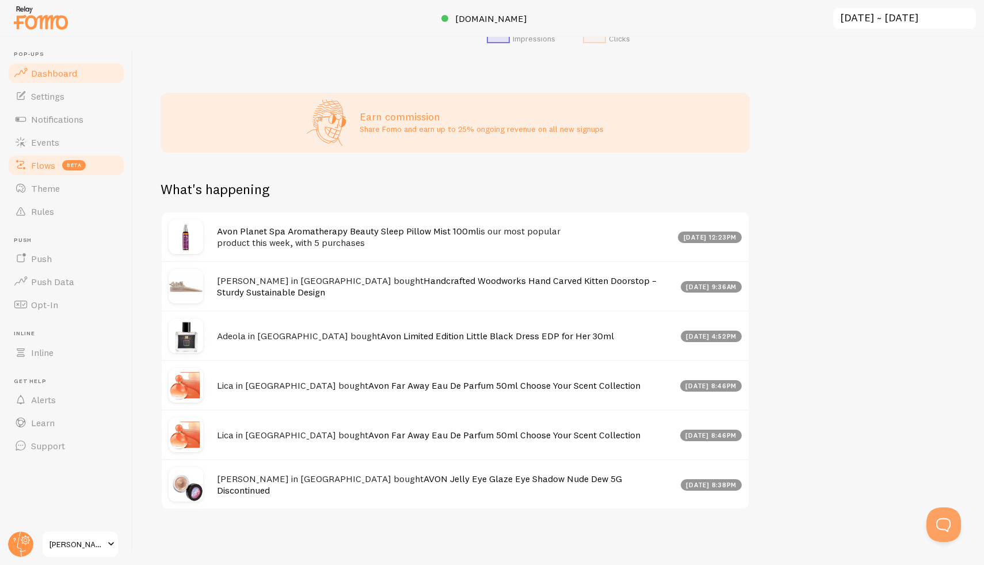
click at [55, 170] on link "Flows beta" at bounding box center [66, 165] width 119 height 23
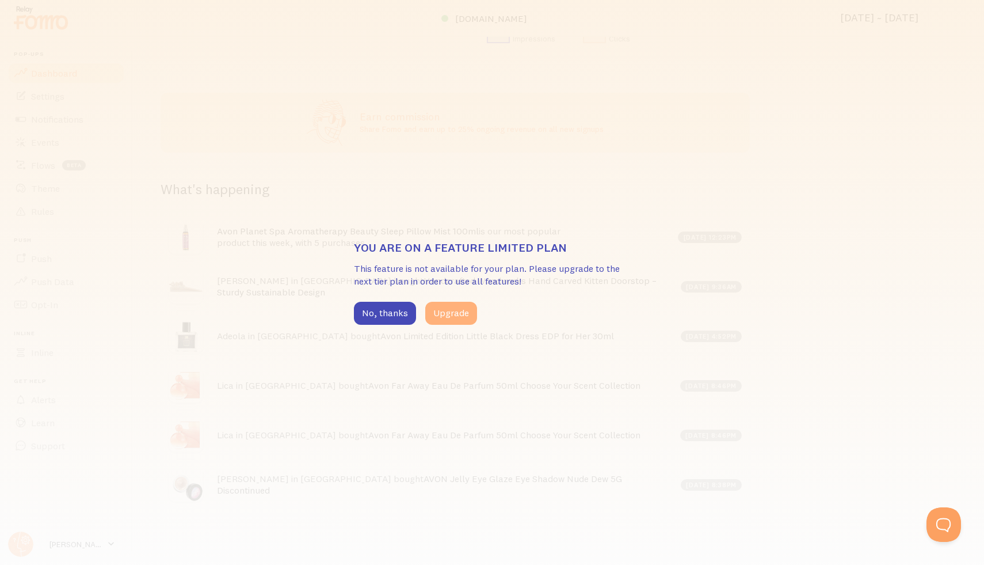
click at [435, 312] on button "Upgrade" at bounding box center [451, 313] width 52 height 23
